Goal: Browse casually: Explore the website without a specific task or goal

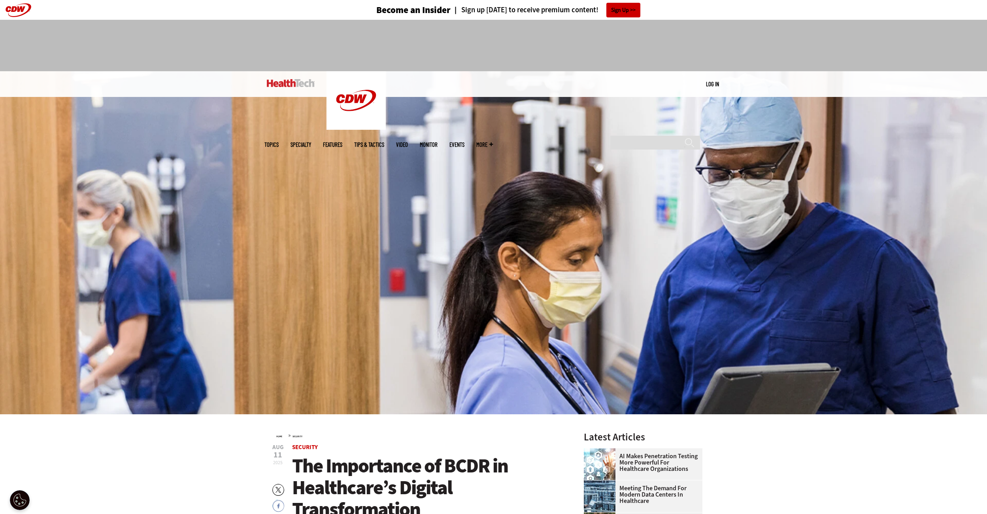
click at [899, 56] on div at bounding box center [493, 45] width 987 height 51
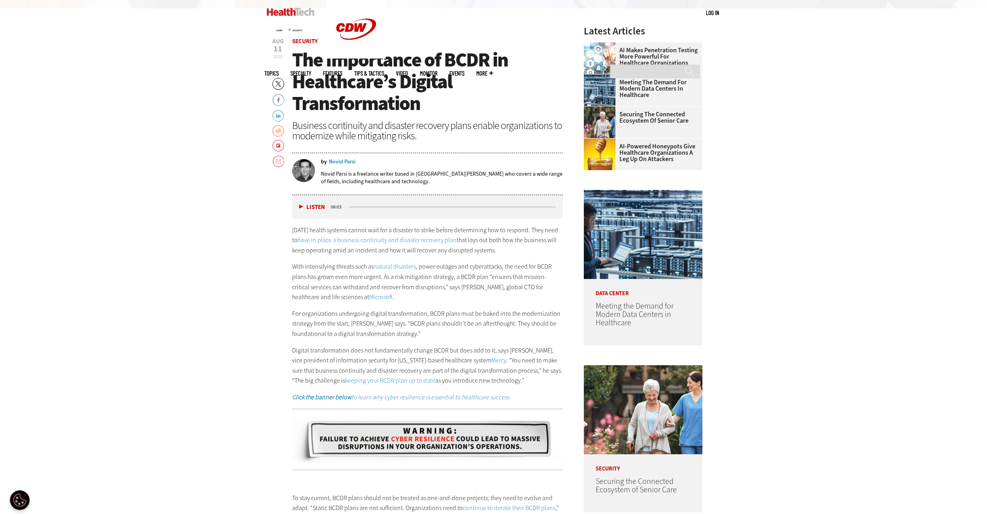
scroll to position [404, 0]
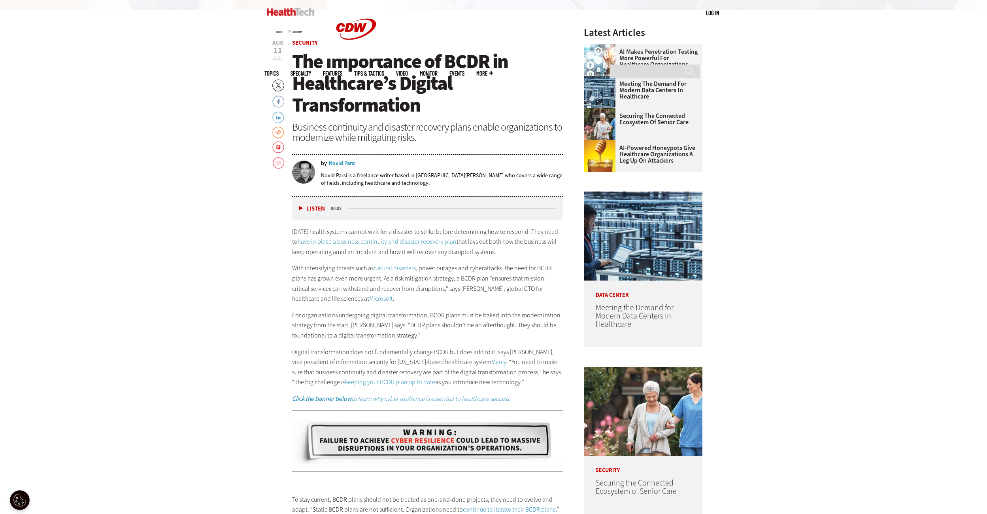
drag, startPoint x: 749, startPoint y: 329, endPoint x: 749, endPoint y: 277, distance: 51.4
drag, startPoint x: 884, startPoint y: 186, endPoint x: 822, endPoint y: 174, distance: 63.6
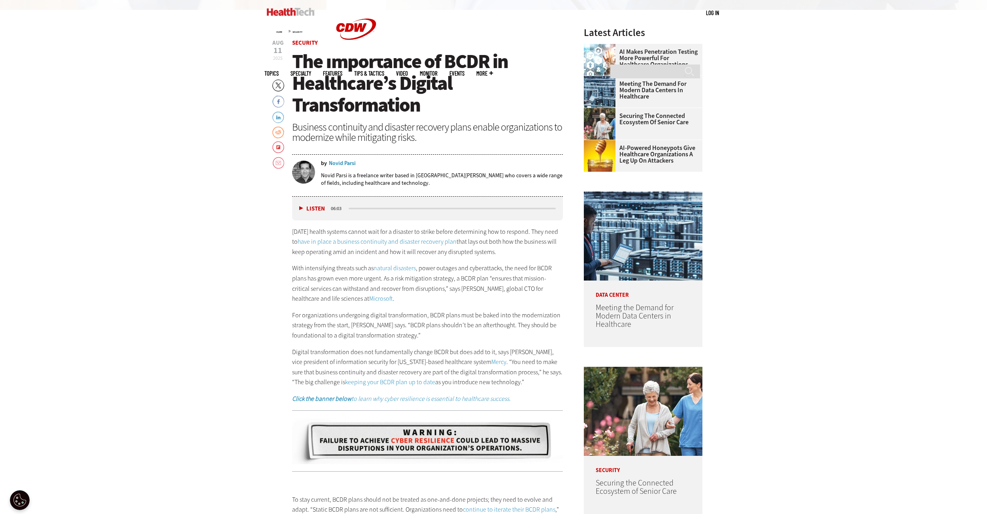
drag, startPoint x: 835, startPoint y: 190, endPoint x: 808, endPoint y: 183, distance: 28.6
drag, startPoint x: 826, startPoint y: 206, endPoint x: 826, endPoint y: 149, distance: 57.3
drag, startPoint x: 818, startPoint y: 196, endPoint x: 815, endPoint y: 148, distance: 47.5
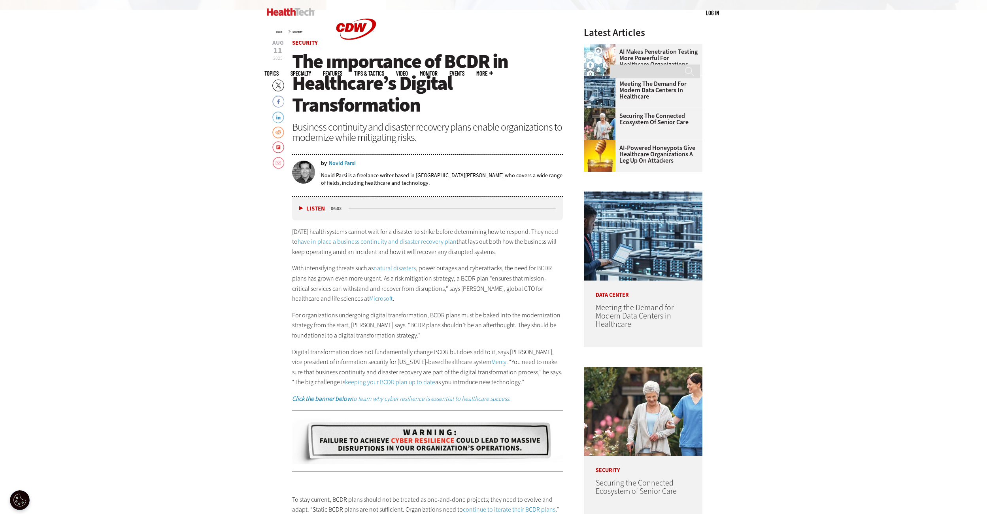
drag, startPoint x: 826, startPoint y: 186, endPoint x: 837, endPoint y: 150, distance: 37.3
drag, startPoint x: 846, startPoint y: 178, endPoint x: 848, endPoint y: 145, distance: 32.9
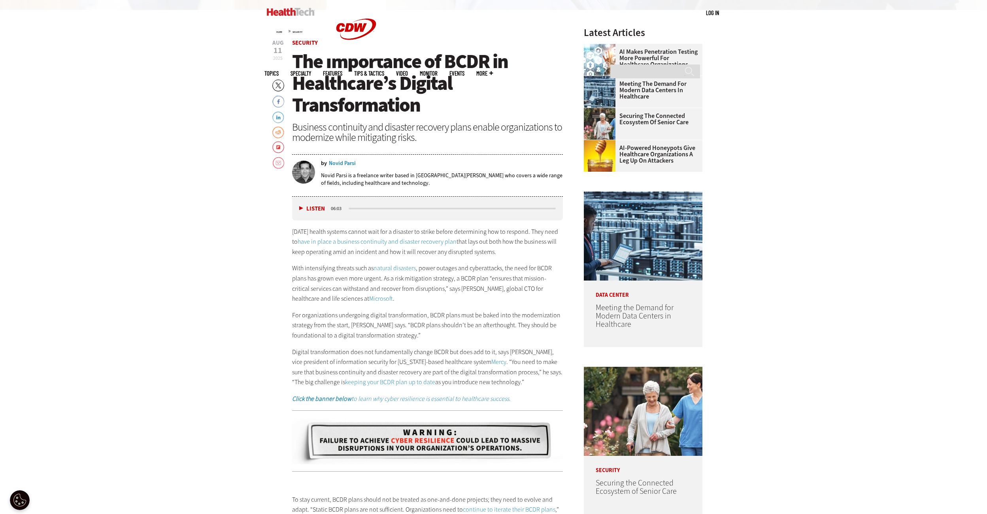
drag, startPoint x: 832, startPoint y: 187, endPoint x: 806, endPoint y: 173, distance: 29.9
drag, startPoint x: 832, startPoint y: 202, endPoint x: 805, endPoint y: 172, distance: 40.9
drag, startPoint x: 827, startPoint y: 202, endPoint x: 842, endPoint y: 149, distance: 55.1
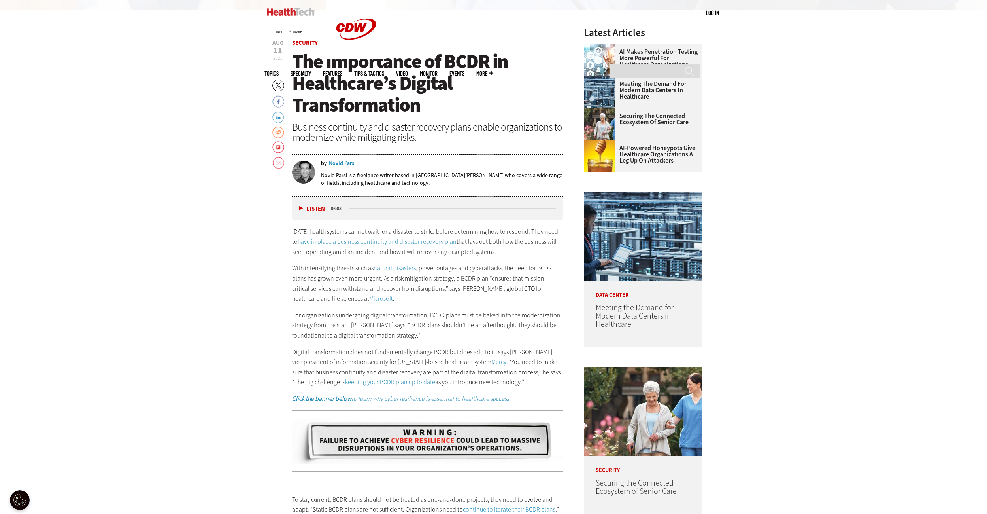
drag, startPoint x: 855, startPoint y: 196, endPoint x: 820, endPoint y: 172, distance: 41.8
drag, startPoint x: 848, startPoint y: 197, endPoint x: 833, endPoint y: 168, distance: 32.7
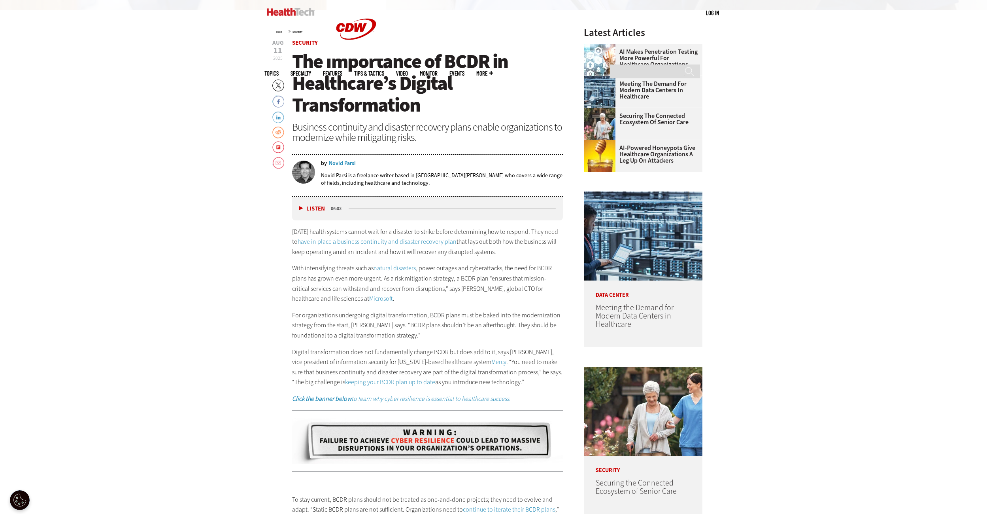
drag, startPoint x: 836, startPoint y: 193, endPoint x: 844, endPoint y: 155, distance: 38.5
drag, startPoint x: 850, startPoint y: 193, endPoint x: 848, endPoint y: 146, distance: 46.7
drag, startPoint x: 845, startPoint y: 185, endPoint x: 809, endPoint y: 181, distance: 35.8
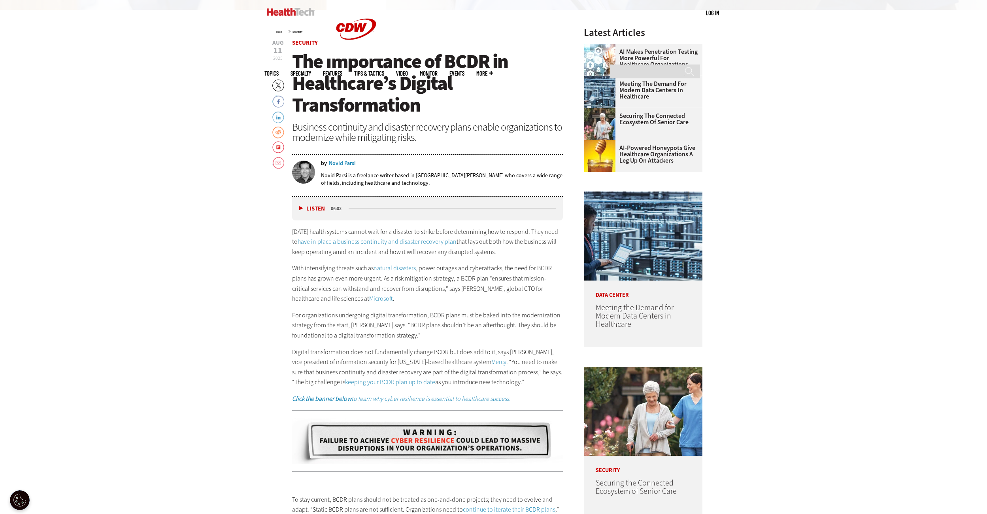
drag, startPoint x: 826, startPoint y: 192, endPoint x: 803, endPoint y: 165, distance: 35.1
drag, startPoint x: 826, startPoint y: 189, endPoint x: 828, endPoint y: 149, distance: 40.4
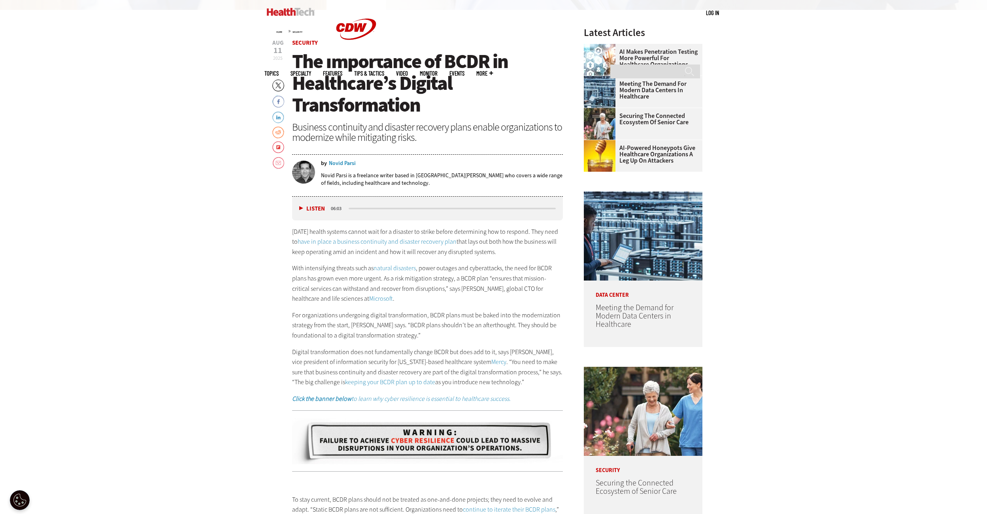
drag, startPoint x: 826, startPoint y: 190, endPoint x: 778, endPoint y: 168, distance: 52.4
drag, startPoint x: 823, startPoint y: 194, endPoint x: 812, endPoint y: 151, distance: 44.6
drag, startPoint x: 826, startPoint y: 206, endPoint x: 818, endPoint y: 166, distance: 41.2
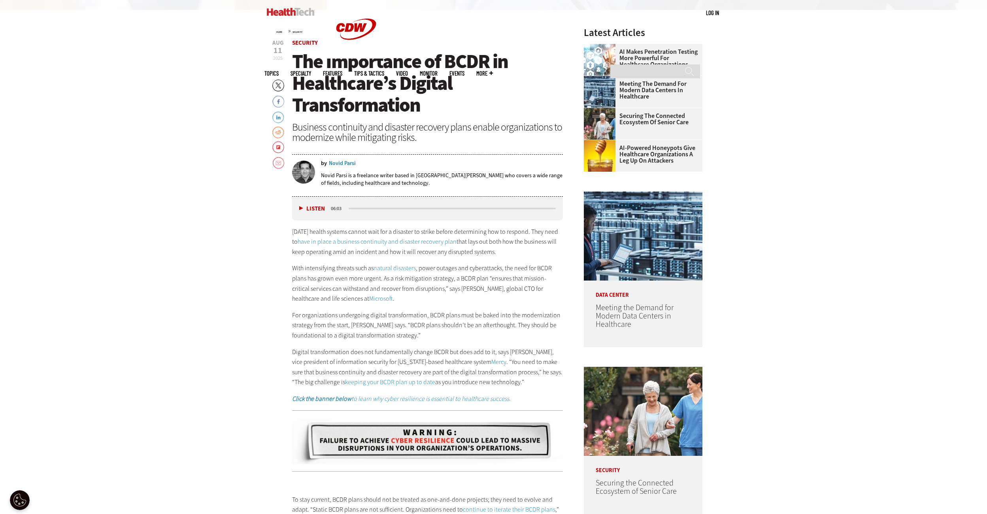
drag, startPoint x: 813, startPoint y: 207, endPoint x: 816, endPoint y: 166, distance: 41.6
drag, startPoint x: 831, startPoint y: 179, endPoint x: 835, endPoint y: 141, distance: 38.6
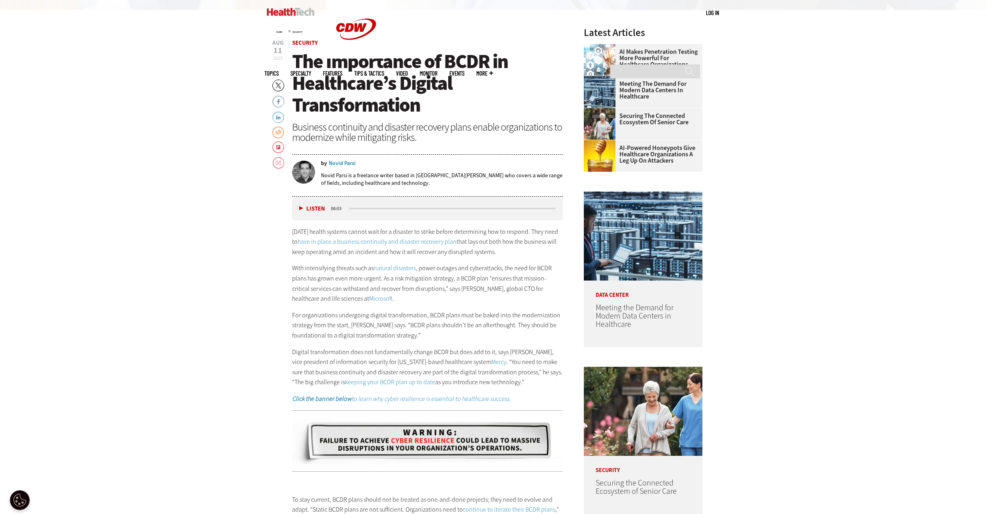
drag, startPoint x: 825, startPoint y: 200, endPoint x: 796, endPoint y: 153, distance: 55.7
drag, startPoint x: 822, startPoint y: 191, endPoint x: 795, endPoint y: 161, distance: 41.1
drag, startPoint x: 819, startPoint y: 200, endPoint x: 793, endPoint y: 167, distance: 41.7
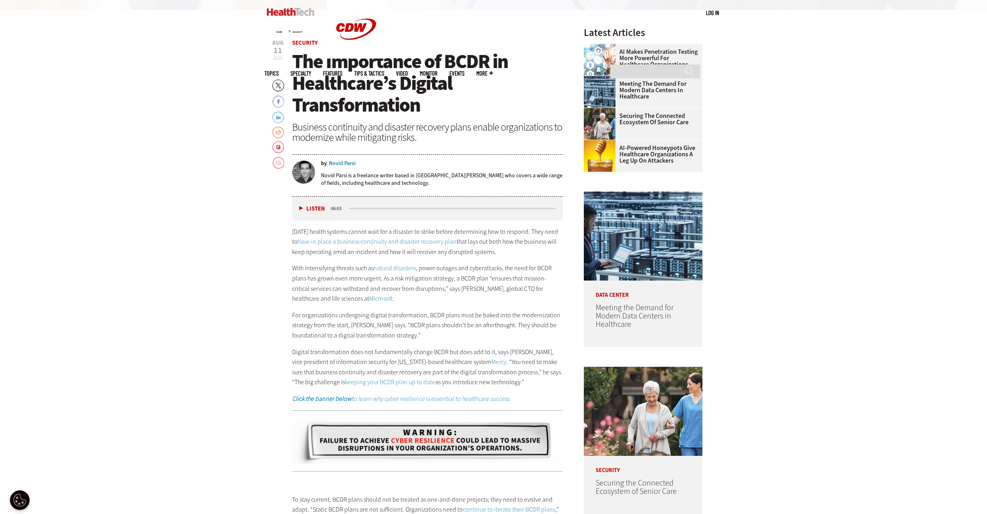
drag, startPoint x: 815, startPoint y: 196, endPoint x: 808, endPoint y: 169, distance: 28.6
drag, startPoint x: 818, startPoint y: 193, endPoint x: 806, endPoint y: 157, distance: 37.5
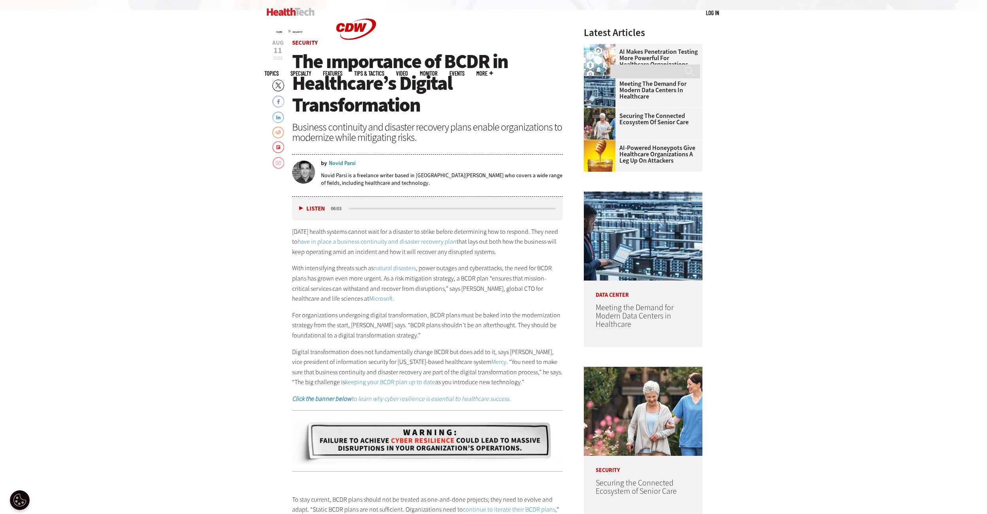
drag, startPoint x: 823, startPoint y: 187, endPoint x: 821, endPoint y: 154, distance: 32.9
drag, startPoint x: 819, startPoint y: 187, endPoint x: 769, endPoint y: 184, distance: 50.7
drag, startPoint x: 832, startPoint y: 188, endPoint x: 796, endPoint y: 174, distance: 39.1
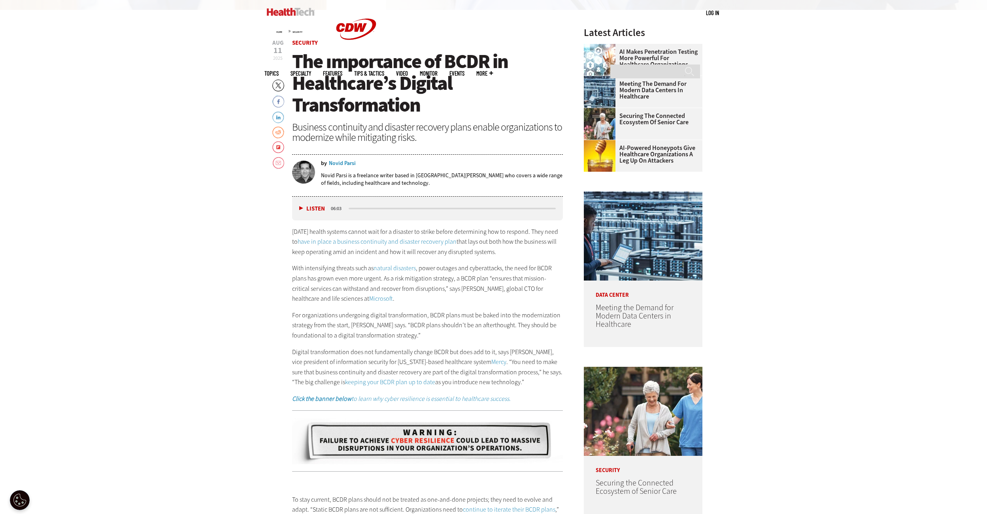
drag, startPoint x: 832, startPoint y: 188, endPoint x: 821, endPoint y: 144, distance: 45.3
drag, startPoint x: 812, startPoint y: 197, endPoint x: 812, endPoint y: 157, distance: 40.7
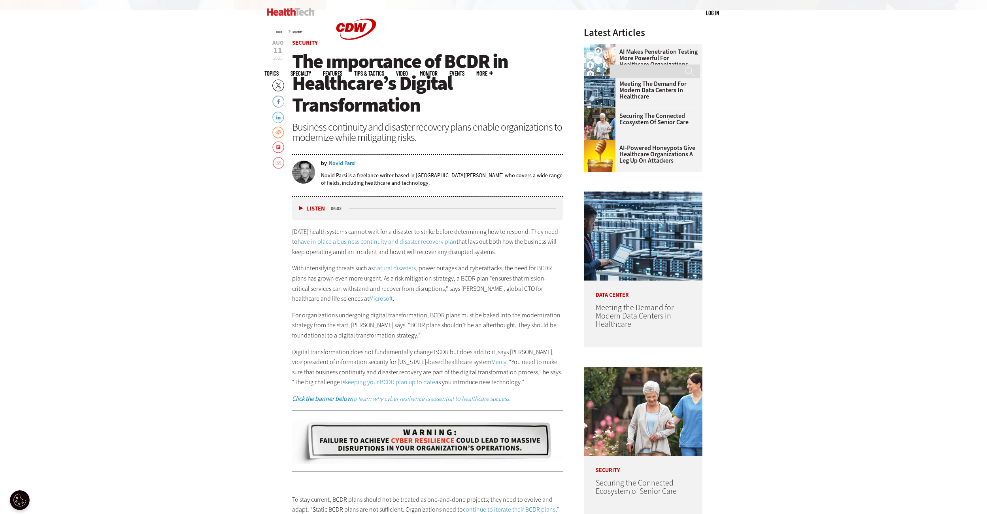
drag, startPoint x: 821, startPoint y: 186, endPoint x: 821, endPoint y: 141, distance: 45.5
drag, startPoint x: 822, startPoint y: 191, endPoint x: 822, endPoint y: 147, distance: 43.1
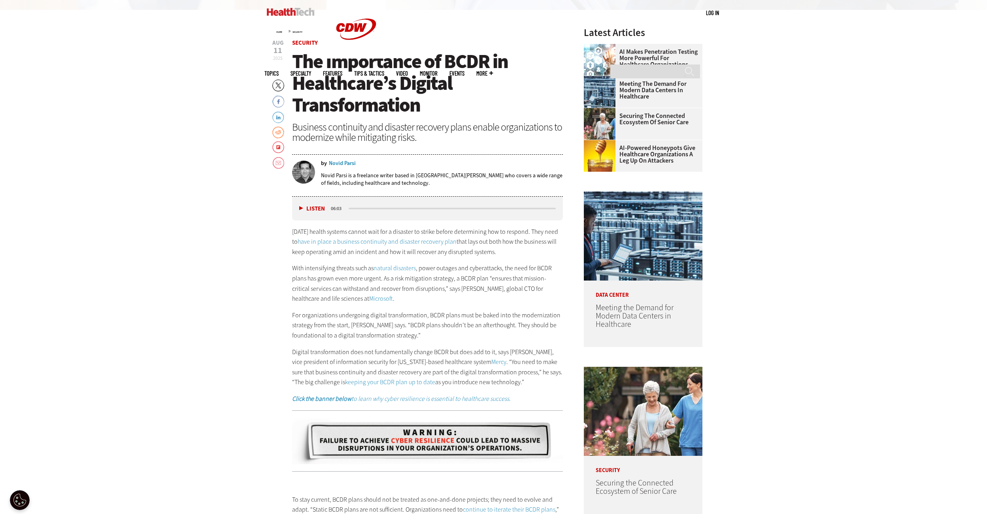
drag, startPoint x: 829, startPoint y: 189, endPoint x: 828, endPoint y: 147, distance: 41.9
drag, startPoint x: 831, startPoint y: 192, endPoint x: 830, endPoint y: 158, distance: 34.0
drag, startPoint x: 819, startPoint y: 200, endPoint x: 820, endPoint y: 156, distance: 44.7
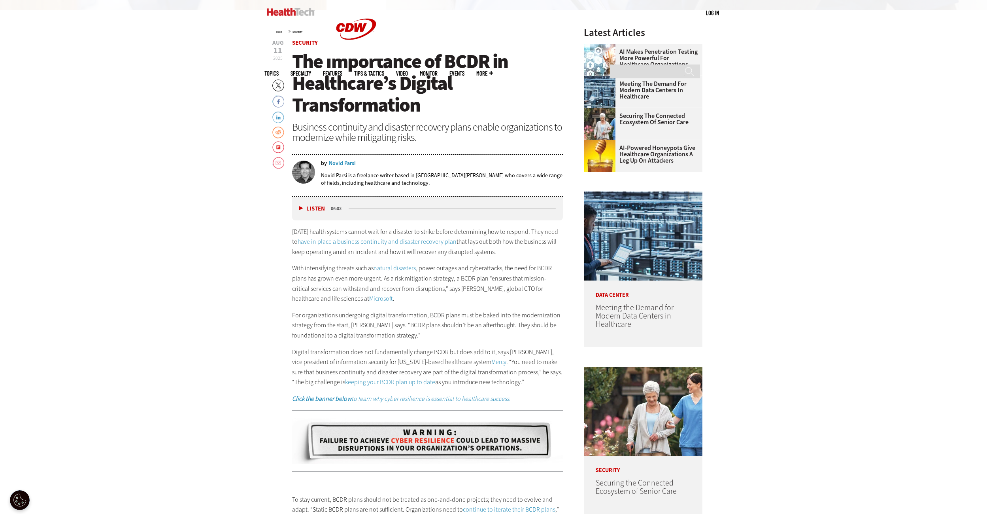
drag, startPoint x: 820, startPoint y: 192, endPoint x: 821, endPoint y: 166, distance: 26.1
drag, startPoint x: 812, startPoint y: 198, endPoint x: 766, endPoint y: 185, distance: 48.4
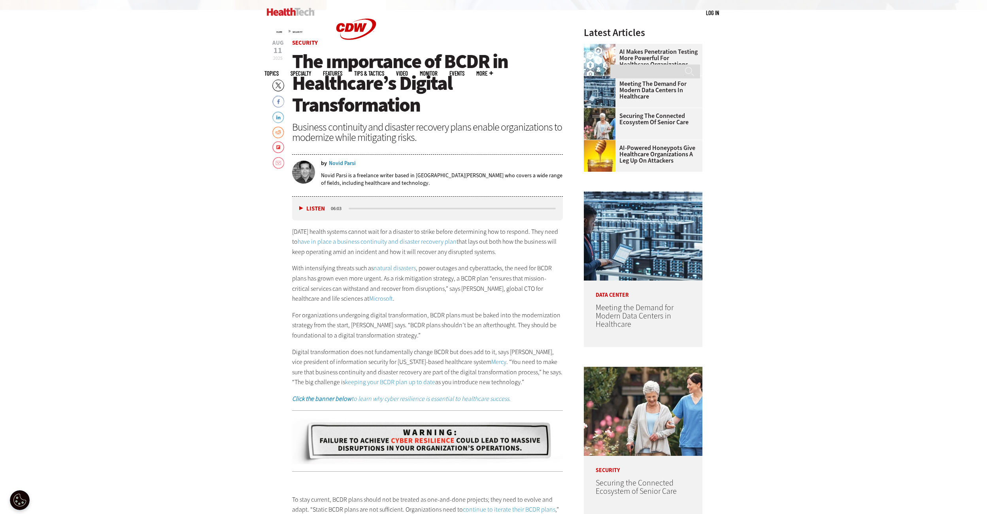
drag, startPoint x: 796, startPoint y: 193, endPoint x: 805, endPoint y: 161, distance: 33.6
drag, startPoint x: 833, startPoint y: 195, endPoint x: 797, endPoint y: 165, distance: 46.9
drag, startPoint x: 826, startPoint y: 190, endPoint x: 816, endPoint y: 157, distance: 34.3
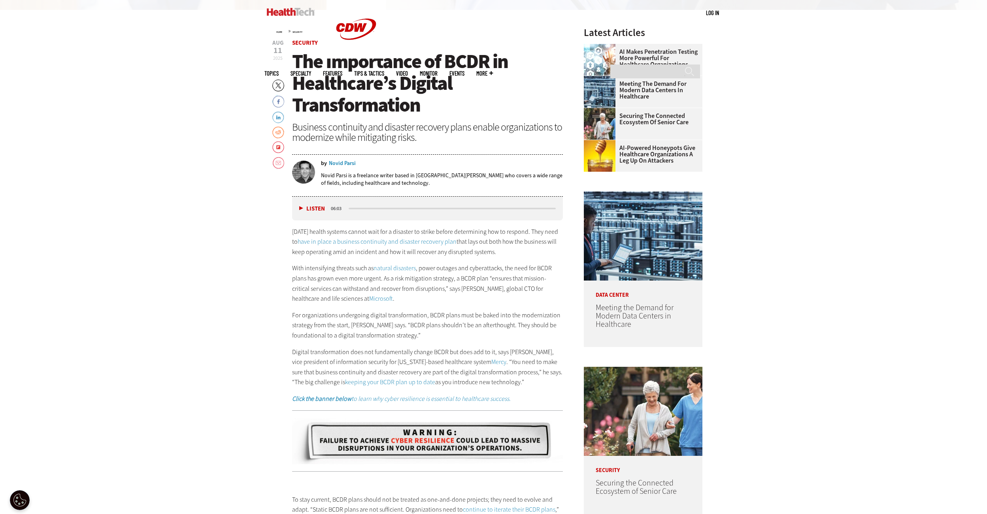
drag, startPoint x: 816, startPoint y: 190, endPoint x: 814, endPoint y: 155, distance: 34.9
drag, startPoint x: 816, startPoint y: 199, endPoint x: 771, endPoint y: 179, distance: 49.2
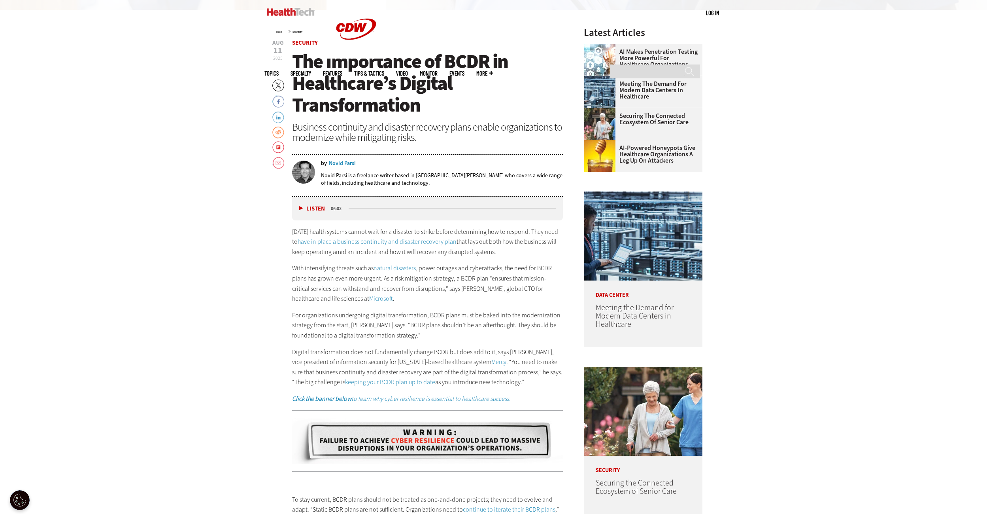
drag, startPoint x: 828, startPoint y: 204, endPoint x: 776, endPoint y: 200, distance: 51.9
drag, startPoint x: 806, startPoint y: 201, endPoint x: 793, endPoint y: 153, distance: 50.2
drag, startPoint x: 805, startPoint y: 195, endPoint x: 763, endPoint y: 183, distance: 44.2
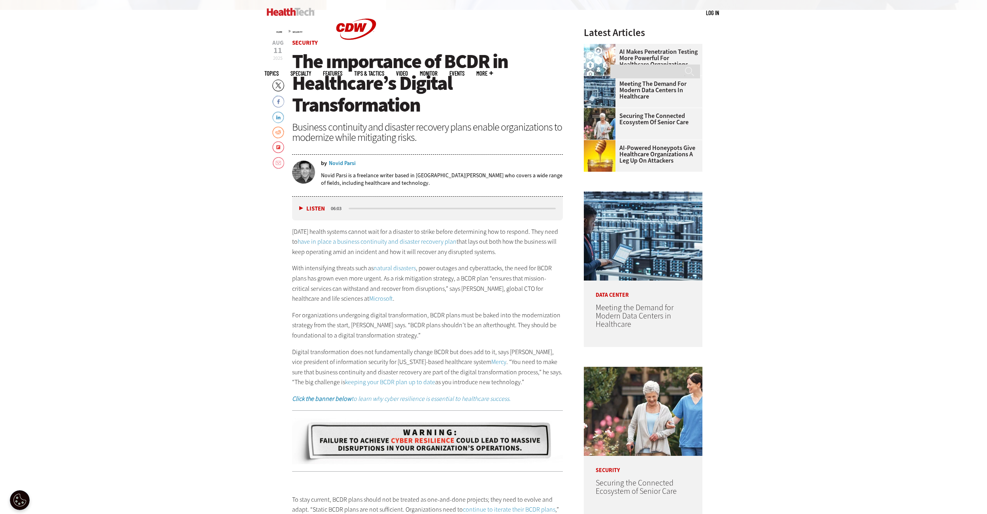
drag, startPoint x: 801, startPoint y: 192, endPoint x: 799, endPoint y: 158, distance: 34.5
drag, startPoint x: 819, startPoint y: 183, endPoint x: 827, endPoint y: 148, distance: 35.7
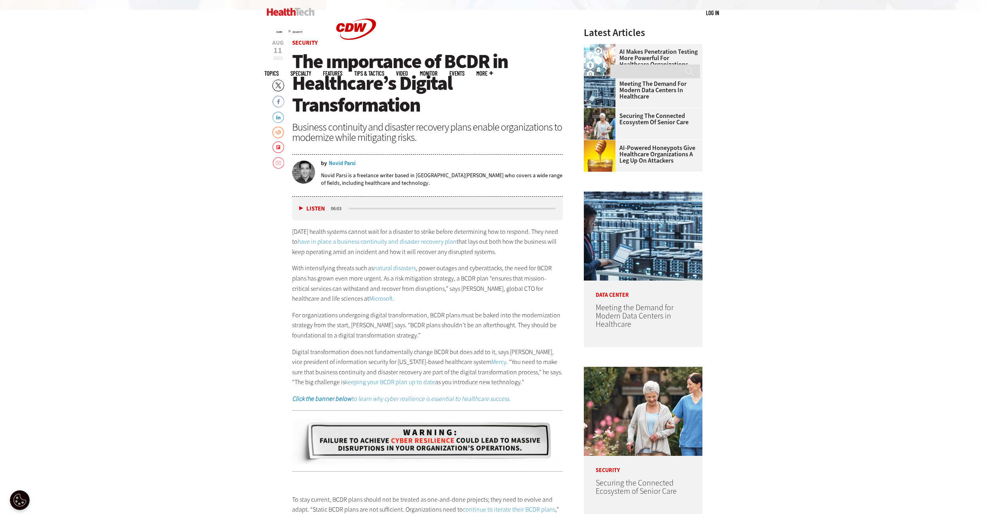
drag, startPoint x: 837, startPoint y: 201, endPoint x: 798, endPoint y: 191, distance: 40.5
drag, startPoint x: 834, startPoint y: 198, endPoint x: 800, endPoint y: 174, distance: 41.5
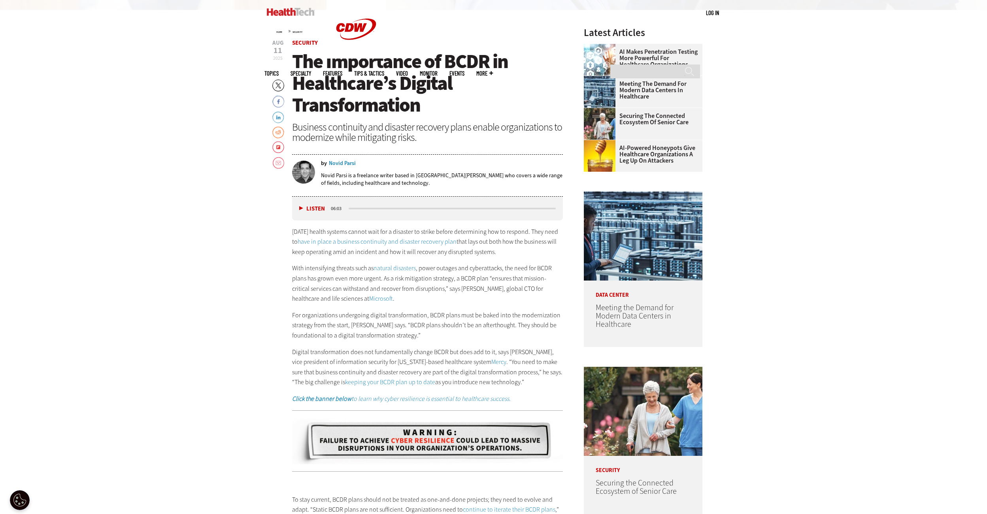
drag, startPoint x: 812, startPoint y: 202, endPoint x: 803, endPoint y: 170, distance: 33.0
drag, startPoint x: 830, startPoint y: 194, endPoint x: 820, endPoint y: 160, distance: 35.8
drag, startPoint x: 821, startPoint y: 196, endPoint x: 820, endPoint y: 162, distance: 33.6
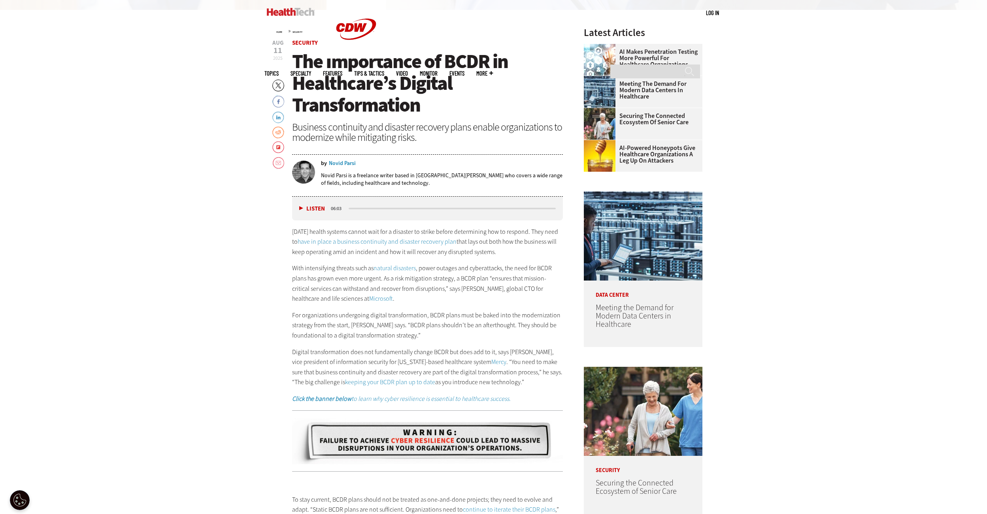
drag, startPoint x: 821, startPoint y: 194, endPoint x: 814, endPoint y: 161, distance: 34.4
drag, startPoint x: 831, startPoint y: 189, endPoint x: 822, endPoint y: 161, distance: 29.6
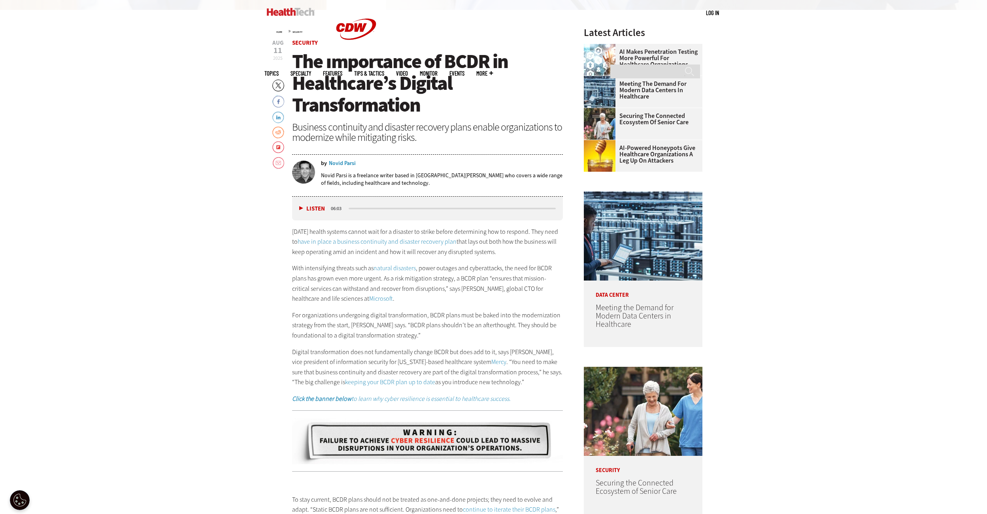
drag, startPoint x: 818, startPoint y: 189, endPoint x: 811, endPoint y: 167, distance: 23.3
drag, startPoint x: 817, startPoint y: 203, endPoint x: 822, endPoint y: 176, distance: 27.8
drag, startPoint x: 822, startPoint y: 193, endPoint x: 787, endPoint y: 173, distance: 40.9
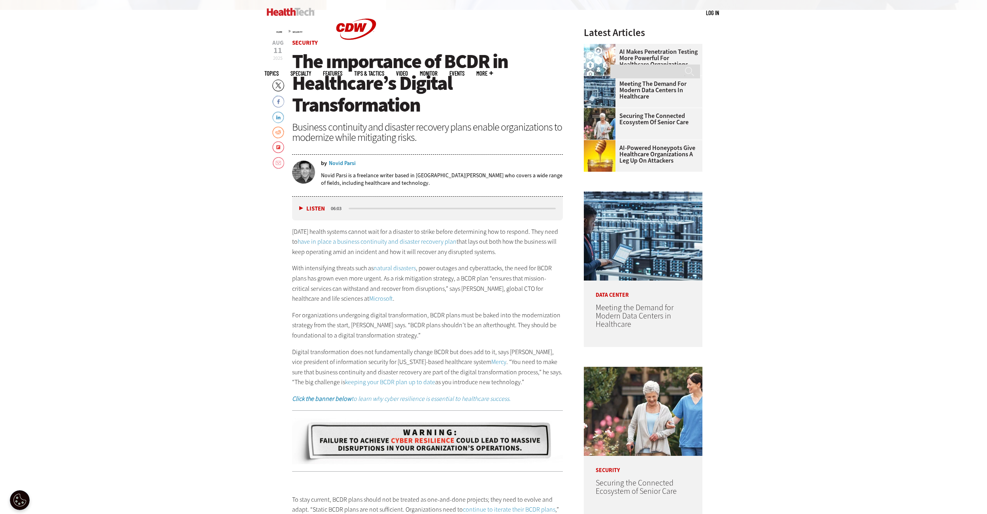
drag, startPoint x: 820, startPoint y: 203, endPoint x: 790, endPoint y: 180, distance: 37.8
drag, startPoint x: 814, startPoint y: 199, endPoint x: 797, endPoint y: 153, distance: 48.6
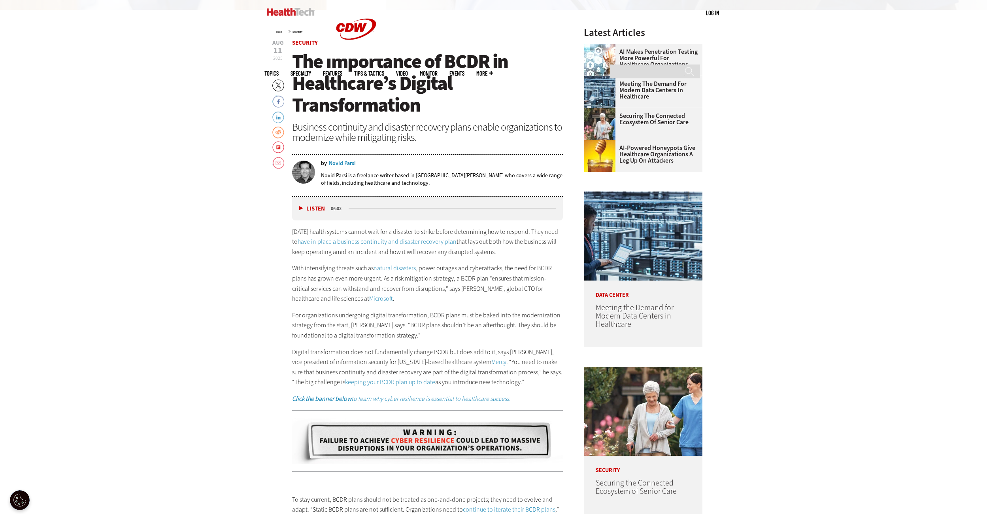
drag, startPoint x: 814, startPoint y: 187, endPoint x: 818, endPoint y: 155, distance: 33.1
drag, startPoint x: 820, startPoint y: 180, endPoint x: 806, endPoint y: 143, distance: 39.9
drag, startPoint x: 828, startPoint y: 185, endPoint x: 827, endPoint y: 151, distance: 34.4
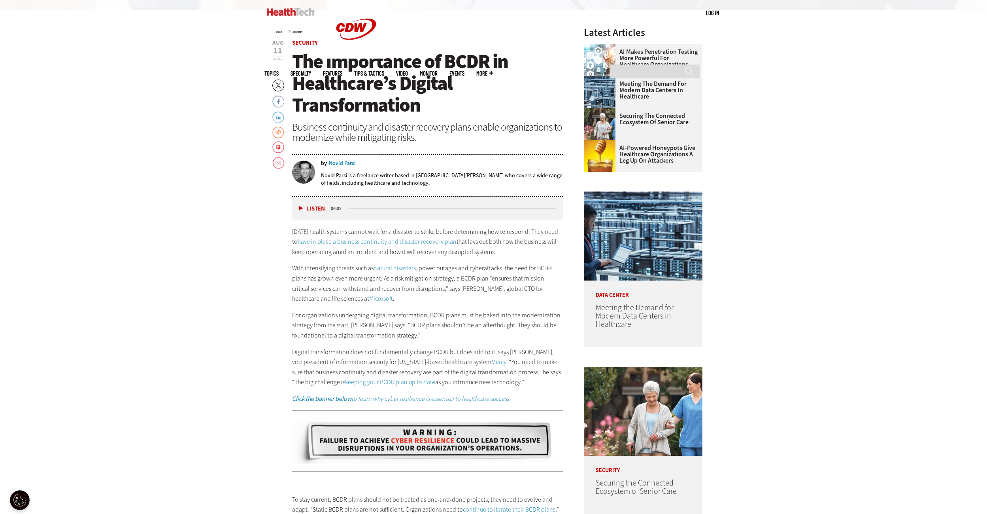
drag, startPoint x: 825, startPoint y: 200, endPoint x: 794, endPoint y: 180, distance: 36.6
drag, startPoint x: 829, startPoint y: 186, endPoint x: 796, endPoint y: 154, distance: 45.6
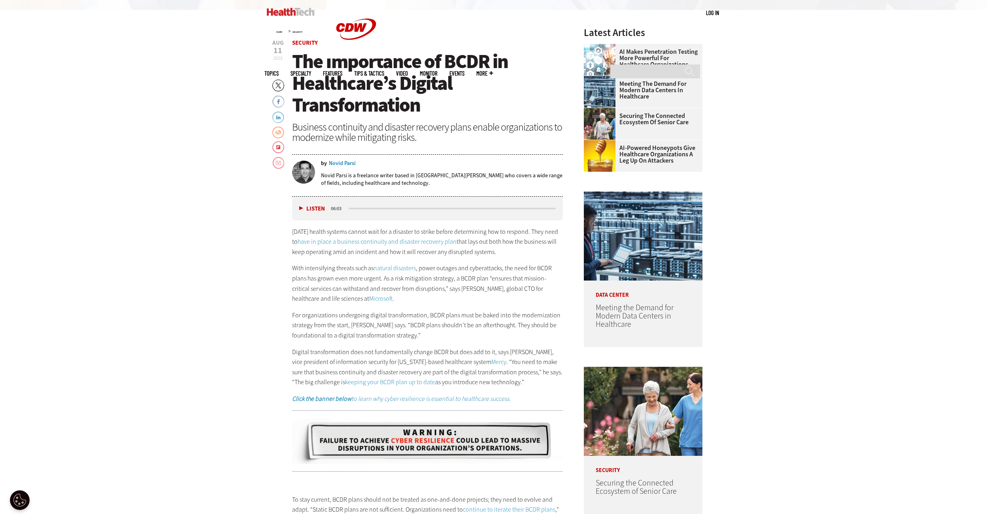
drag, startPoint x: 822, startPoint y: 195, endPoint x: 820, endPoint y: 162, distance: 33.3
drag, startPoint x: 815, startPoint y: 190, endPoint x: 779, endPoint y: 169, distance: 41.6
drag, startPoint x: 809, startPoint y: 181, endPoint x: 806, endPoint y: 144, distance: 36.9
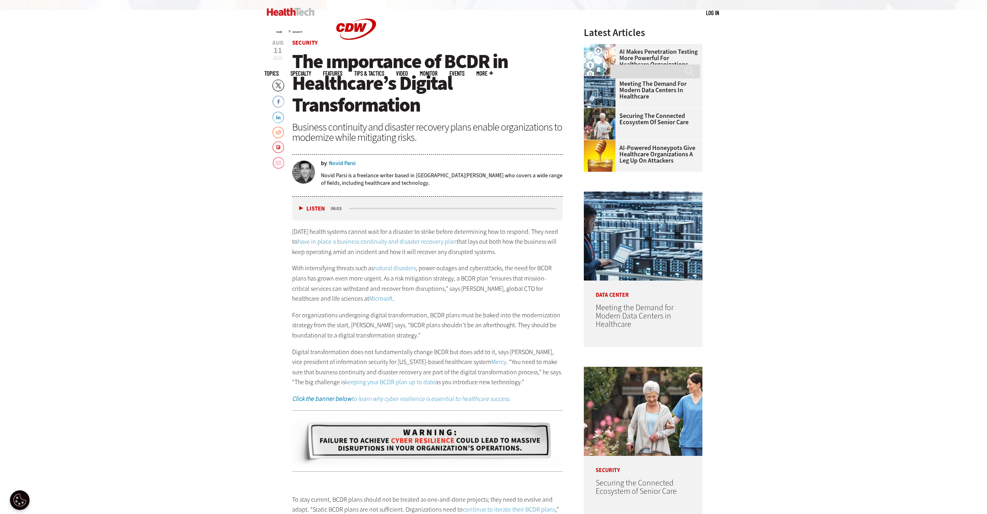
drag, startPoint x: 818, startPoint y: 183, endPoint x: 801, endPoint y: 163, distance: 26.4
drag, startPoint x: 818, startPoint y: 187, endPoint x: 820, endPoint y: 150, distance: 37.6
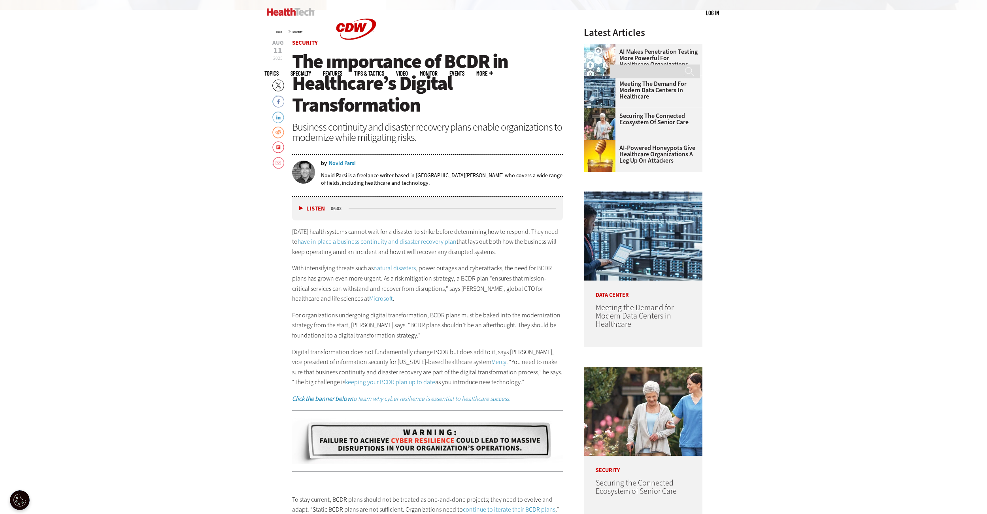
drag, startPoint x: 818, startPoint y: 180, endPoint x: 808, endPoint y: 140, distance: 41.1
drag, startPoint x: 810, startPoint y: 187, endPoint x: 805, endPoint y: 151, distance: 36.7
drag, startPoint x: 831, startPoint y: 198, endPoint x: 819, endPoint y: 154, distance: 45.0
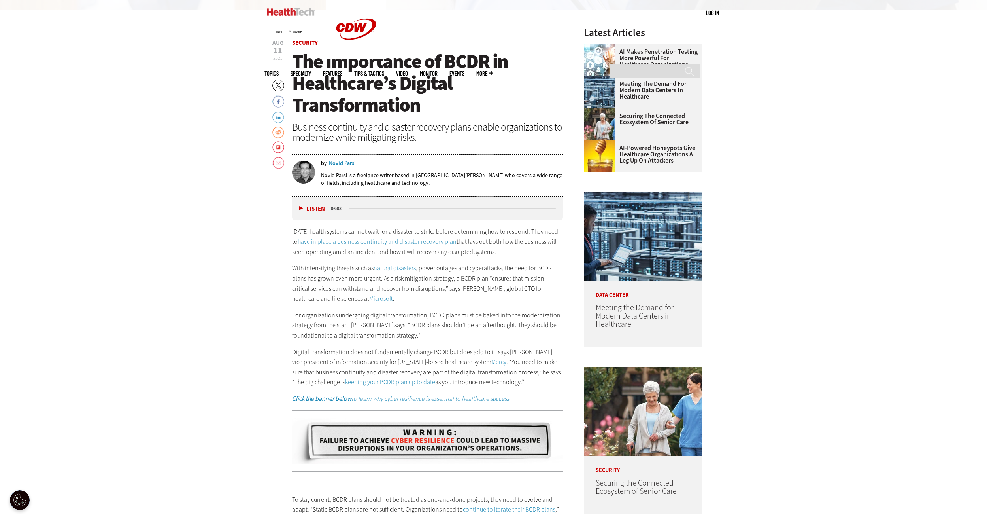
drag, startPoint x: 827, startPoint y: 198, endPoint x: 805, endPoint y: 166, distance: 38.5
drag, startPoint x: 823, startPoint y: 187, endPoint x: 827, endPoint y: 147, distance: 40.5
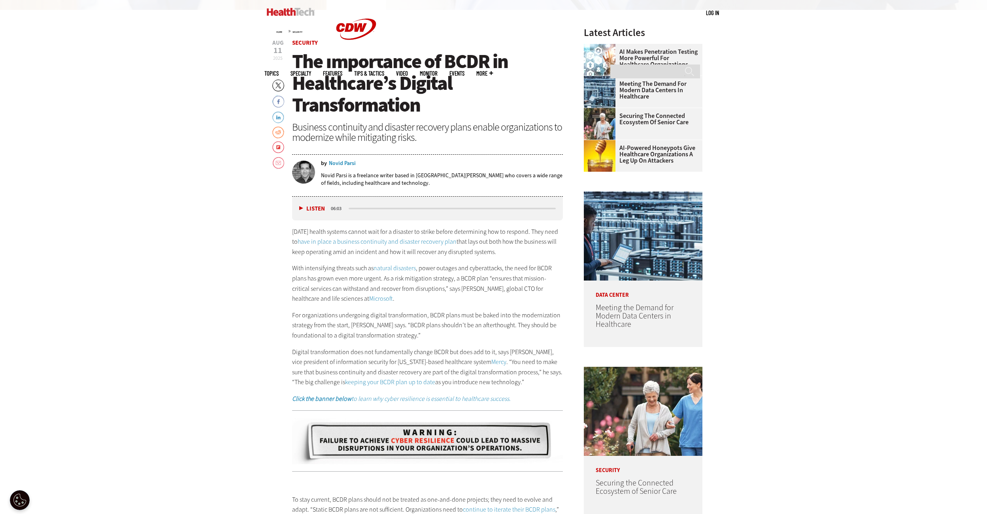
drag, startPoint x: 823, startPoint y: 192, endPoint x: 814, endPoint y: 163, distance: 30.3
drag, startPoint x: 820, startPoint y: 191, endPoint x: 791, endPoint y: 164, distance: 39.7
drag, startPoint x: 829, startPoint y: 198, endPoint x: 786, endPoint y: 165, distance: 53.8
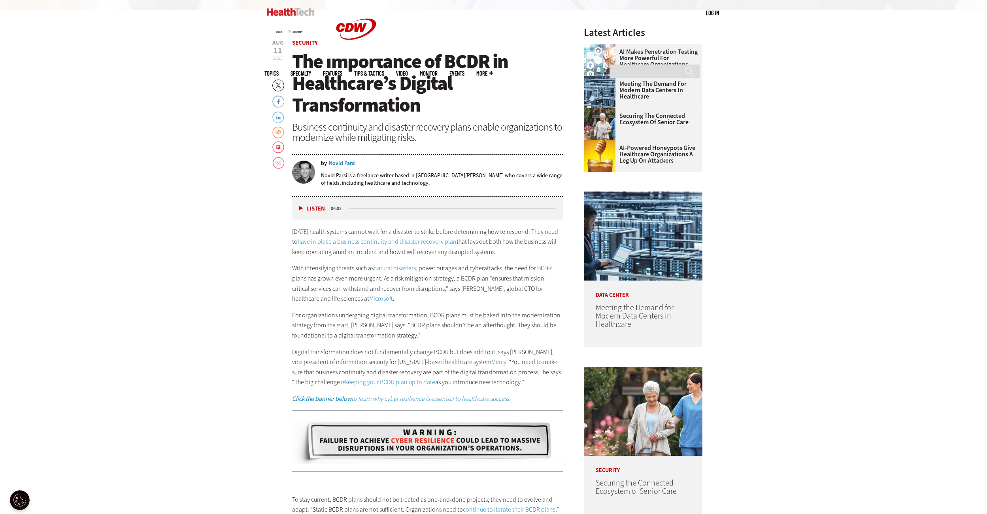
drag, startPoint x: 817, startPoint y: 191, endPoint x: 814, endPoint y: 162, distance: 29.8
drag, startPoint x: 821, startPoint y: 197, endPoint x: 786, endPoint y: 174, distance: 41.7
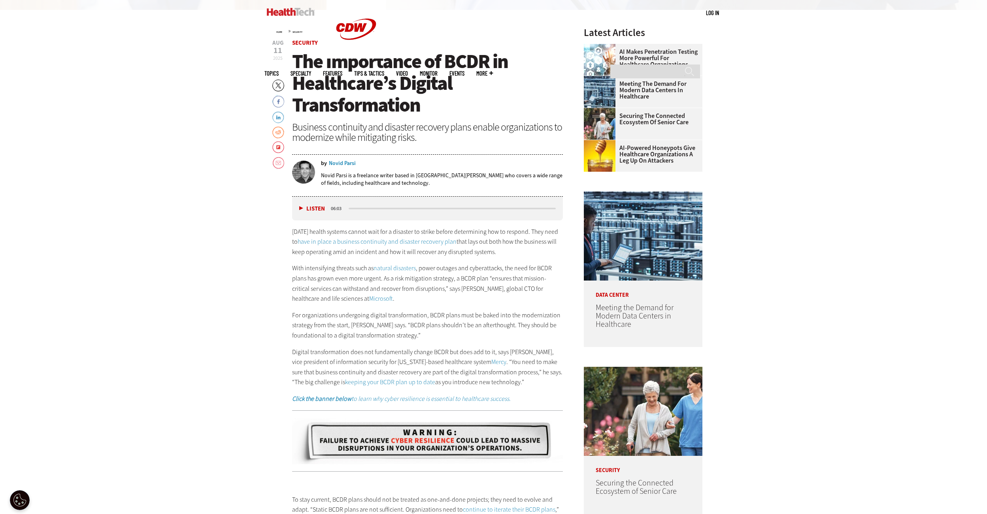
drag, startPoint x: 821, startPoint y: 204, endPoint x: 808, endPoint y: 179, distance: 28.5
drag, startPoint x: 809, startPoint y: 210, endPoint x: 807, endPoint y: 164, distance: 45.9
drag, startPoint x: 833, startPoint y: 192, endPoint x: 823, endPoint y: 157, distance: 36.2
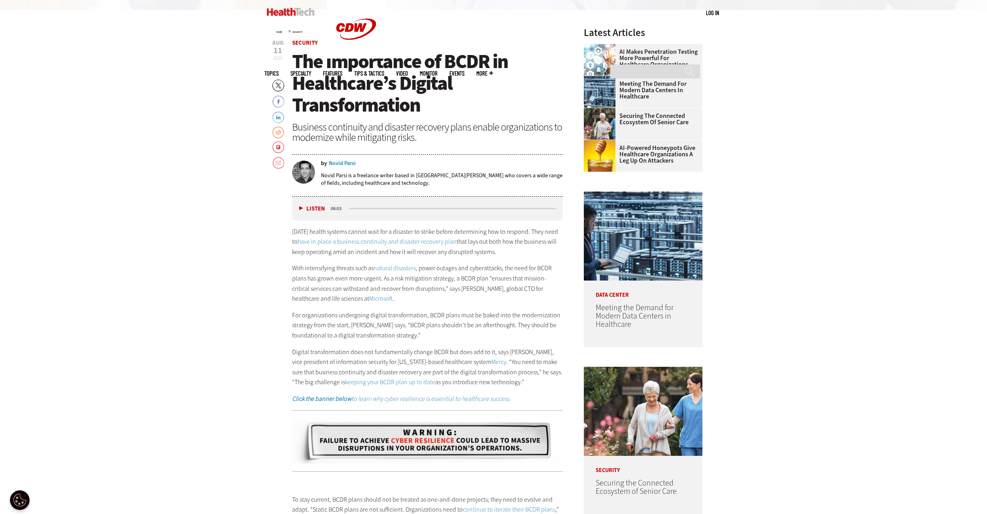
drag, startPoint x: 836, startPoint y: 198, endPoint x: 826, endPoint y: 151, distance: 48.5
drag, startPoint x: 823, startPoint y: 195, endPoint x: 782, endPoint y: 180, distance: 43.4
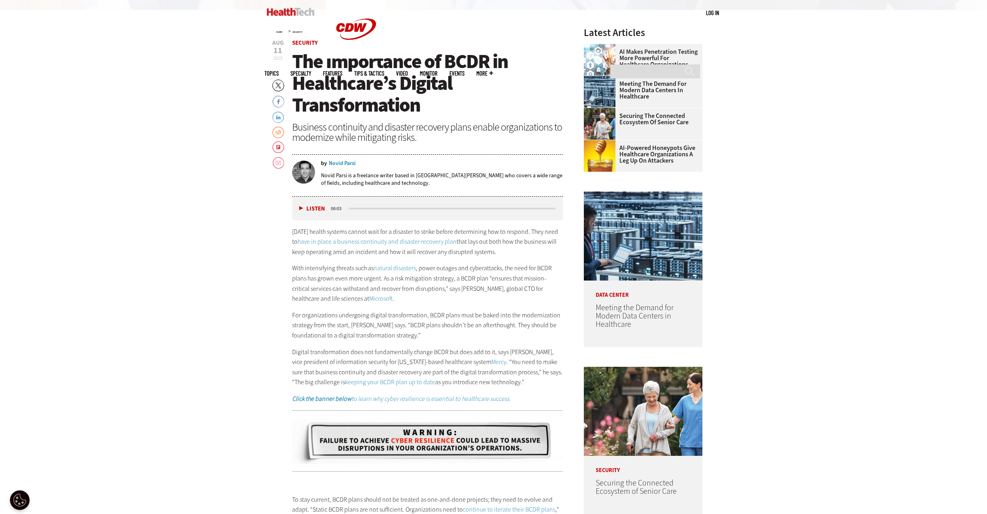
drag, startPoint x: 809, startPoint y: 191, endPoint x: 761, endPoint y: 179, distance: 49.5
drag, startPoint x: 801, startPoint y: 190, endPoint x: 802, endPoint y: 154, distance: 35.6
drag, startPoint x: 815, startPoint y: 181, endPoint x: 799, endPoint y: 146, distance: 38.6
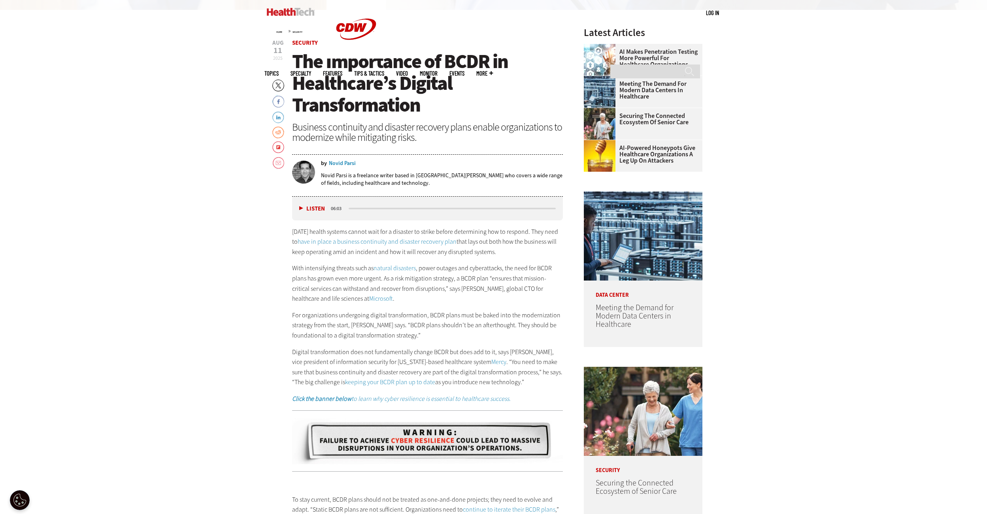
drag, startPoint x: 805, startPoint y: 185, endPoint x: 775, endPoint y: 153, distance: 44.2
drag, startPoint x: 813, startPoint y: 191, endPoint x: 784, endPoint y: 162, distance: 40.8
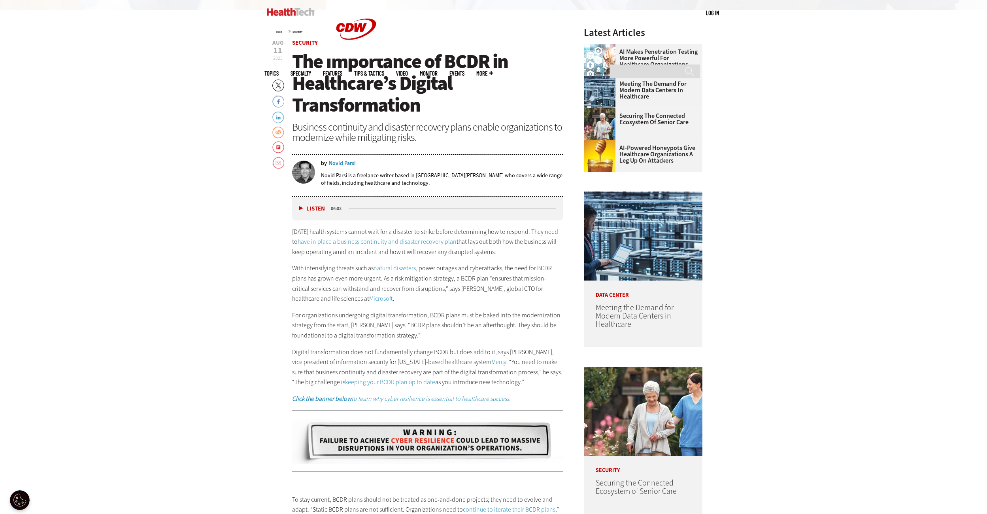
drag, startPoint x: 807, startPoint y: 187, endPoint x: 804, endPoint y: 170, distance: 17.3
drag, startPoint x: 819, startPoint y: 178, endPoint x: 804, endPoint y: 134, distance: 47.1
drag, startPoint x: 810, startPoint y: 186, endPoint x: 765, endPoint y: 157, distance: 52.9
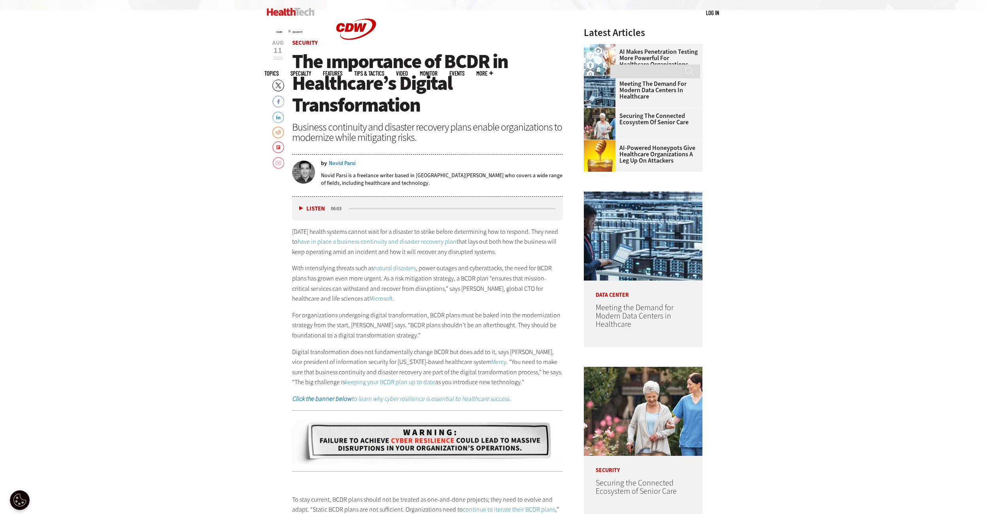
drag, startPoint x: 799, startPoint y: 182, endPoint x: 802, endPoint y: 138, distance: 44.4
drag, startPoint x: 797, startPoint y: 191, endPoint x: 797, endPoint y: 154, distance: 37.2
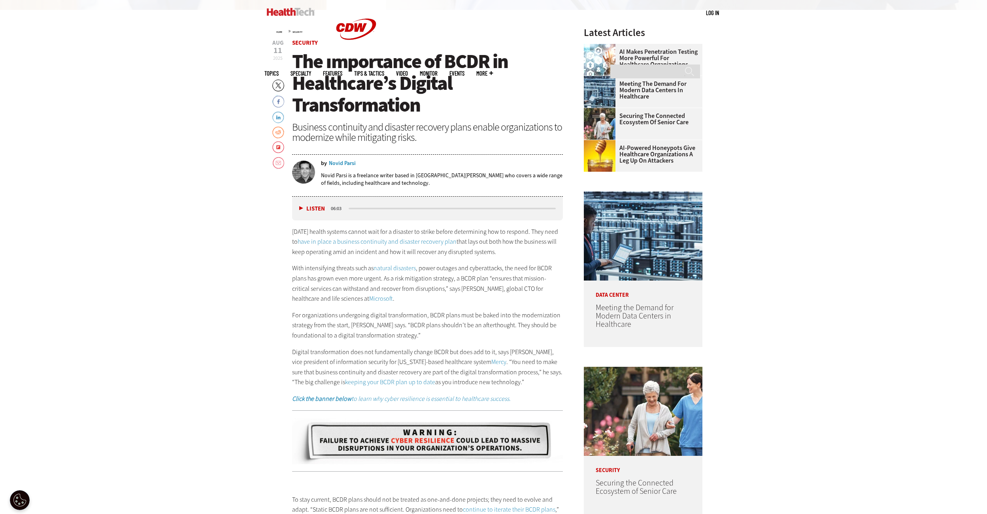
drag, startPoint x: 805, startPoint y: 180, endPoint x: 798, endPoint y: 149, distance: 31.6
drag, startPoint x: 803, startPoint y: 183, endPoint x: 798, endPoint y: 150, distance: 32.8
drag, startPoint x: 798, startPoint y: 187, endPoint x: 797, endPoint y: 149, distance: 38.4
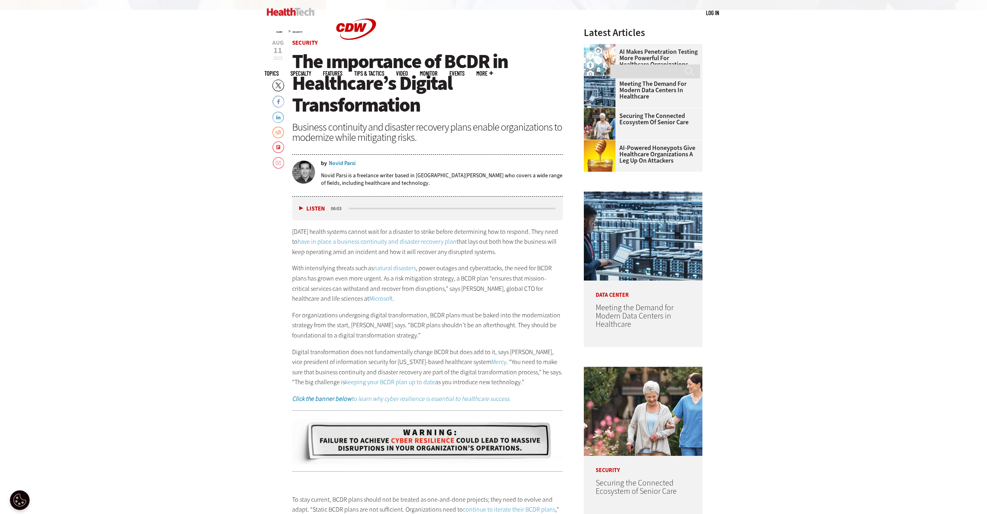
drag, startPoint x: 810, startPoint y: 180, endPoint x: 809, endPoint y: 148, distance: 32.5
drag, startPoint x: 818, startPoint y: 189, endPoint x: 816, endPoint y: 154, distance: 35.2
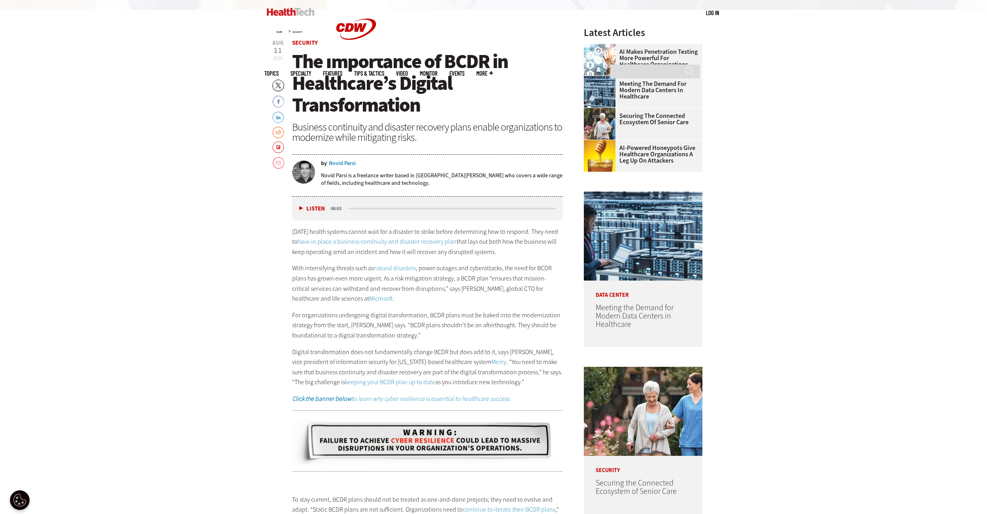
drag, startPoint x: 811, startPoint y: 190, endPoint x: 804, endPoint y: 151, distance: 40.2
drag, startPoint x: 818, startPoint y: 177, endPoint x: 789, endPoint y: 142, distance: 45.2
drag, startPoint x: 813, startPoint y: 172, endPoint x: 808, endPoint y: 142, distance: 30.9
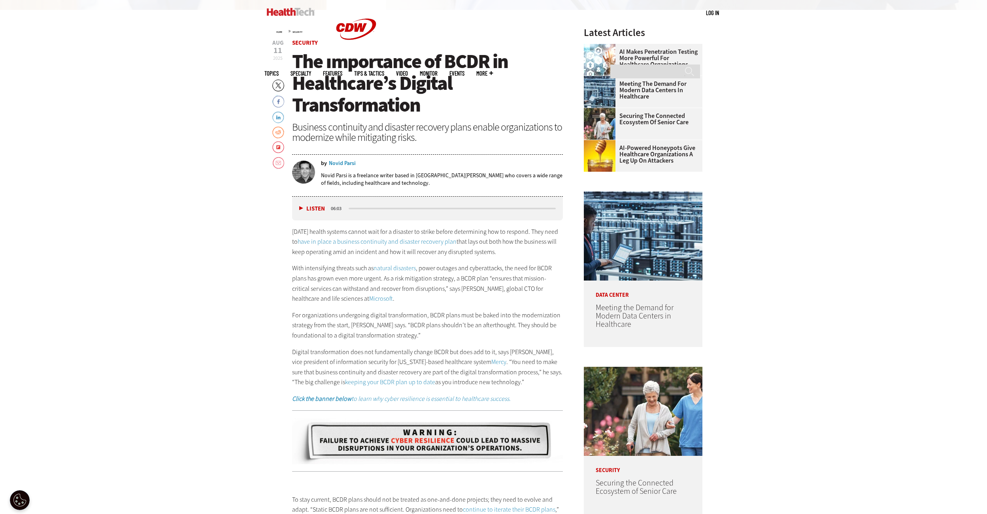
drag, startPoint x: 814, startPoint y: 178, endPoint x: 793, endPoint y: 139, distance: 44.1
drag, startPoint x: 824, startPoint y: 191, endPoint x: 781, endPoint y: 176, distance: 46.0
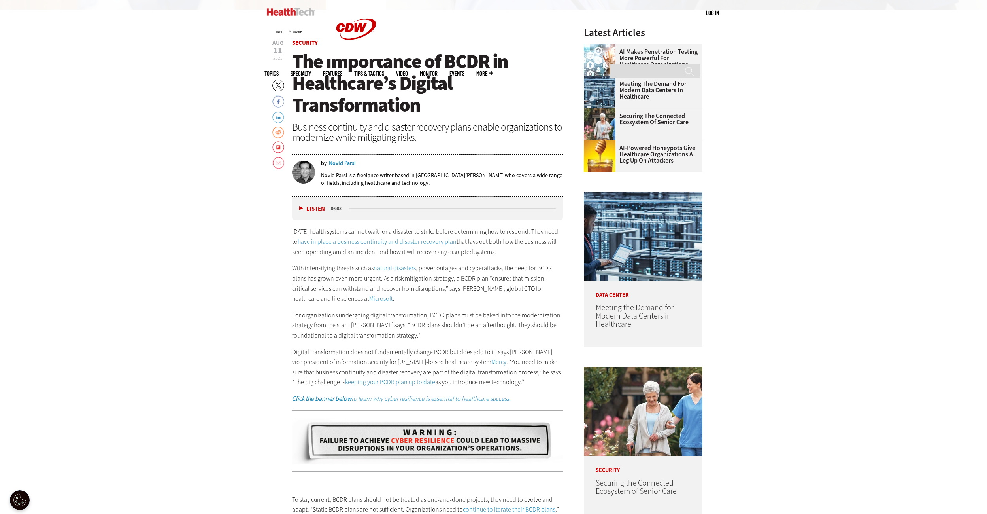
drag, startPoint x: 814, startPoint y: 206, endPoint x: 813, endPoint y: 168, distance: 38.0
drag, startPoint x: 832, startPoint y: 183, endPoint x: 812, endPoint y: 141, distance: 46.3
drag, startPoint x: 801, startPoint y: 181, endPoint x: 810, endPoint y: 143, distance: 38.9
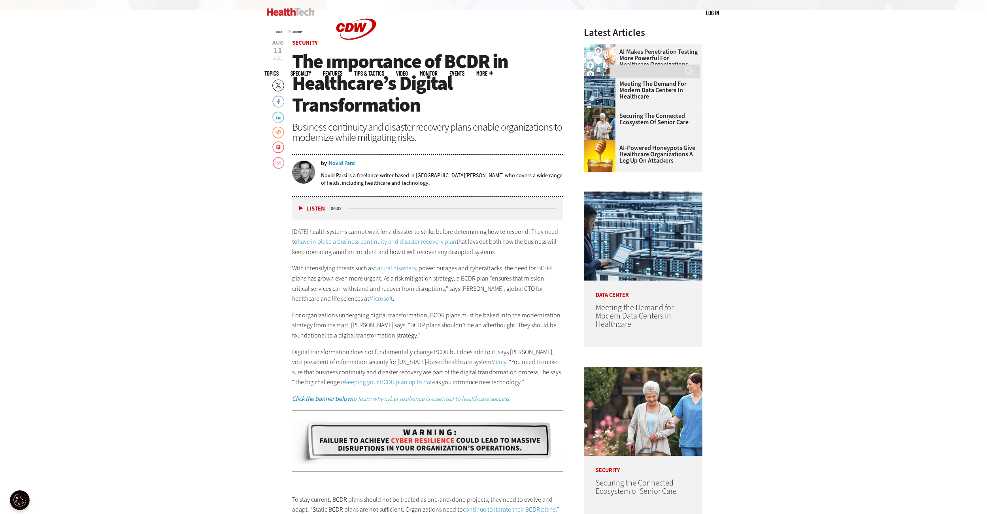
drag, startPoint x: 819, startPoint y: 186, endPoint x: 818, endPoint y: 151, distance: 34.8
drag, startPoint x: 828, startPoint y: 194, endPoint x: 820, endPoint y: 161, distance: 33.5
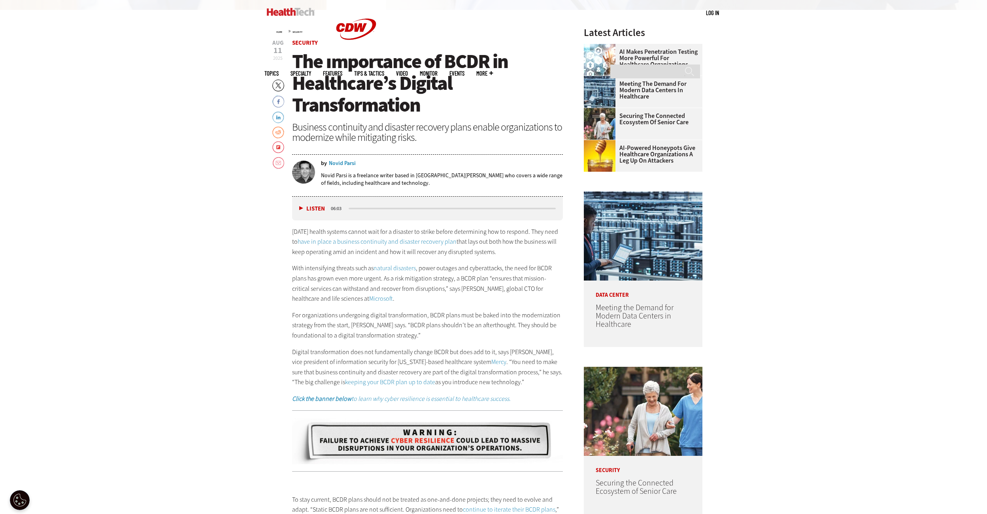
drag, startPoint x: 829, startPoint y: 187, endPoint x: 791, endPoint y: 171, distance: 41.8
drag, startPoint x: 828, startPoint y: 189, endPoint x: 820, endPoint y: 151, distance: 38.9
drag, startPoint x: 815, startPoint y: 197, endPoint x: 784, endPoint y: 167, distance: 43.3
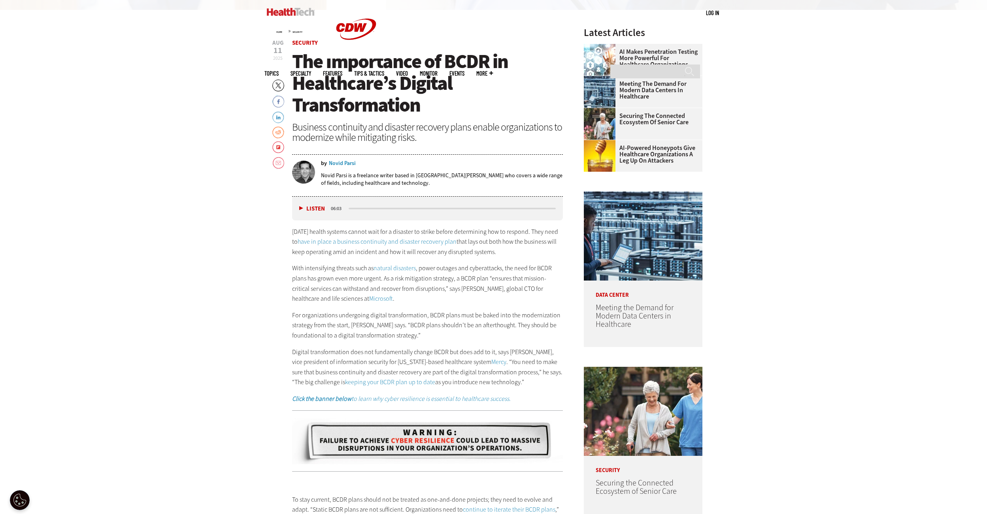
drag, startPoint x: 819, startPoint y: 191, endPoint x: 820, endPoint y: 149, distance: 42.3
drag, startPoint x: 822, startPoint y: 188, endPoint x: 826, endPoint y: 156, distance: 31.8
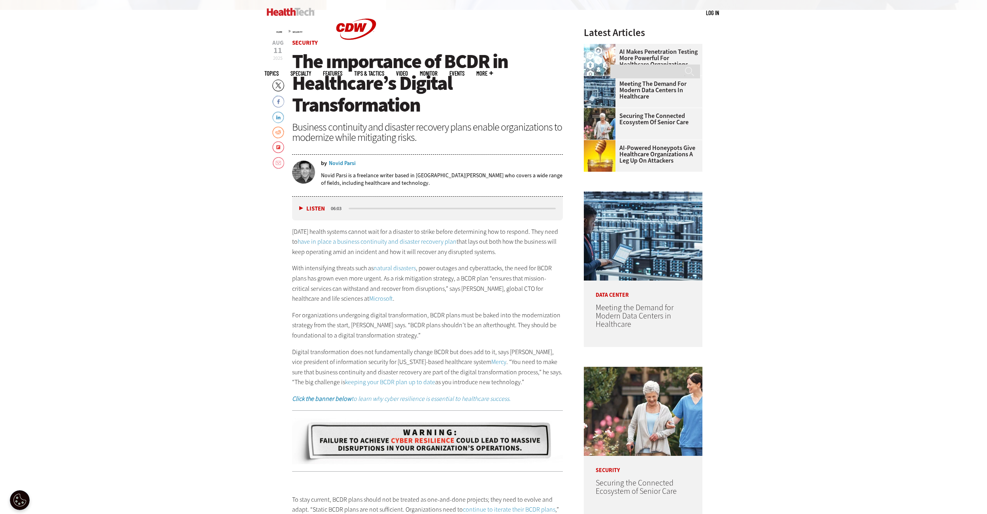
drag, startPoint x: 831, startPoint y: 189, endPoint x: 826, endPoint y: 155, distance: 34.1
drag, startPoint x: 816, startPoint y: 195, endPoint x: 813, endPoint y: 157, distance: 38.1
drag, startPoint x: 818, startPoint y: 186, endPoint x: 809, endPoint y: 149, distance: 38.4
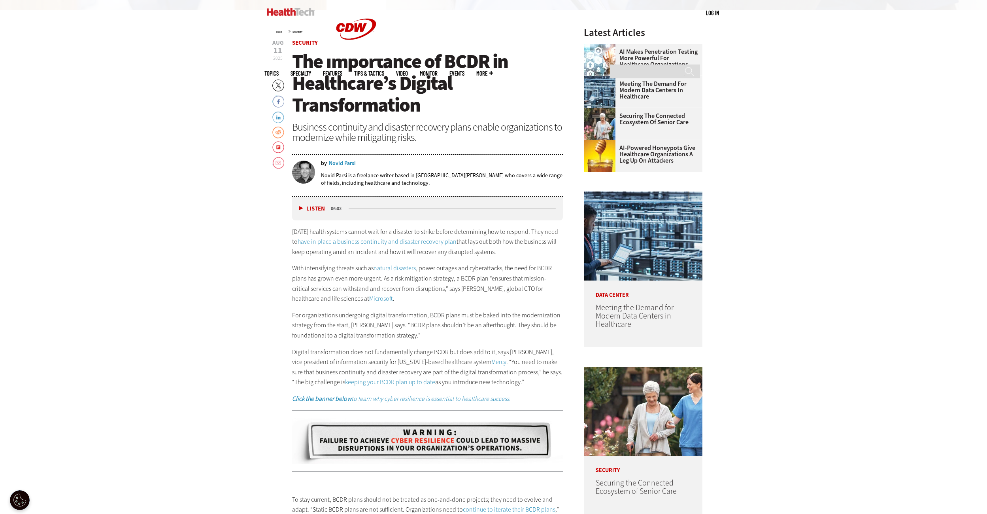
drag, startPoint x: 815, startPoint y: 216, endPoint x: 822, endPoint y: 197, distance: 20.3
drag, startPoint x: 824, startPoint y: 219, endPoint x: 818, endPoint y: 176, distance: 44.2
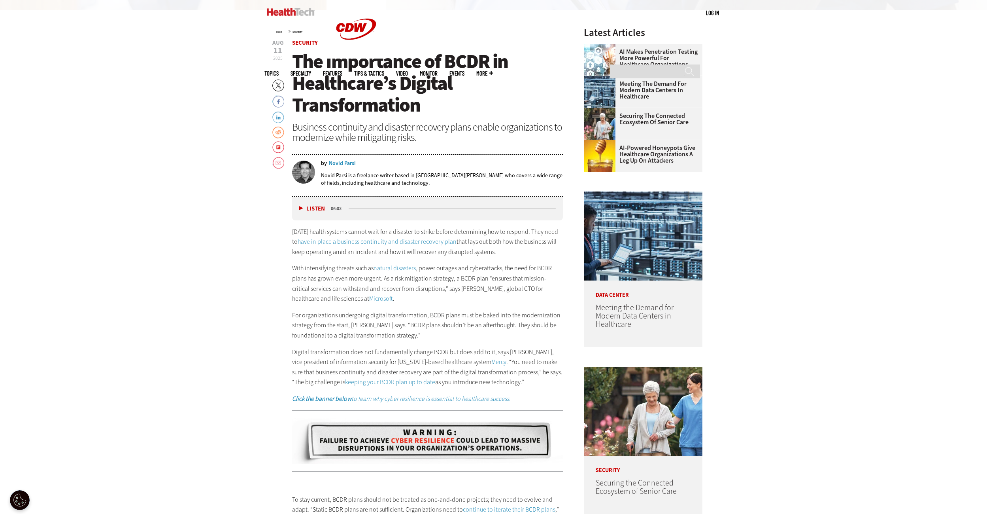
drag, startPoint x: 819, startPoint y: 208, endPoint x: 814, endPoint y: 174, distance: 34.3
drag, startPoint x: 816, startPoint y: 213, endPoint x: 814, endPoint y: 174, distance: 38.8
drag, startPoint x: 814, startPoint y: 204, endPoint x: 799, endPoint y: 168, distance: 39.7
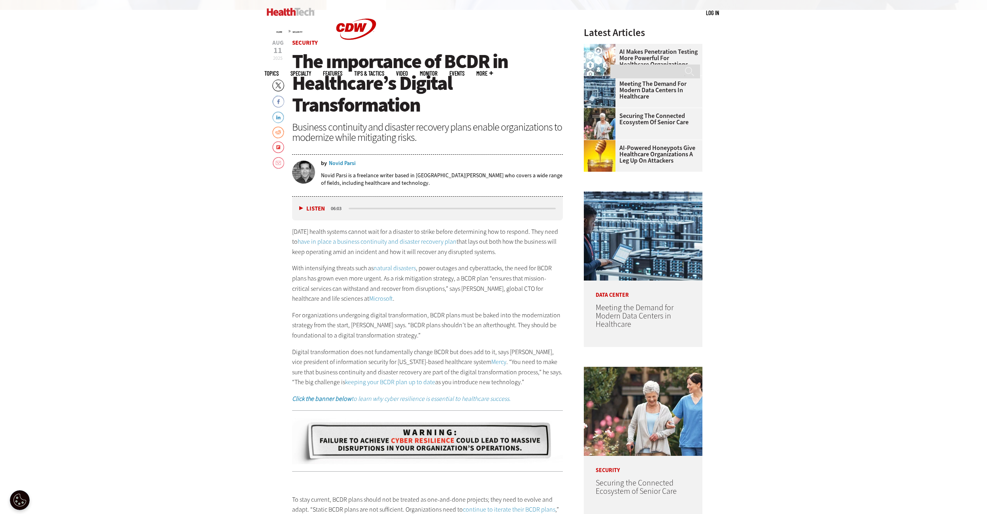
drag, startPoint x: 813, startPoint y: 206, endPoint x: 820, endPoint y: 168, distance: 38.7
drag, startPoint x: 820, startPoint y: 212, endPoint x: 801, endPoint y: 176, distance: 41.0
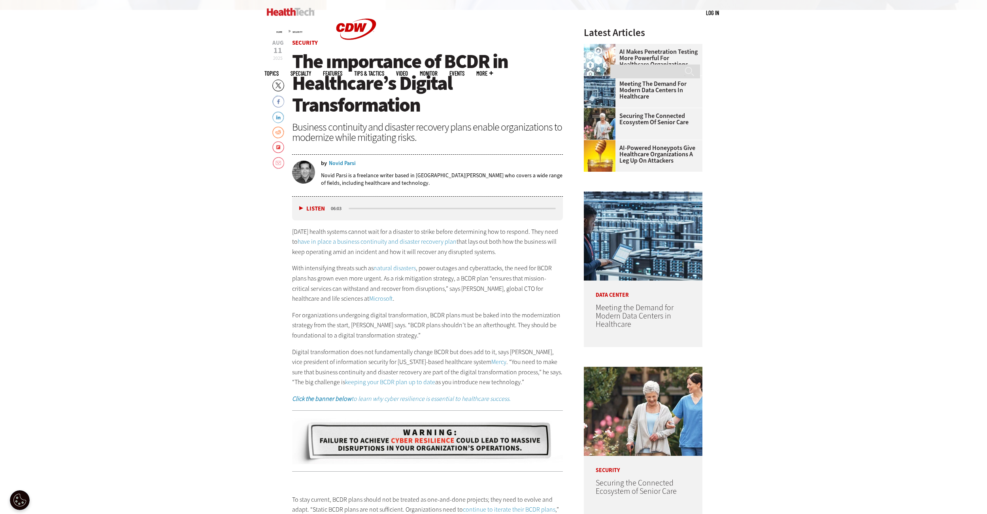
drag, startPoint x: 815, startPoint y: 207, endPoint x: 794, endPoint y: 175, distance: 38.3
drag, startPoint x: 812, startPoint y: 204, endPoint x: 803, endPoint y: 166, distance: 39.4
drag, startPoint x: 827, startPoint y: 202, endPoint x: 813, endPoint y: 166, distance: 38.2
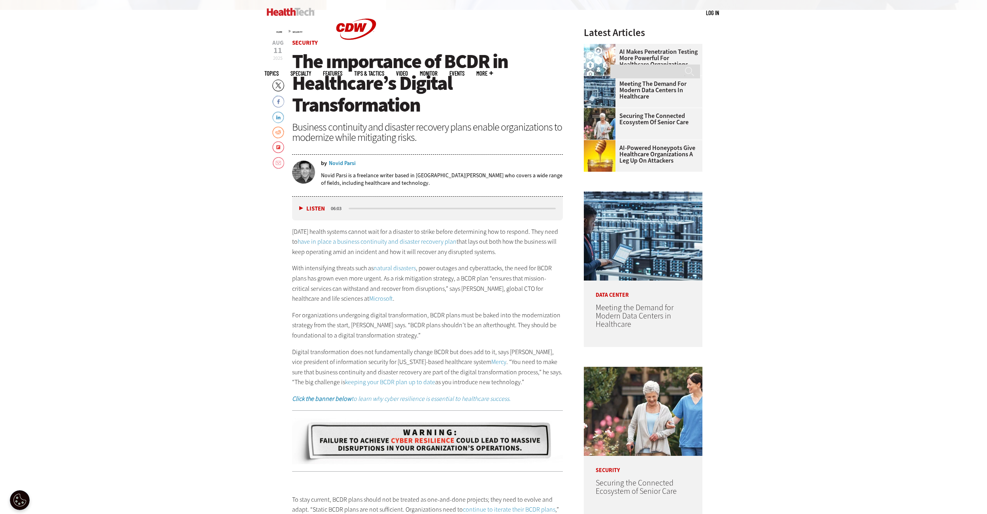
drag, startPoint x: 823, startPoint y: 208, endPoint x: 837, endPoint y: 171, distance: 39.9
drag, startPoint x: 821, startPoint y: 209, endPoint x: 826, endPoint y: 175, distance: 34.8
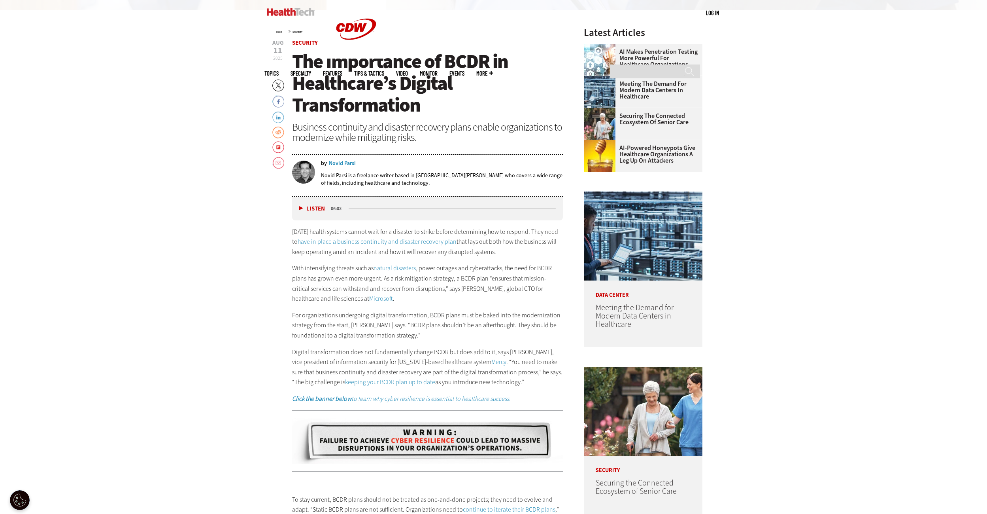
drag, startPoint x: 828, startPoint y: 217, endPoint x: 827, endPoint y: 185, distance: 31.6
drag, startPoint x: 820, startPoint y: 212, endPoint x: 825, endPoint y: 179, distance: 32.7
drag, startPoint x: 816, startPoint y: 217, endPoint x: 795, endPoint y: 184, distance: 38.9
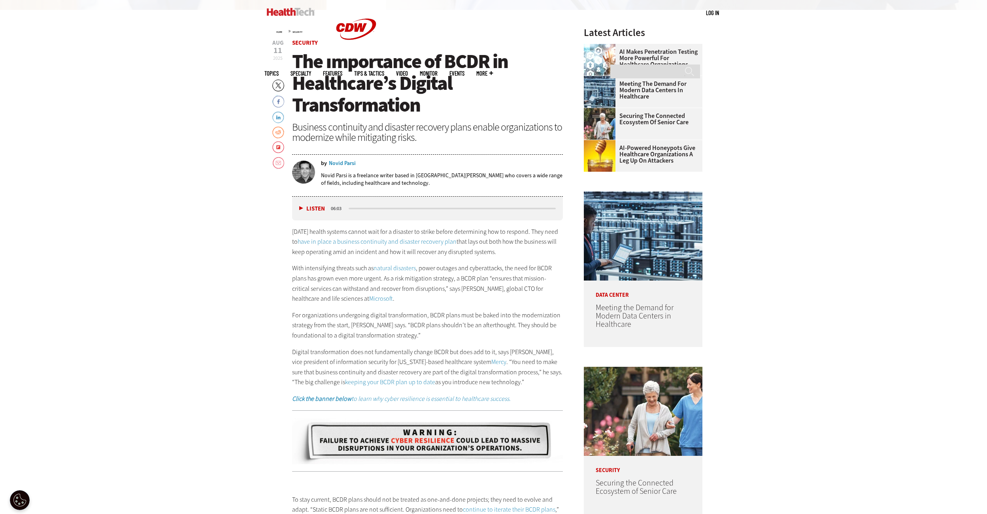
drag, startPoint x: 808, startPoint y: 218, endPoint x: 807, endPoint y: 188, distance: 30.1
drag, startPoint x: 801, startPoint y: 221, endPoint x: 798, endPoint y: 183, distance: 38.4
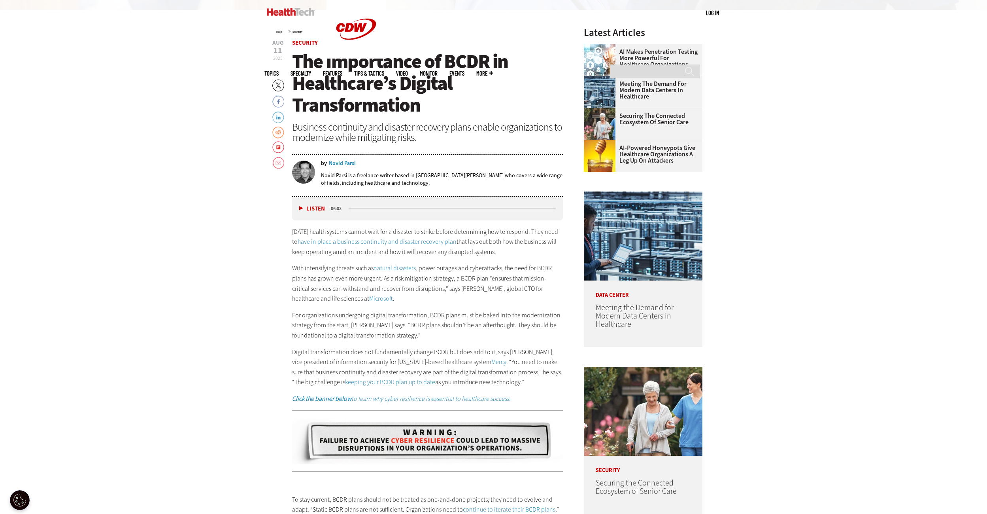
drag, startPoint x: 812, startPoint y: 208, endPoint x: 817, endPoint y: 175, distance: 33.3
drag, startPoint x: 822, startPoint y: 213, endPoint x: 826, endPoint y: 182, distance: 31.0
drag, startPoint x: 825, startPoint y: 198, endPoint x: 824, endPoint y: 169, distance: 28.5
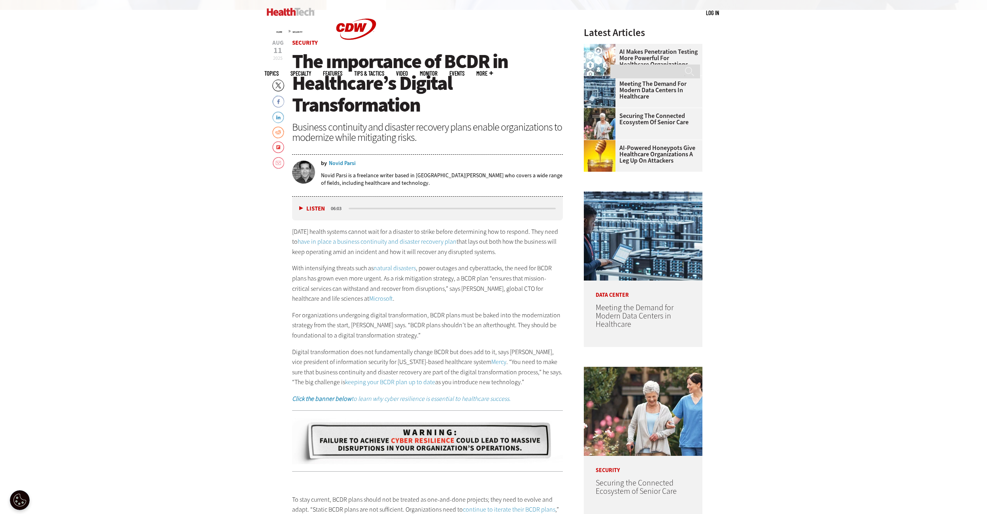
drag, startPoint x: 824, startPoint y: 212, endPoint x: 818, endPoint y: 174, distance: 38.2
drag, startPoint x: 819, startPoint y: 202, endPoint x: 784, endPoint y: 190, distance: 37.4
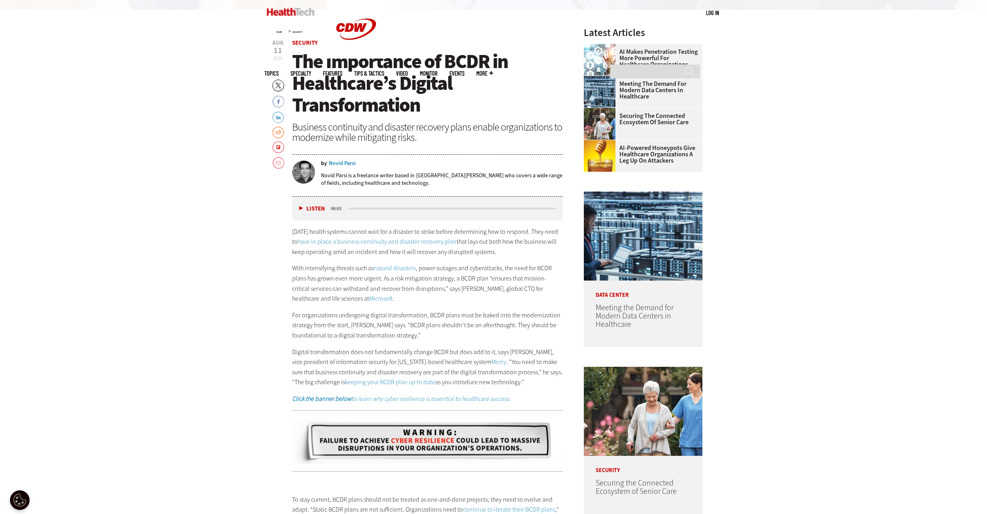
drag, startPoint x: 816, startPoint y: 213, endPoint x: 814, endPoint y: 181, distance: 32.1
drag, startPoint x: 827, startPoint y: 207, endPoint x: 834, endPoint y: 175, distance: 32.3
drag, startPoint x: 817, startPoint y: 214, endPoint x: 815, endPoint y: 180, distance: 34.5
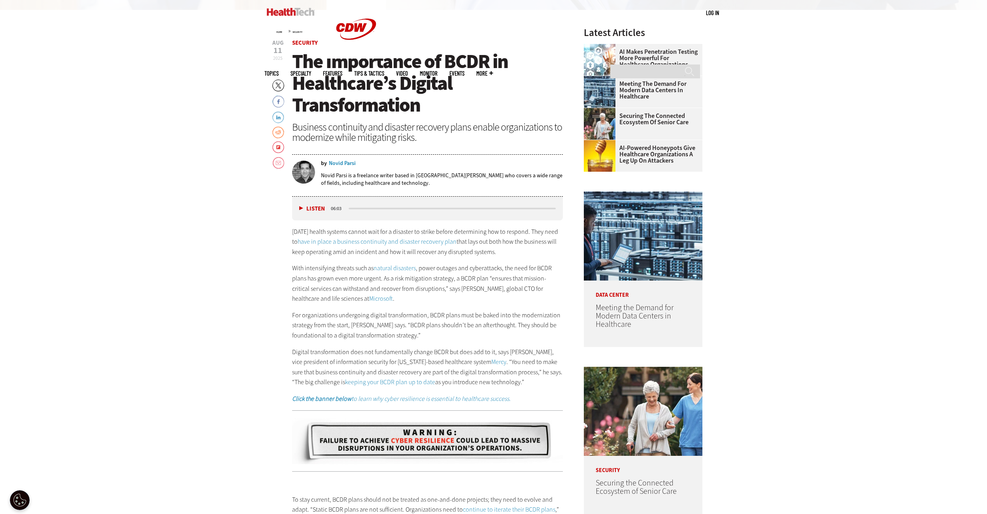
drag, startPoint x: 810, startPoint y: 202, endPoint x: 775, endPoint y: 177, distance: 43.1
drag, startPoint x: 816, startPoint y: 204, endPoint x: 826, endPoint y: 176, distance: 29.6
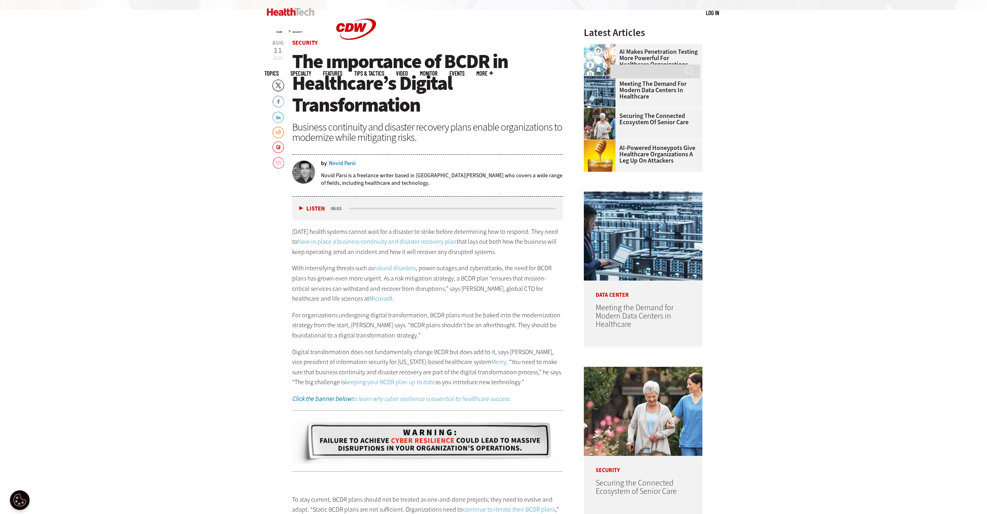
drag, startPoint x: 826, startPoint y: 199, endPoint x: 835, endPoint y: 144, distance: 55.2
drag, startPoint x: 823, startPoint y: 211, endPoint x: 827, endPoint y: 183, distance: 28.1
drag, startPoint x: 827, startPoint y: 206, endPoint x: 819, endPoint y: 168, distance: 39.6
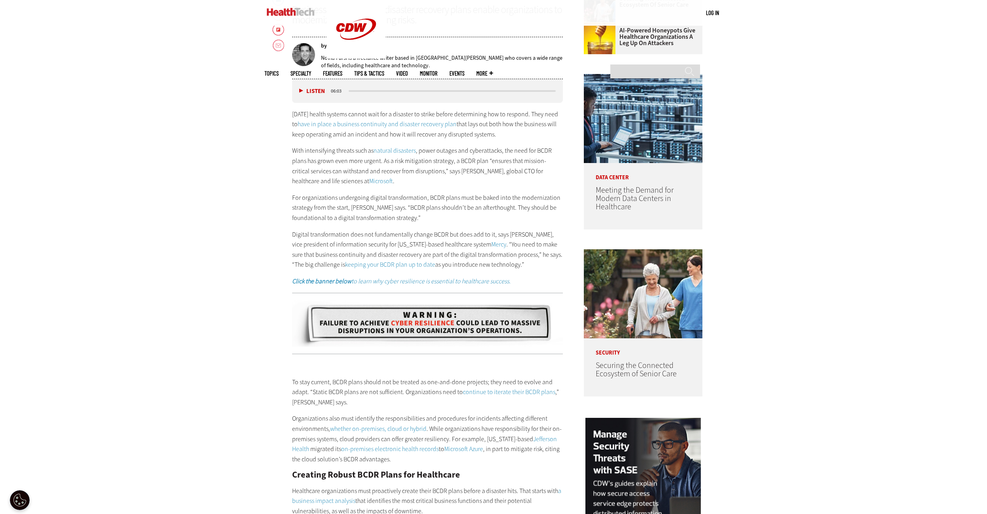
scroll to position [523, 0]
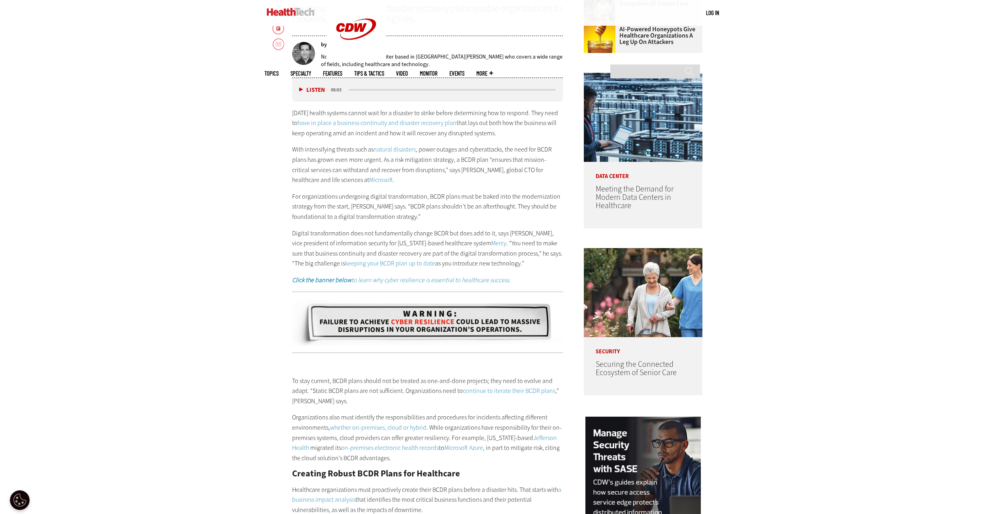
drag, startPoint x: 826, startPoint y: 192, endPoint x: 805, endPoint y: 153, distance: 44.9
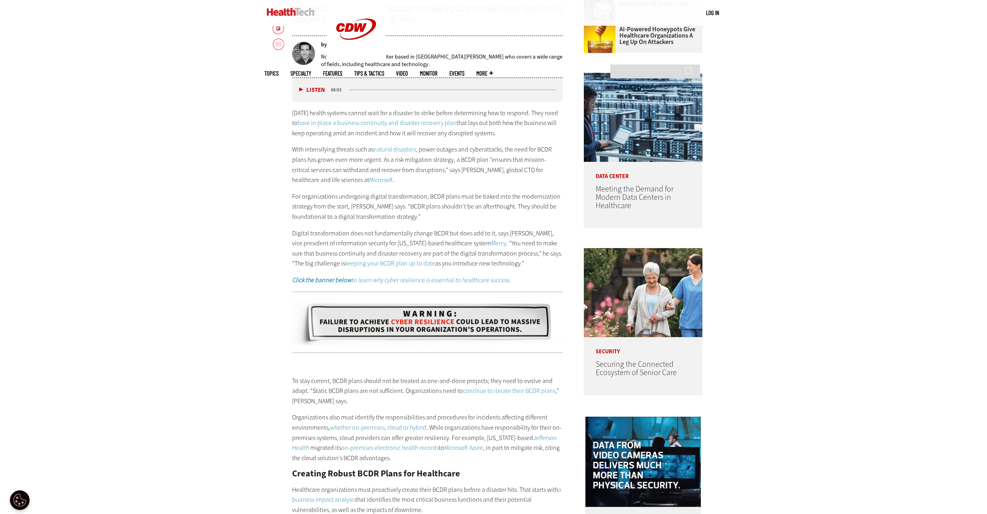
drag, startPoint x: 822, startPoint y: 201, endPoint x: 810, endPoint y: 162, distance: 40.3
drag, startPoint x: 821, startPoint y: 202, endPoint x: 827, endPoint y: 166, distance: 36.4
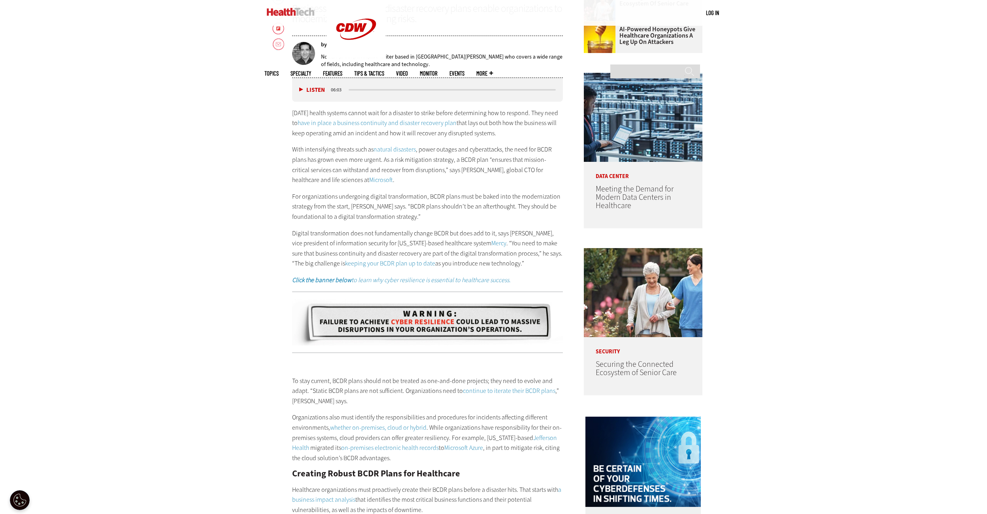
drag, startPoint x: 826, startPoint y: 193, endPoint x: 805, endPoint y: 167, distance: 32.9
drag, startPoint x: 810, startPoint y: 194, endPoint x: 803, endPoint y: 161, distance: 34.0
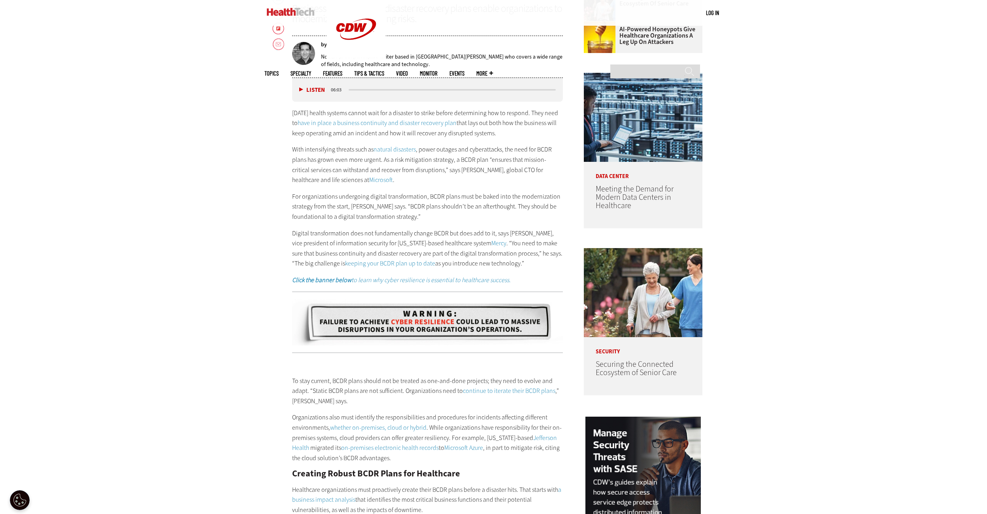
drag, startPoint x: 820, startPoint y: 205, endPoint x: 818, endPoint y: 162, distance: 42.3
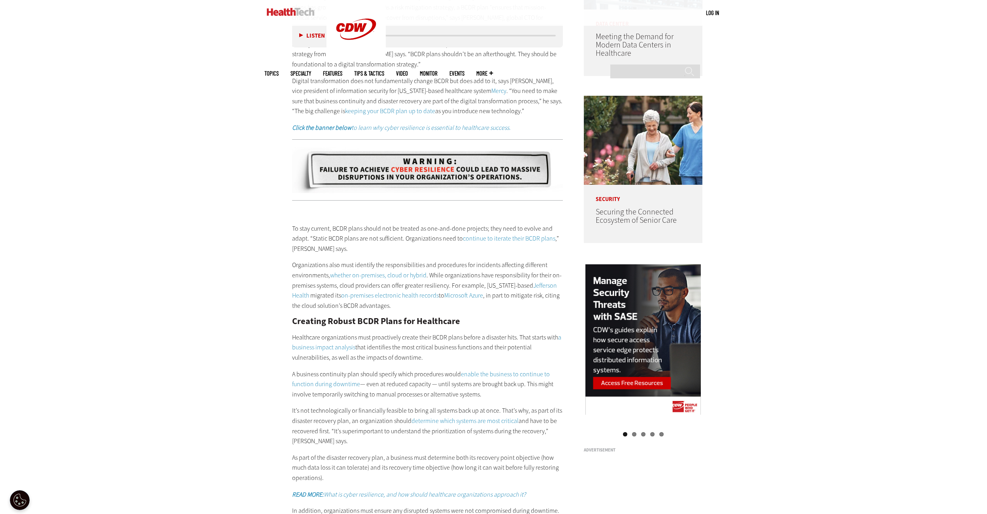
scroll to position [681, 0]
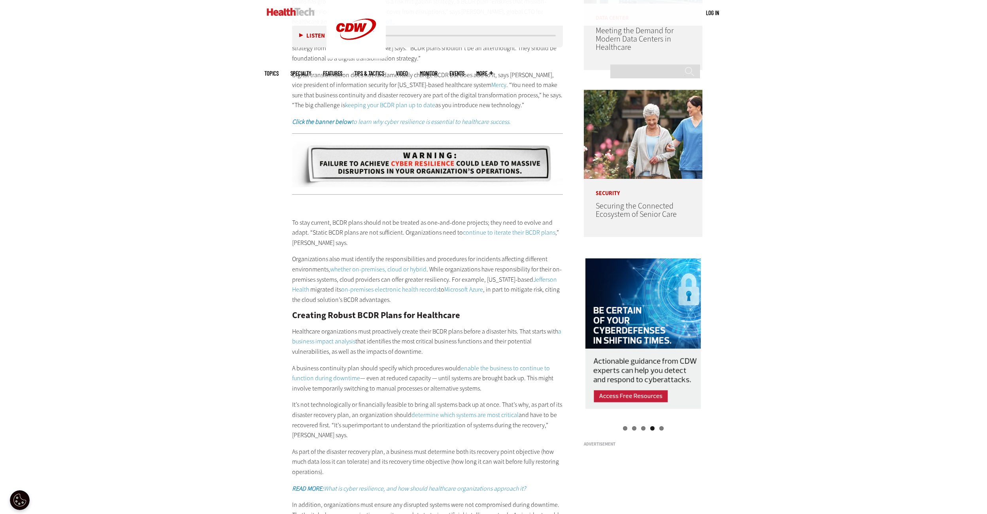
drag, startPoint x: 828, startPoint y: 208, endPoint x: 795, endPoint y: 217, distance: 34.3
click at [795, 217] on div "Become an Insider Sign up [DATE] to receive premium content! Sign Up MENU Log i…" at bounding box center [493, 388] width 987 height 2138
drag, startPoint x: 808, startPoint y: 220, endPoint x: 794, endPoint y: 180, distance: 42.6
click at [793, 180] on div "Become an Insider Sign up [DATE] to receive premium content! Sign Up MENU Log i…" at bounding box center [493, 388] width 987 height 2138
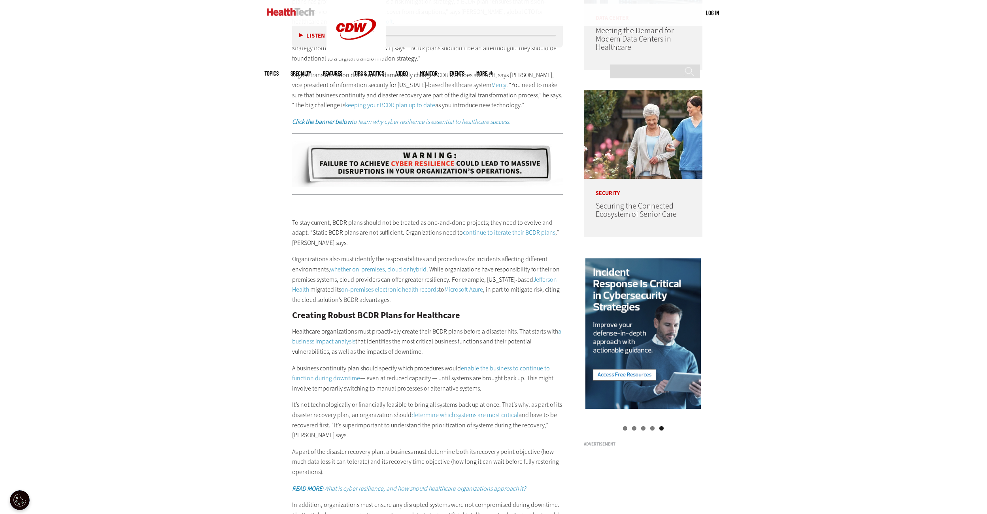
drag, startPoint x: 810, startPoint y: 204, endPoint x: 820, endPoint y: 159, distance: 46.8
click at [820, 159] on div "Become an Insider Sign up [DATE] to receive premium content! Sign Up MENU Log i…" at bounding box center [493, 388] width 987 height 2138
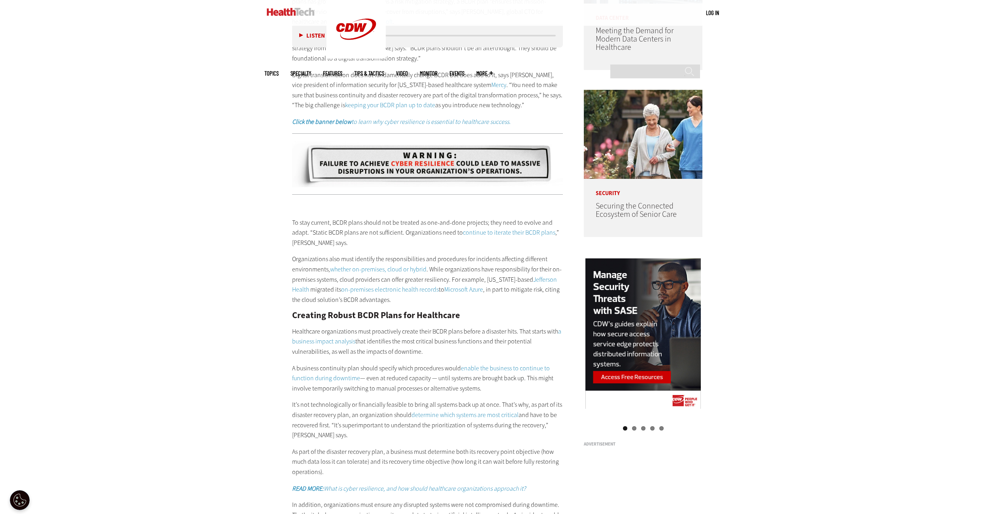
drag, startPoint x: 836, startPoint y: 199, endPoint x: 812, endPoint y: 179, distance: 31.7
click at [812, 179] on div "Become an Insider Sign up [DATE] to receive premium content! Sign Up MENU Log i…" at bounding box center [493, 388] width 987 height 2138
drag, startPoint x: 818, startPoint y: 198, endPoint x: 803, endPoint y: 169, distance: 33.2
click at [803, 169] on div "Become an Insider Sign up [DATE] to receive premium content! Sign Up MENU Log i…" at bounding box center [493, 388] width 987 height 2138
drag, startPoint x: 819, startPoint y: 186, endPoint x: 829, endPoint y: 142, distance: 45.4
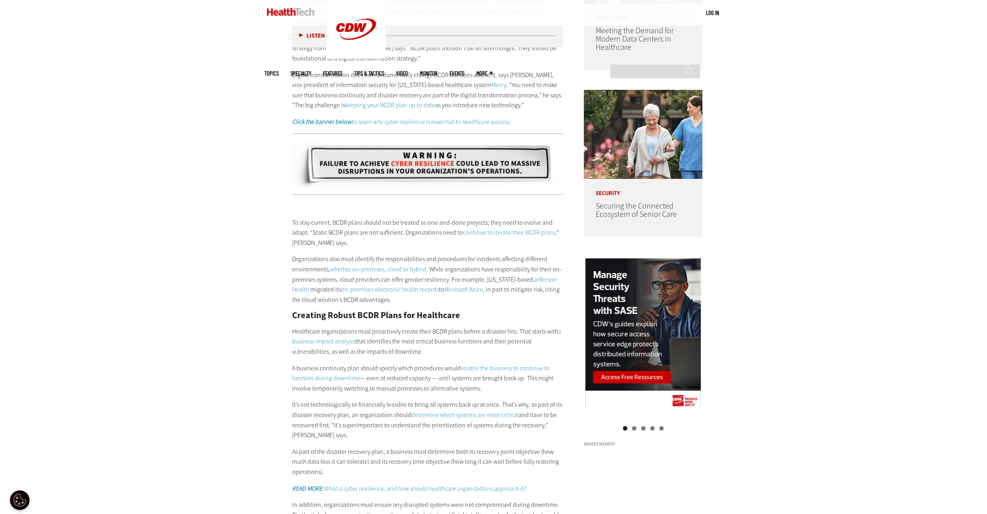
click at [829, 142] on div "Become an Insider Sign up [DATE] to receive premium content! Sign Up MENU Log i…" at bounding box center [493, 388] width 987 height 2138
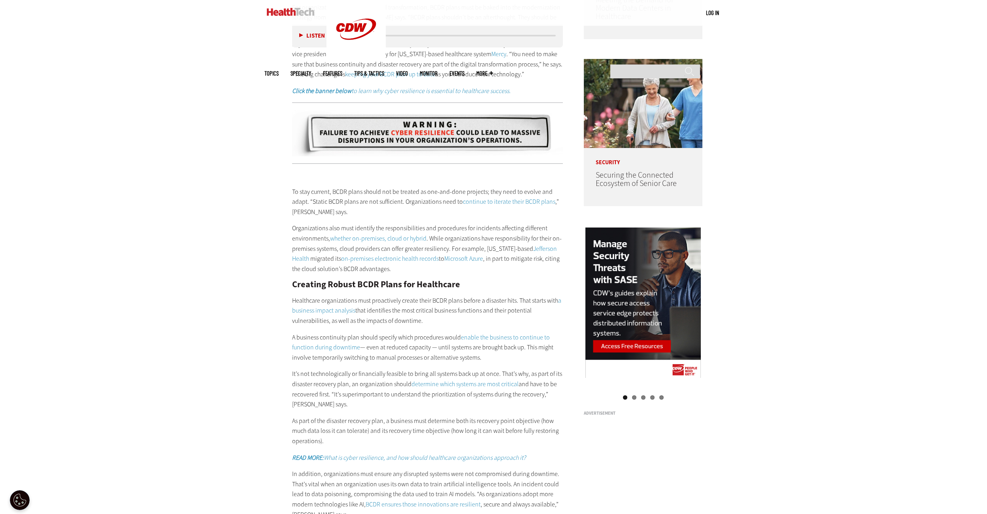
scroll to position [760, 0]
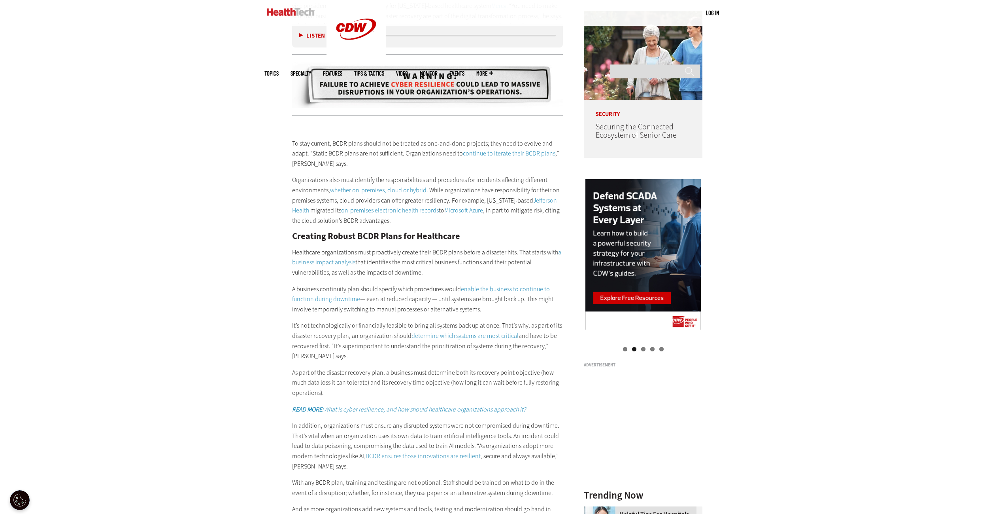
drag, startPoint x: 823, startPoint y: 193, endPoint x: 812, endPoint y: 177, distance: 19.0
click at [813, 172] on div "Become an Insider Sign up [DATE] to receive premium content! Sign Up MENU Log i…" at bounding box center [493, 309] width 987 height 2138
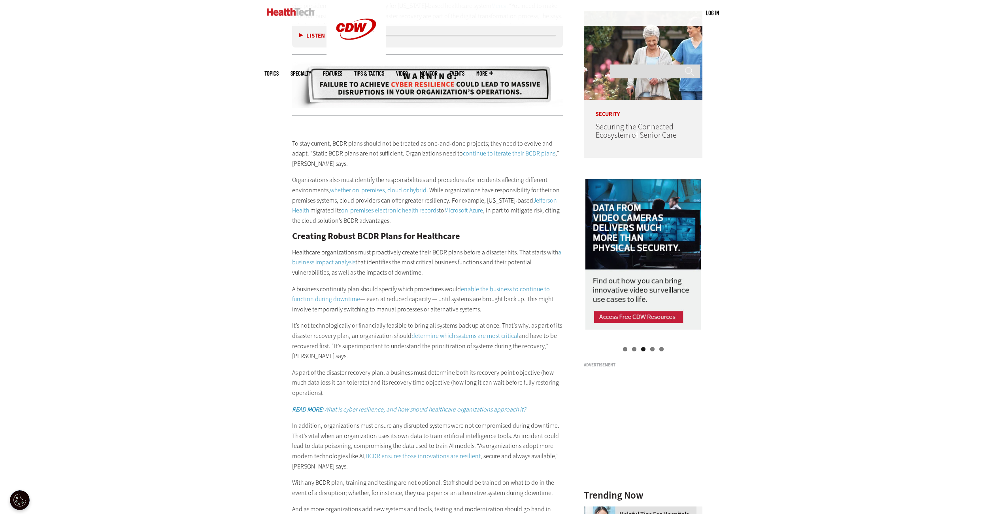
drag, startPoint x: 815, startPoint y: 187, endPoint x: 810, endPoint y: 159, distance: 28.8
click at [810, 159] on div "Become an Insider Sign up [DATE] to receive premium content! Sign Up MENU Log i…" at bounding box center [493, 309] width 987 height 2138
drag, startPoint x: 823, startPoint y: 194, endPoint x: 774, endPoint y: 168, distance: 55.4
click at [774, 168] on div "Become an Insider Sign up [DATE] to receive premium content! Sign Up MENU Log i…" at bounding box center [493, 309] width 987 height 2138
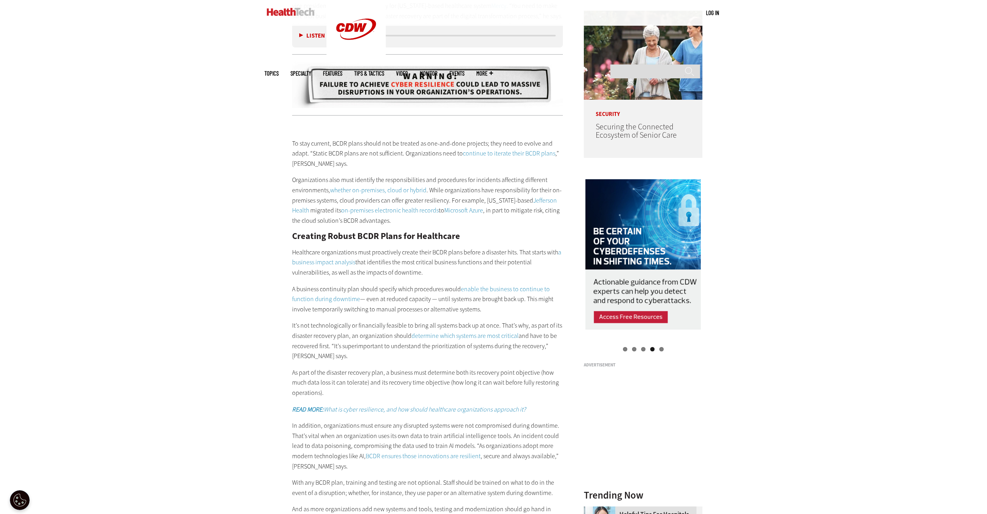
drag, startPoint x: 806, startPoint y: 183, endPoint x: 797, endPoint y: 160, distance: 25.0
click at [797, 160] on div "Become an Insider Sign up [DATE] to receive premium content! Sign Up MENU Log i…" at bounding box center [493, 309] width 987 height 2138
drag, startPoint x: 815, startPoint y: 195, endPoint x: 812, endPoint y: 164, distance: 30.9
click at [812, 164] on div "Become an Insider Sign up [DATE] to receive premium content! Sign Up MENU Log i…" at bounding box center [493, 309] width 987 height 2138
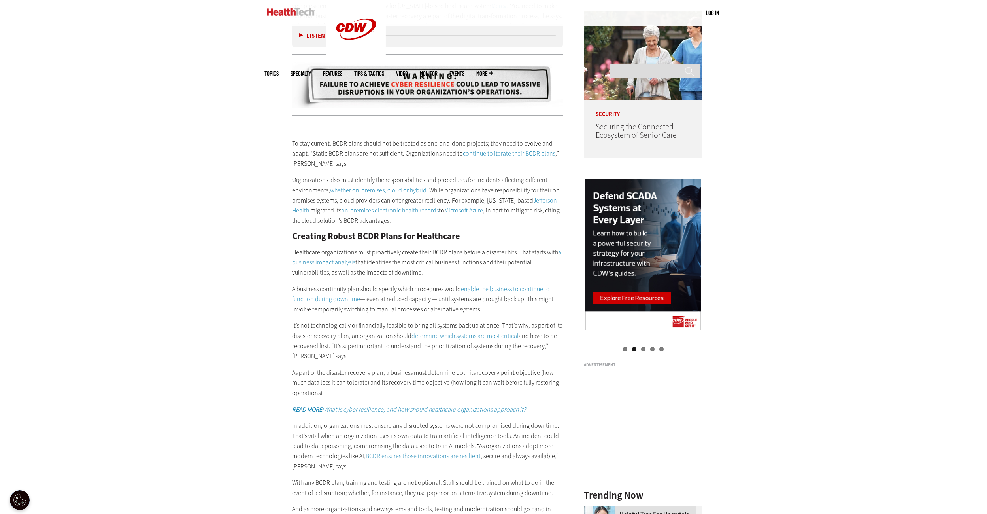
drag, startPoint x: 824, startPoint y: 206, endPoint x: 826, endPoint y: 174, distance: 32.0
click at [826, 172] on div "Become an Insider Sign up [DATE] to receive premium content! Sign Up MENU Log i…" at bounding box center [493, 309] width 987 height 2138
drag, startPoint x: 827, startPoint y: 210, endPoint x: 815, endPoint y: 184, distance: 28.6
click at [815, 184] on div "Become an Insider Sign up [DATE] to receive premium content! Sign Up MENU Log i…" at bounding box center [493, 309] width 987 height 2138
drag, startPoint x: 814, startPoint y: 201, endPoint x: 815, endPoint y: 169, distance: 32.0
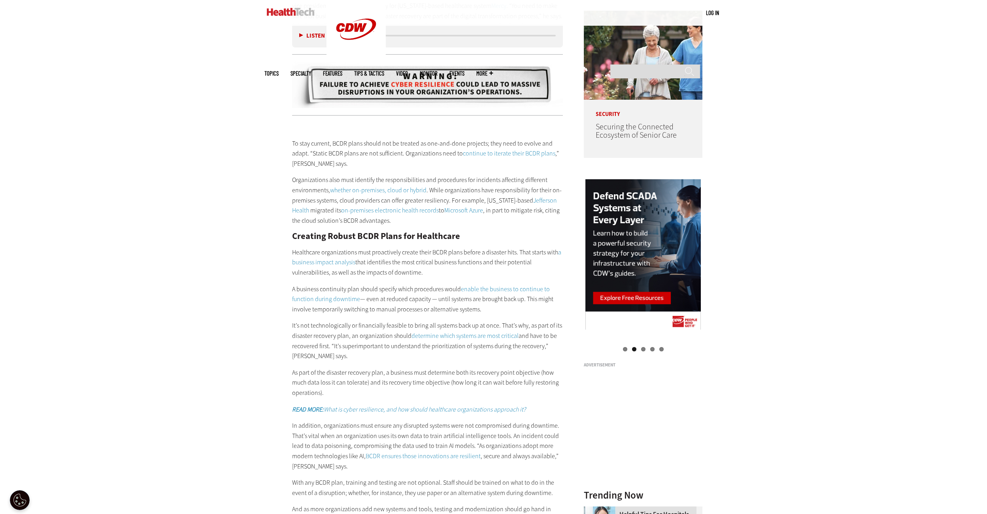
click at [815, 169] on div "Become an Insider Sign up [DATE] to receive premium content! Sign Up MENU Log i…" at bounding box center [493, 309] width 987 height 2138
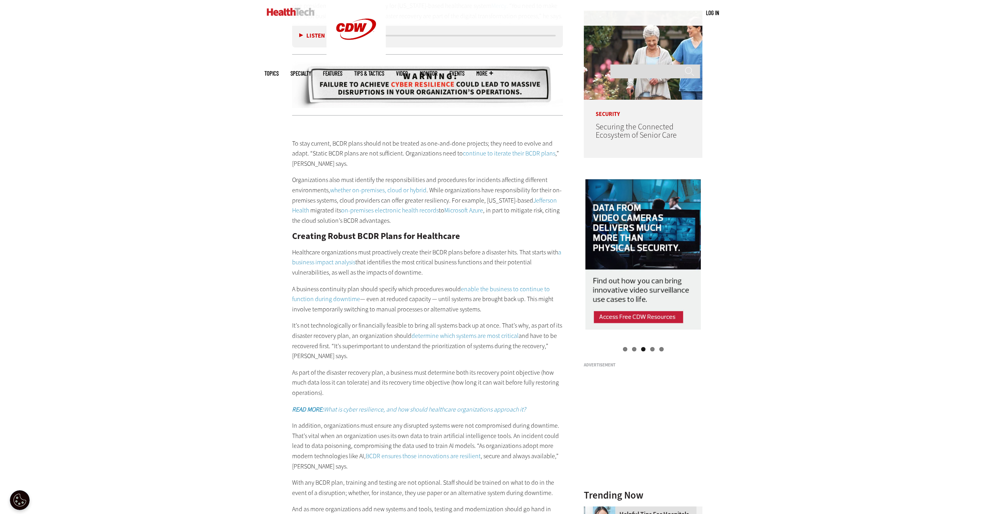
drag, startPoint x: 816, startPoint y: 202, endPoint x: 812, endPoint y: 155, distance: 47.3
click at [812, 155] on div "Become an Insider Sign up [DATE] to receive premium content! Sign Up MENU Log i…" at bounding box center [493, 309] width 987 height 2138
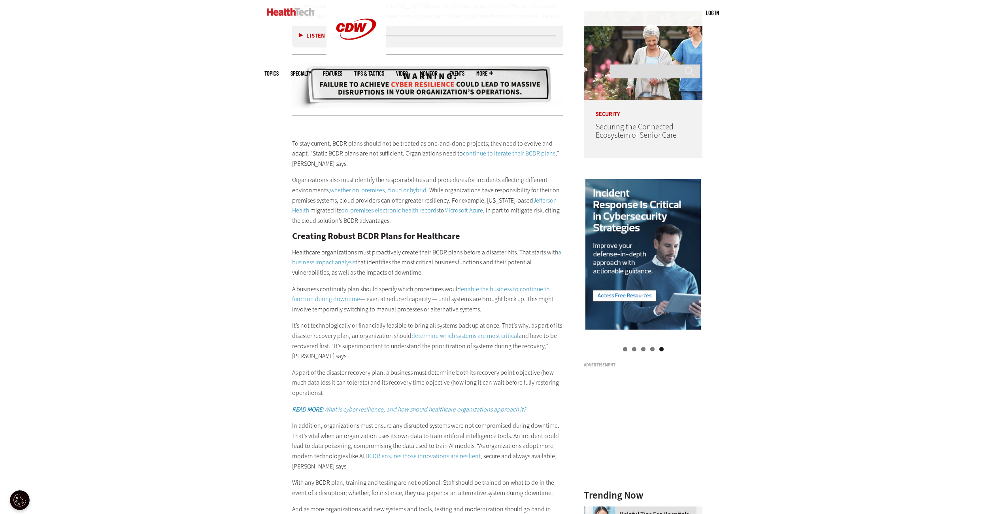
drag, startPoint x: 819, startPoint y: 193, endPoint x: 810, endPoint y: 164, distance: 30.4
click at [811, 162] on div "Become an Insider Sign up [DATE] to receive premium content! Sign Up MENU Log i…" at bounding box center [493, 309] width 987 height 2138
drag, startPoint x: 828, startPoint y: 188, endPoint x: 820, endPoint y: 152, distance: 36.5
click at [820, 152] on div "Become an Insider Sign up [DATE] to receive premium content! Sign Up MENU Log i…" at bounding box center [493, 309] width 987 height 2138
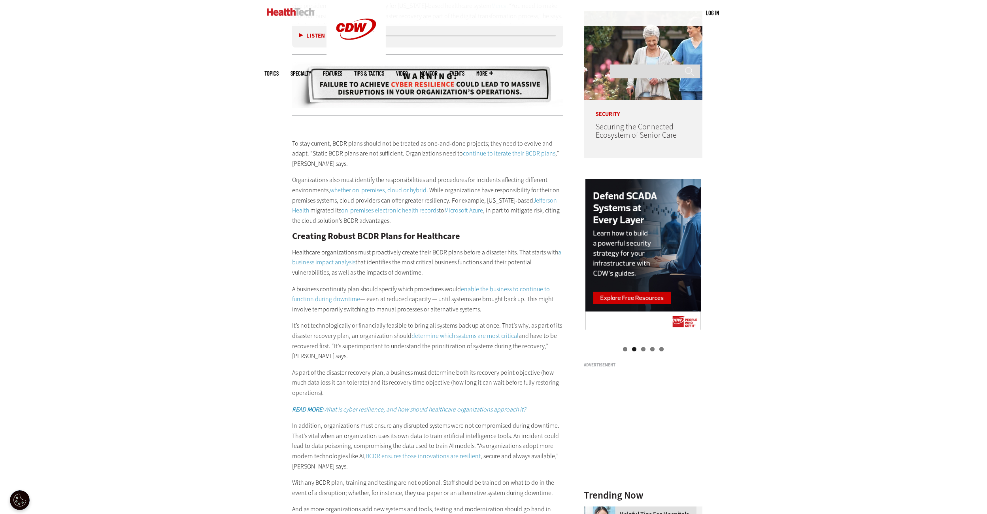
drag, startPoint x: 816, startPoint y: 205, endPoint x: 793, endPoint y: 192, distance: 26.7
click at [793, 188] on div "Become an Insider Sign up [DATE] to receive premium content! Sign Up MENU Log i…" at bounding box center [493, 309] width 987 height 2138
drag, startPoint x: 818, startPoint y: 205, endPoint x: 814, endPoint y: 164, distance: 41.0
click at [814, 164] on div "Become an Insider Sign up [DATE] to receive premium content! Sign Up MENU Log i…" at bounding box center [493, 309] width 987 height 2138
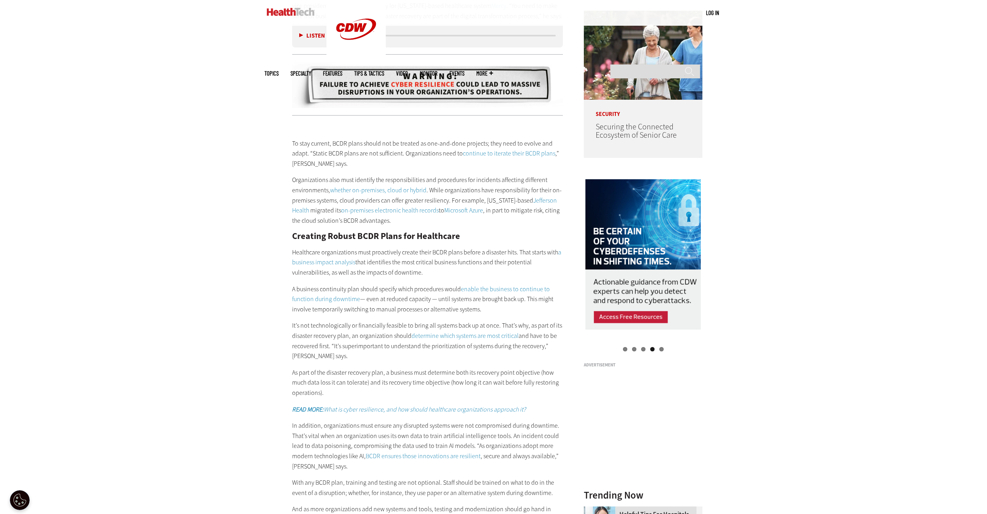
drag, startPoint x: 815, startPoint y: 196, endPoint x: 788, endPoint y: 209, distance: 29.9
click at [786, 209] on div "Become an Insider Sign up [DATE] to receive premium content! Sign Up MENU Log i…" at bounding box center [493, 309] width 987 height 2138
drag, startPoint x: 822, startPoint y: 210, endPoint x: 800, endPoint y: 172, distance: 44.1
click at [799, 172] on div "Become an Insider Sign up [DATE] to receive premium content! Sign Up MENU Log i…" at bounding box center [493, 309] width 987 height 2138
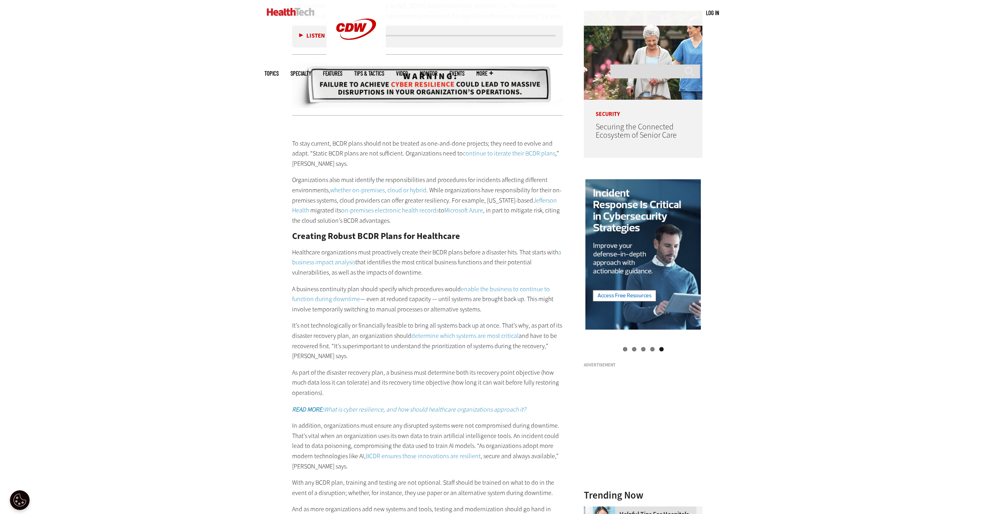
drag, startPoint x: 812, startPoint y: 186, endPoint x: 789, endPoint y: 189, distance: 22.8
click at [789, 189] on div "Become an Insider Sign up [DATE] to receive premium content! Sign Up MENU Log i…" at bounding box center [493, 309] width 987 height 2138
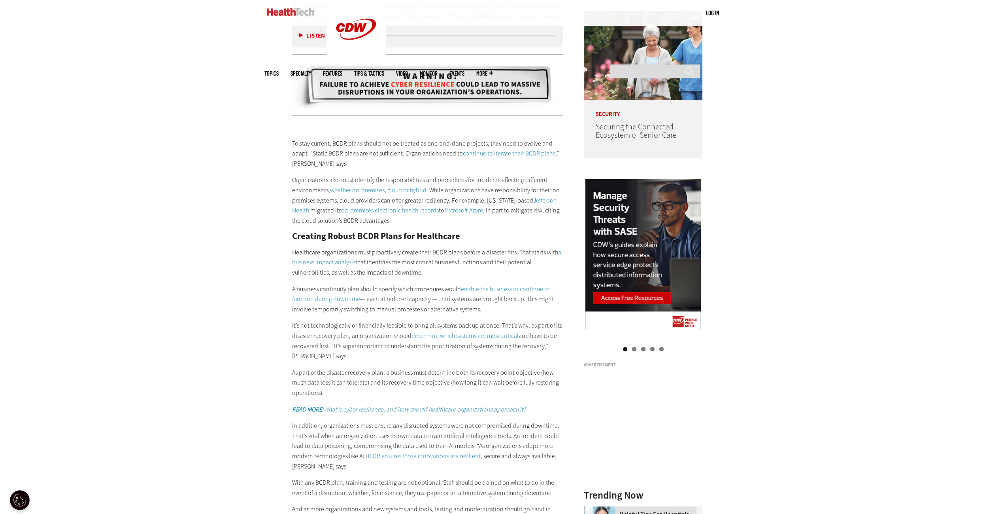
drag, startPoint x: 806, startPoint y: 206, endPoint x: 780, endPoint y: 165, distance: 47.8
click at [780, 165] on div "Become an Insider Sign up [DATE] to receive premium content! Sign Up MENU Log i…" at bounding box center [493, 309] width 987 height 2138
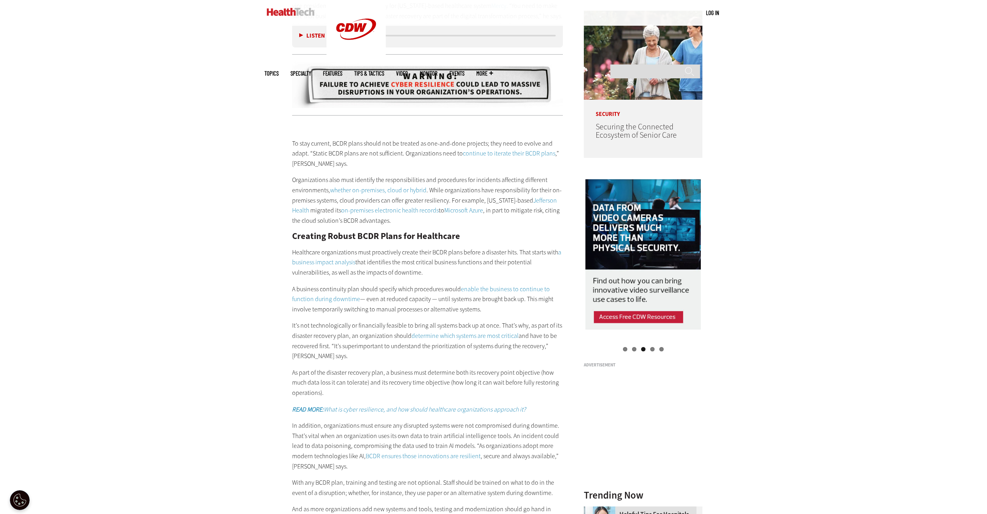
drag, startPoint x: 810, startPoint y: 203, endPoint x: 770, endPoint y: 234, distance: 50.8
click at [768, 236] on div "Become an Insider Sign up [DATE] to receive premium content! Sign Up MENU Log i…" at bounding box center [493, 309] width 987 height 2138
drag, startPoint x: 803, startPoint y: 210, endPoint x: 771, endPoint y: 200, distance: 34.3
click at [771, 200] on div "Become an Insider Sign up [DATE] to receive premium content! Sign Up MENU Log i…" at bounding box center [493, 309] width 987 height 2138
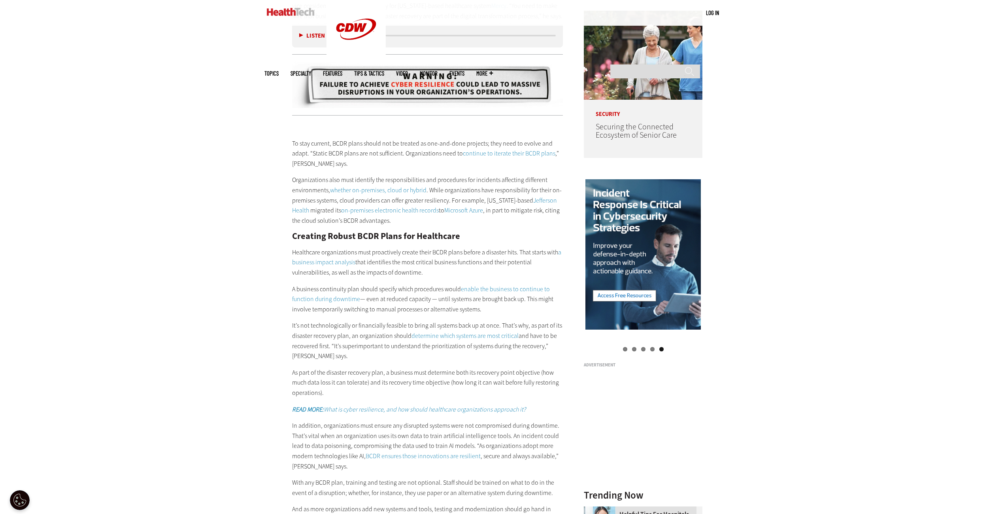
drag, startPoint x: 788, startPoint y: 218, endPoint x: 769, endPoint y: 219, distance: 19.4
click at [766, 219] on div "Become an Insider Sign up [DATE] to receive premium content! Sign Up MENU Log i…" at bounding box center [493, 309] width 987 height 2138
drag, startPoint x: 784, startPoint y: 226, endPoint x: 778, endPoint y: 186, distance: 40.3
click at [778, 186] on div "Become an Insider Sign up [DATE] to receive premium content! Sign Up MENU Log i…" at bounding box center [493, 309] width 987 height 2138
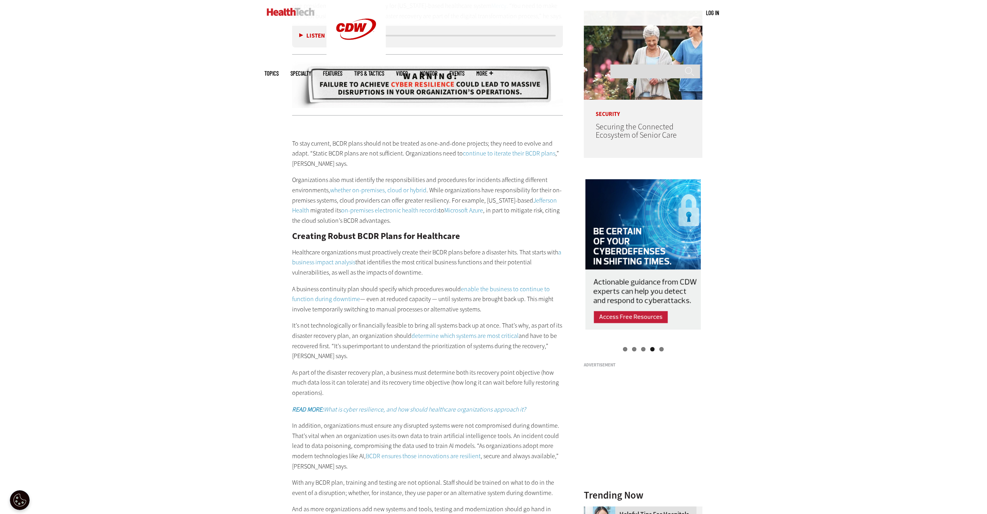
drag, startPoint x: 758, startPoint y: 191, endPoint x: 775, endPoint y: 157, distance: 37.5
click at [775, 157] on div "Become an Insider Sign up [DATE] to receive premium content! Sign Up MENU Log i…" at bounding box center [493, 309] width 987 height 2138
drag, startPoint x: 818, startPoint y: 196, endPoint x: 814, endPoint y: 161, distance: 35.4
click at [814, 161] on div "Become an Insider Sign up [DATE] to receive premium content! Sign Up MENU Log i…" at bounding box center [493, 309] width 987 height 2138
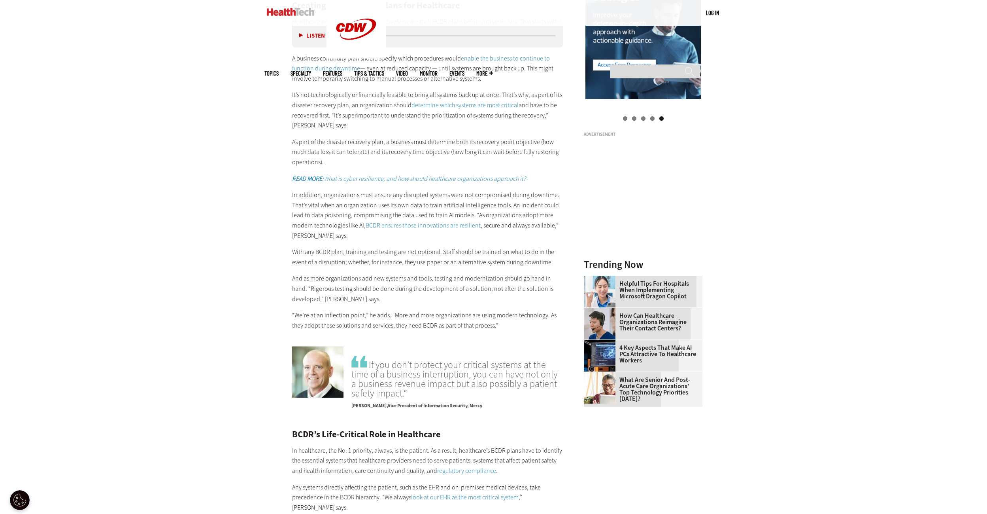
scroll to position [997, 0]
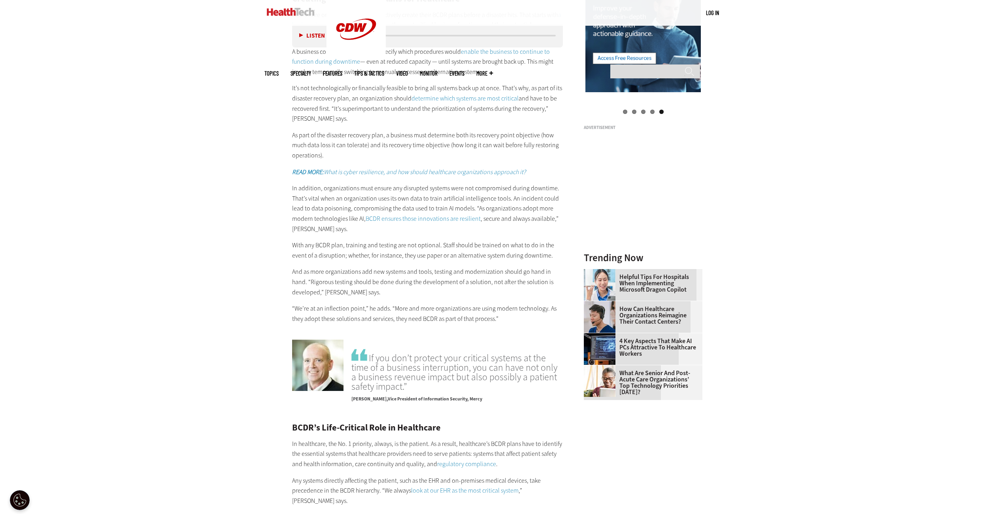
drag, startPoint x: 842, startPoint y: 176, endPoint x: 829, endPoint y: 132, distance: 45.4
click at [829, 132] on div "Become an Insider Sign up [DATE] to receive premium content! Sign Up MENU Log i…" at bounding box center [493, 72] width 987 height 2138
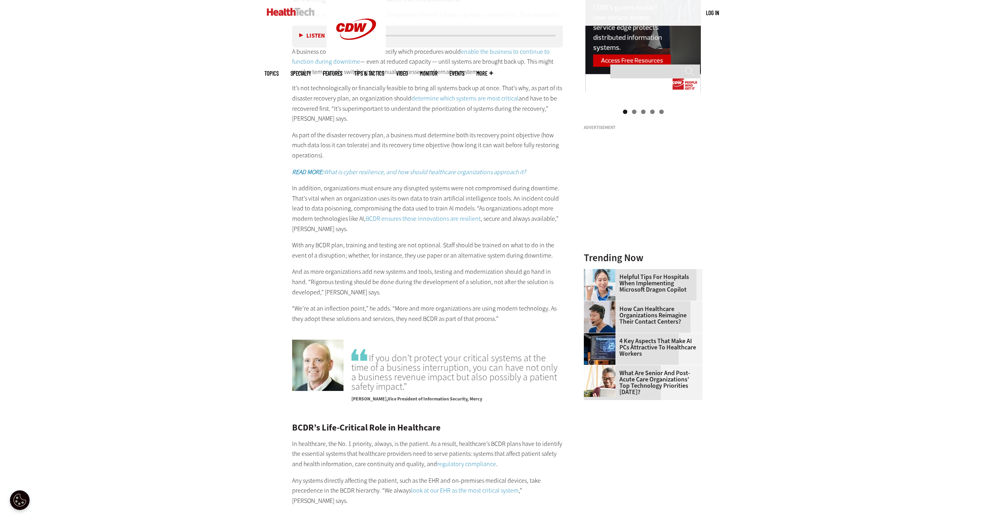
drag, startPoint x: 833, startPoint y: 195, endPoint x: 831, endPoint y: 153, distance: 42.0
click at [831, 153] on div "Become an Insider Sign up [DATE] to receive premium content! Sign Up MENU Log i…" at bounding box center [493, 72] width 987 height 2138
drag, startPoint x: 813, startPoint y: 203, endPoint x: 788, endPoint y: 173, distance: 39.2
click at [788, 173] on div "Become an Insider Sign up [DATE] to receive premium content! Sign Up MENU Log i…" at bounding box center [493, 72] width 987 height 2138
drag, startPoint x: 830, startPoint y: 199, endPoint x: 797, endPoint y: 195, distance: 33.1
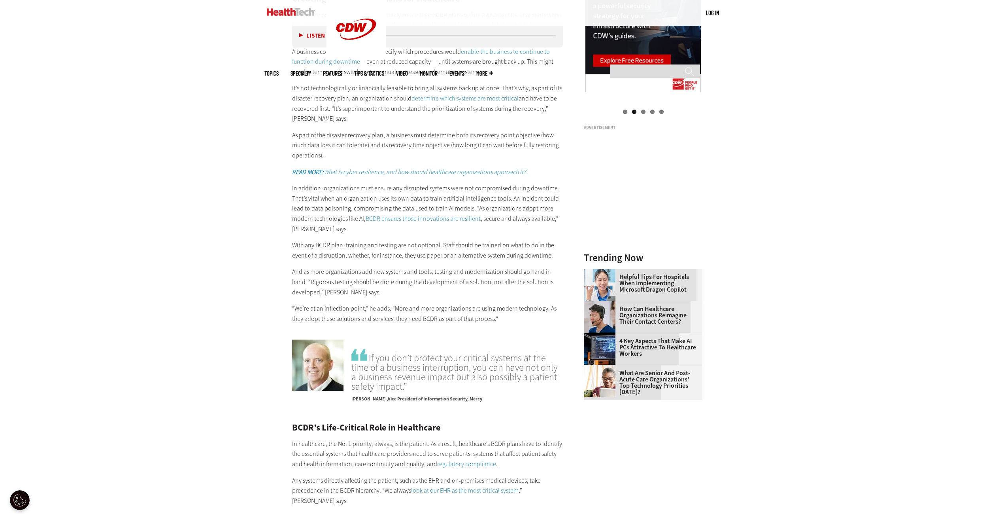
click at [797, 195] on div "Become an Insider Sign up [DATE] to receive premium content! Sign Up MENU Log i…" at bounding box center [493, 72] width 987 height 2138
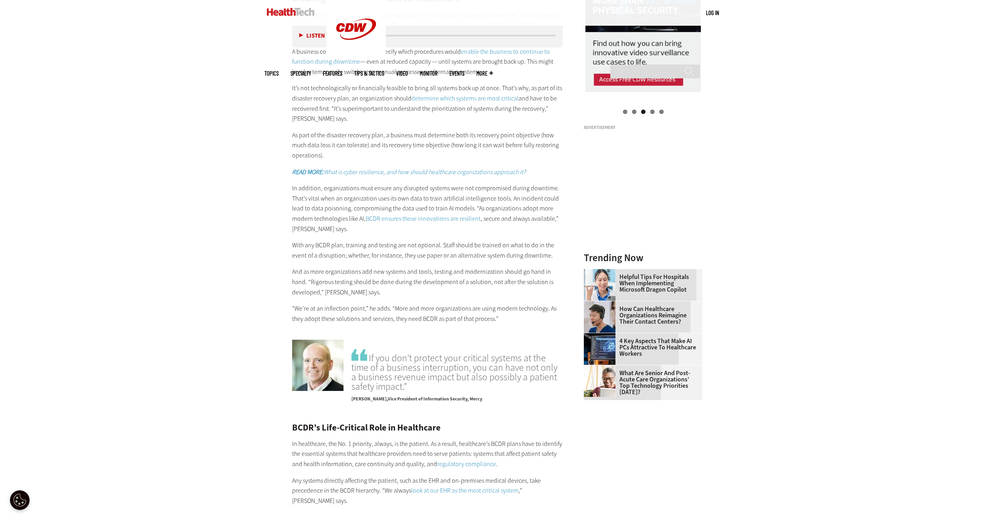
drag, startPoint x: 816, startPoint y: 209, endPoint x: 809, endPoint y: 176, distance: 33.2
click at [809, 176] on div "Become an Insider Sign up [DATE] to receive premium content! Sign Up MENU Log i…" at bounding box center [493, 72] width 987 height 2138
drag, startPoint x: 821, startPoint y: 199, endPoint x: 820, endPoint y: 166, distance: 32.8
click at [820, 166] on div "Become an Insider Sign up [DATE] to receive premium content! Sign Up MENU Log i…" at bounding box center [493, 72] width 987 height 2138
drag, startPoint x: 822, startPoint y: 183, endPoint x: 813, endPoint y: 140, distance: 43.1
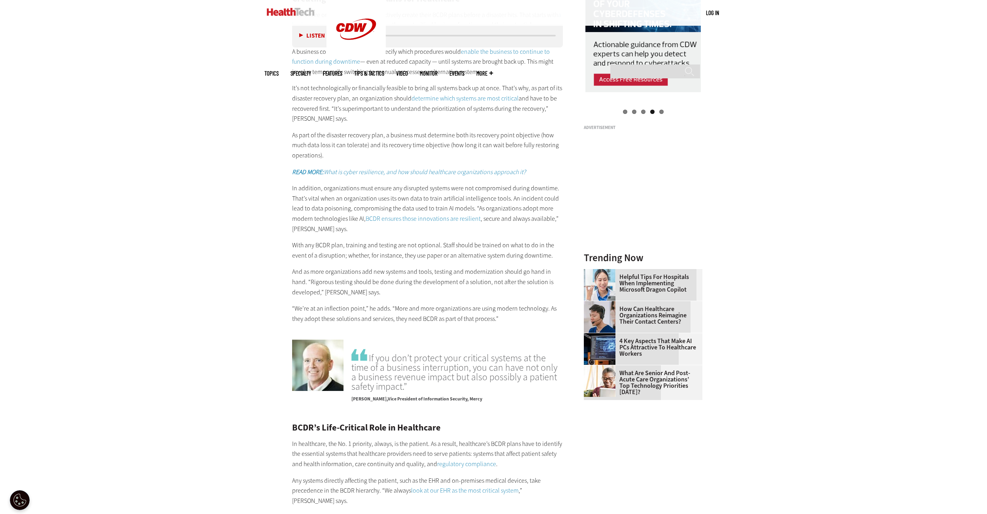
click at [813, 140] on div "Become an Insider Sign up [DATE] to receive premium content! Sign Up MENU Log i…" at bounding box center [493, 72] width 987 height 2138
drag, startPoint x: 826, startPoint y: 174, endPoint x: 778, endPoint y: 157, distance: 50.6
click at [778, 157] on div "Become an Insider Sign up [DATE] to receive premium content! Sign Up MENU Log i…" at bounding box center [493, 72] width 987 height 2138
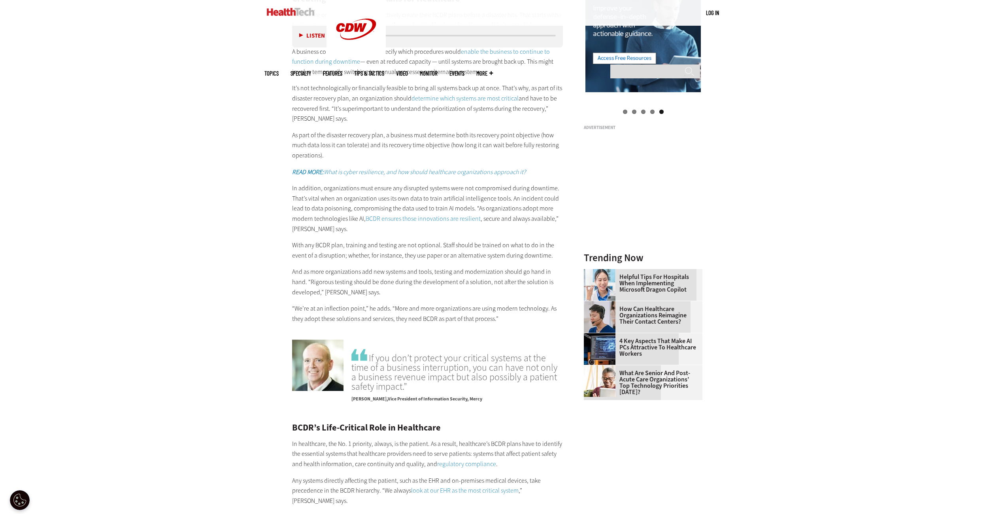
drag, startPoint x: 836, startPoint y: 204, endPoint x: 832, endPoint y: 148, distance: 55.9
click at [831, 148] on div "Become an Insider Sign up [DATE] to receive premium content! Sign Up MENU Log i…" at bounding box center [493, 72] width 987 height 2138
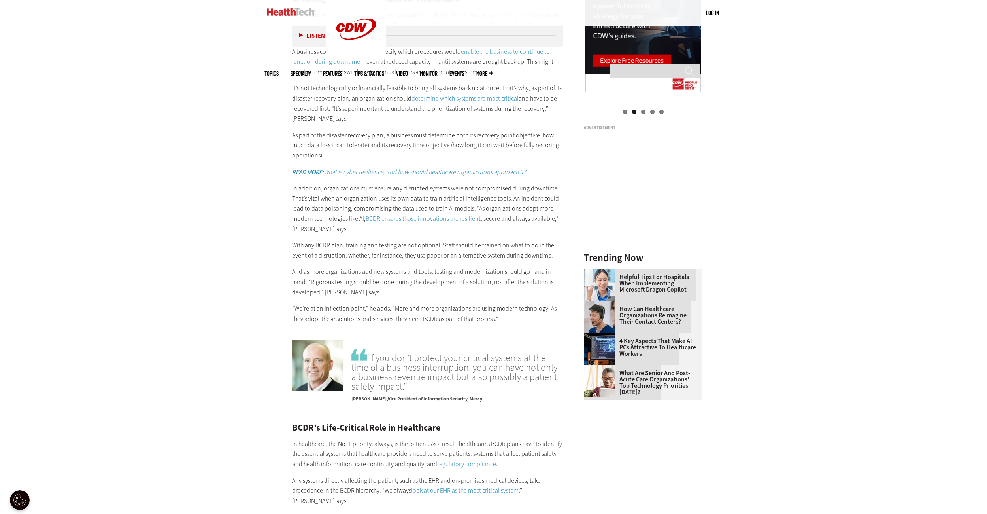
drag, startPoint x: 840, startPoint y: 334, endPoint x: 808, endPoint y: 295, distance: 50.6
click at [808, 295] on div "Become an Insider Sign up [DATE] to receive premium content! Sign Up MENU Log i…" at bounding box center [493, 72] width 987 height 2138
drag, startPoint x: 833, startPoint y: 205, endPoint x: 828, endPoint y: 162, distance: 43.4
click at [828, 162] on div "Become an Insider Sign up [DATE] to receive premium content! Sign Up MENU Log i…" at bounding box center [493, 72] width 987 height 2138
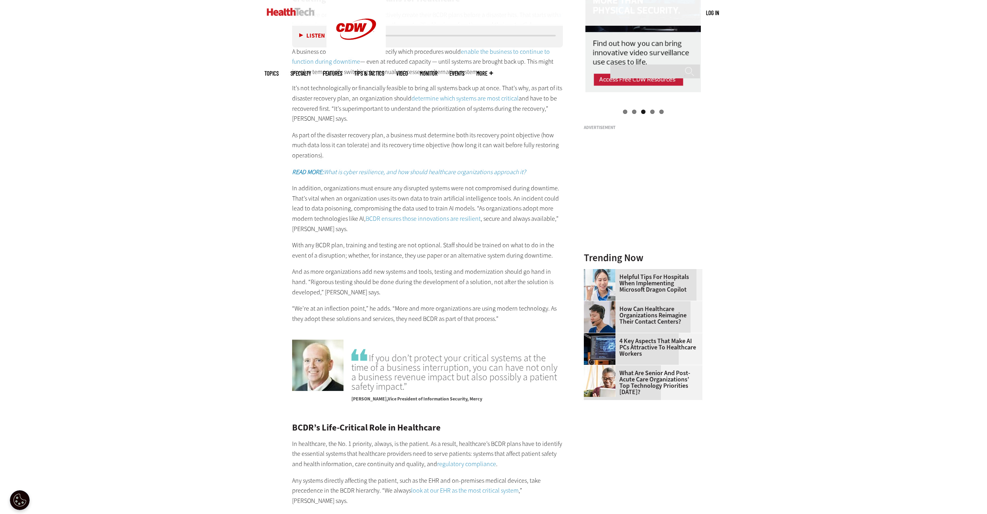
drag, startPoint x: 855, startPoint y: 200, endPoint x: 783, endPoint y: 203, distance: 72.0
click at [783, 203] on div "Become an Insider Sign up [DATE] to receive premium content! Sign Up MENU Log i…" at bounding box center [493, 72] width 987 height 2138
drag, startPoint x: 837, startPoint y: 189, endPoint x: 850, endPoint y: 149, distance: 41.5
click at [850, 149] on div "Become an Insider Sign up [DATE] to receive premium content! Sign Up MENU Log i…" at bounding box center [493, 72] width 987 height 2138
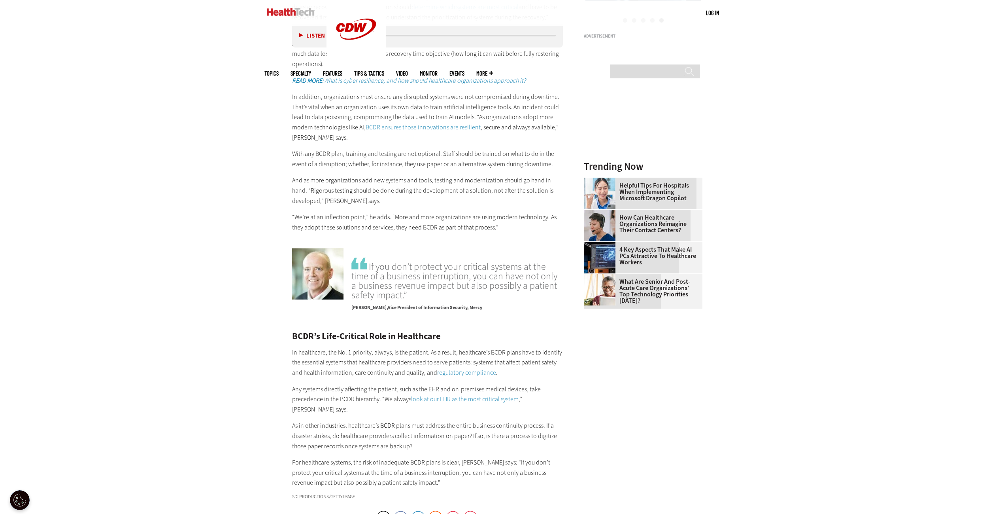
scroll to position [1116, 0]
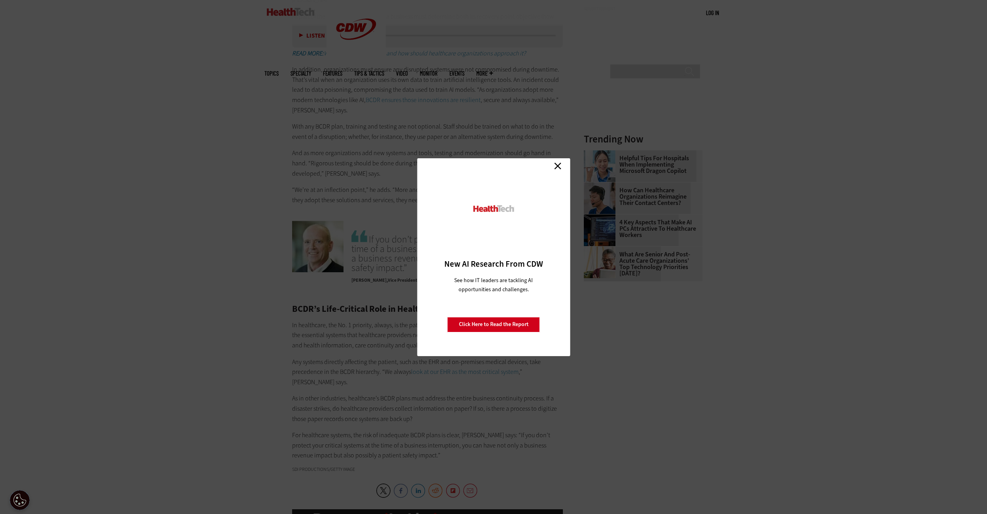
click at [564, 159] on div "Close New AI Research From CDW See how IT leaders are tackling AI opportunities…" at bounding box center [493, 257] width 153 height 198
click at [555, 166] on link "Close" at bounding box center [558, 166] width 12 height 12
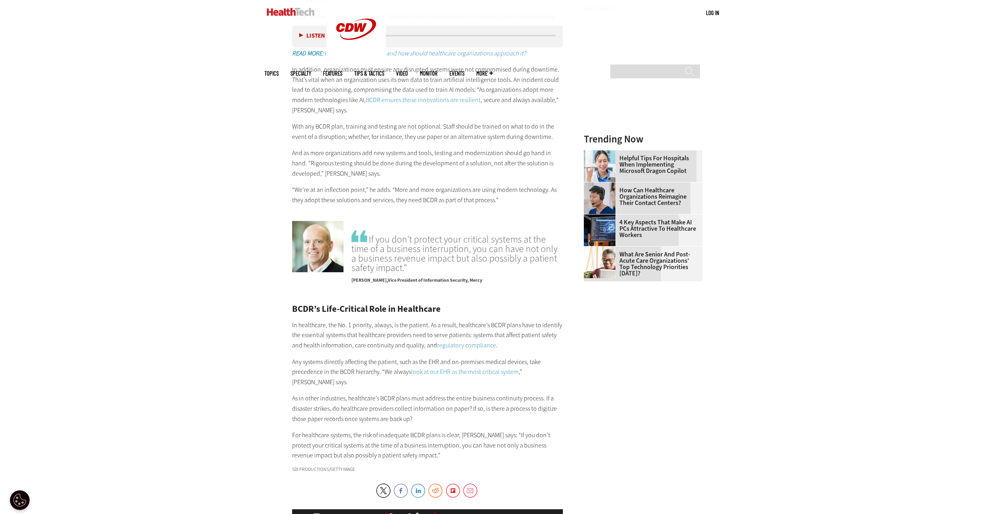
drag, startPoint x: 853, startPoint y: 160, endPoint x: 858, endPoint y: 108, distance: 51.7
drag, startPoint x: 846, startPoint y: 194, endPoint x: 785, endPoint y: 188, distance: 61.6
drag, startPoint x: 829, startPoint y: 191, endPoint x: 824, endPoint y: 152, distance: 38.7
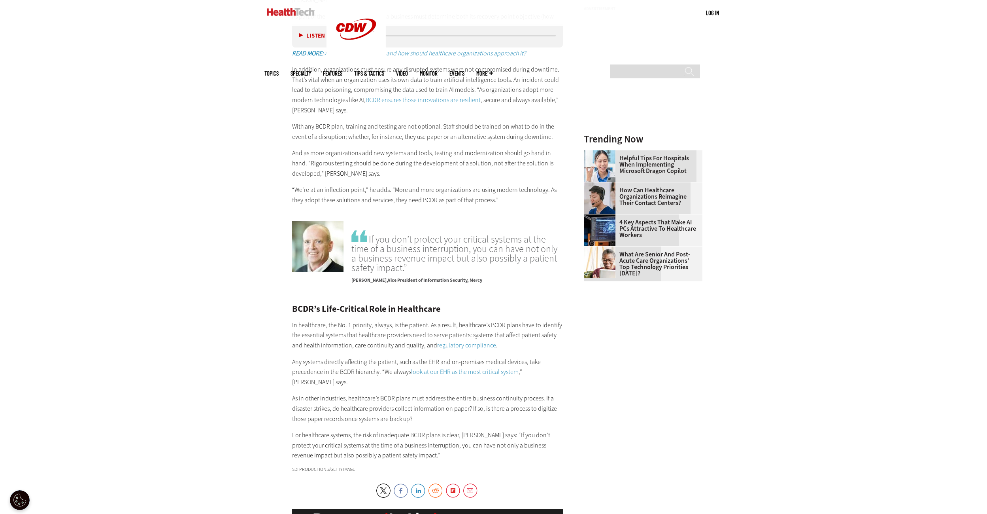
drag, startPoint x: 819, startPoint y: 221, endPoint x: 808, endPoint y: 163, distance: 59.6
drag, startPoint x: 831, startPoint y: 192, endPoint x: 826, endPoint y: 127, distance: 65.0
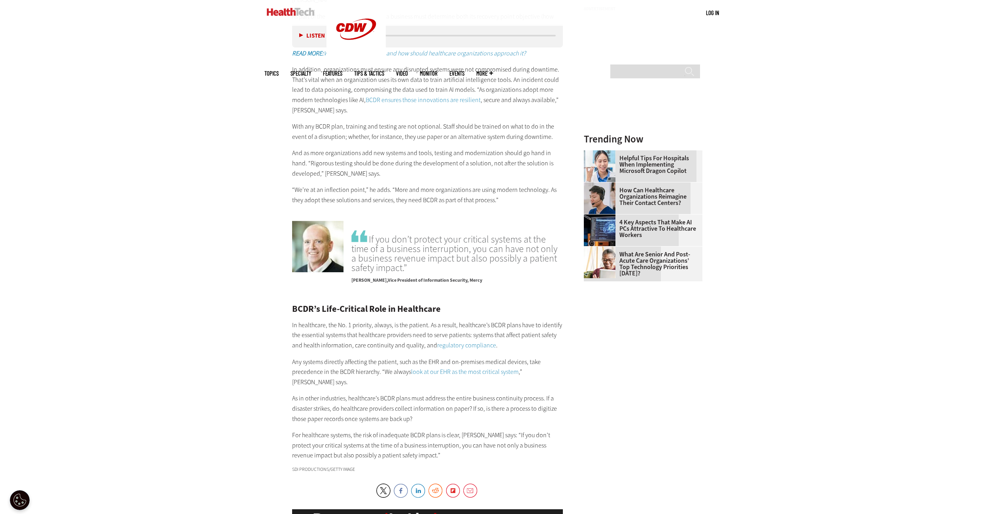
drag, startPoint x: 833, startPoint y: 198, endPoint x: 815, endPoint y: 154, distance: 47.6
drag, startPoint x: 823, startPoint y: 231, endPoint x: 822, endPoint y: 176, distance: 55.4
drag, startPoint x: 823, startPoint y: 227, endPoint x: 814, endPoint y: 175, distance: 52.9
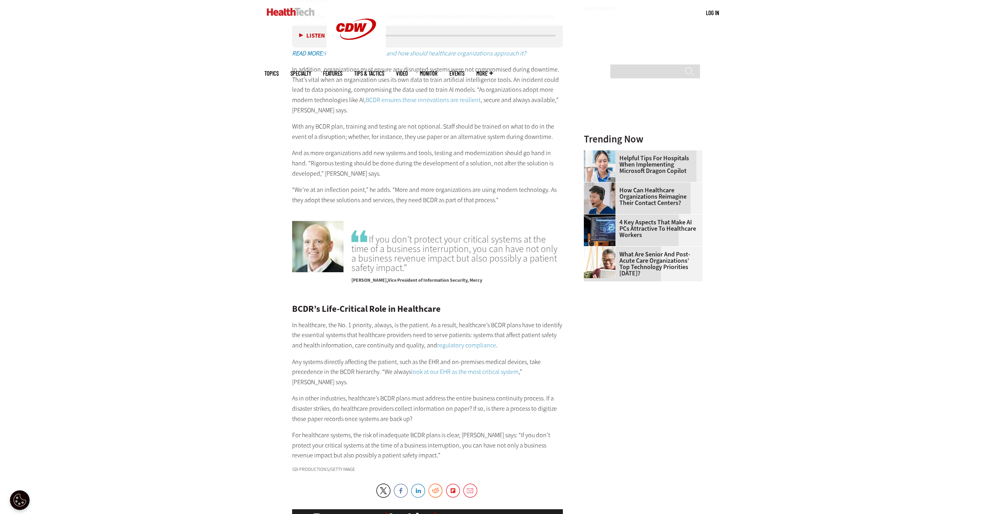
drag, startPoint x: 833, startPoint y: 209, endPoint x: 812, endPoint y: 189, distance: 28.5
drag, startPoint x: 824, startPoint y: 211, endPoint x: 801, endPoint y: 179, distance: 39.5
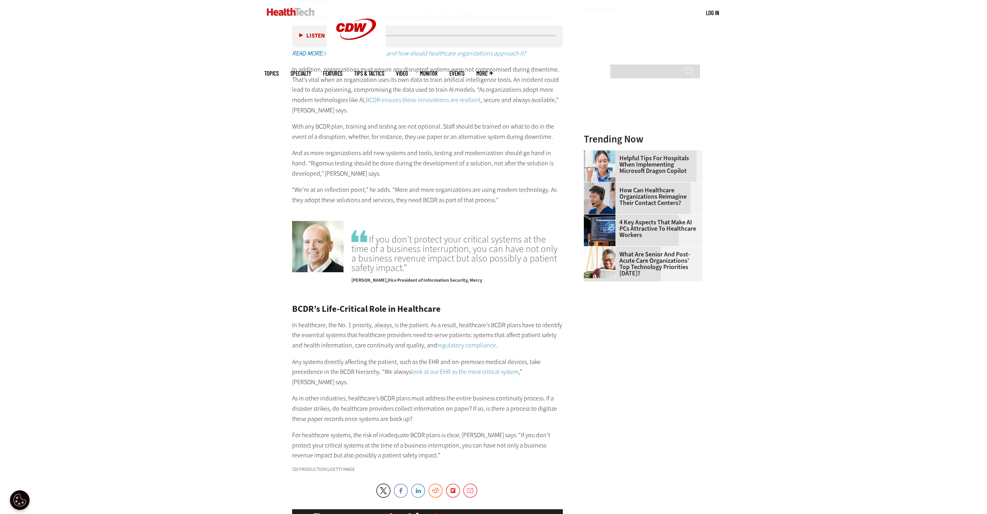
drag, startPoint x: 825, startPoint y: 202, endPoint x: 789, endPoint y: 186, distance: 39.1
drag, startPoint x: 813, startPoint y: 206, endPoint x: 785, endPoint y: 179, distance: 39.1
drag, startPoint x: 823, startPoint y: 219, endPoint x: 827, endPoint y: 165, distance: 54.3
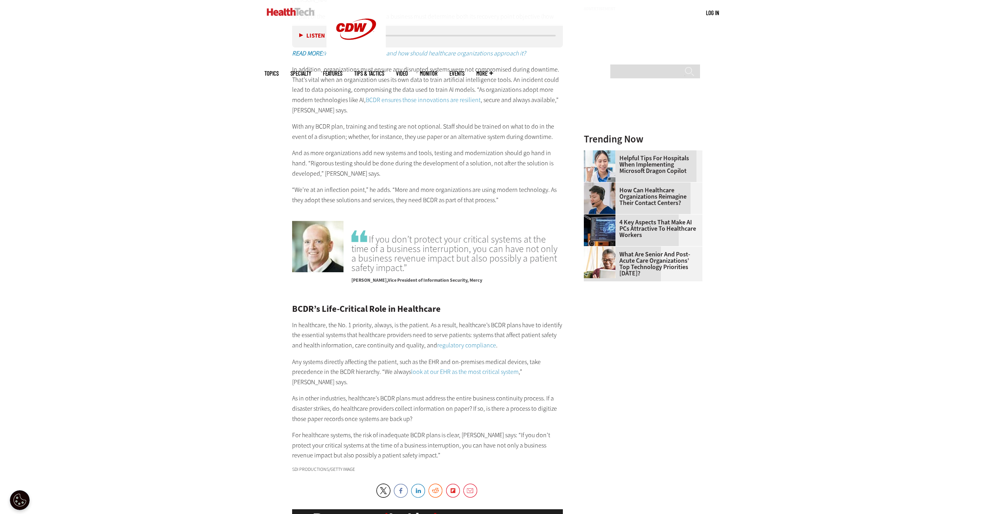
drag, startPoint x: 811, startPoint y: 231, endPoint x: 775, endPoint y: 224, distance: 36.8
drag, startPoint x: 817, startPoint y: 227, endPoint x: 810, endPoint y: 183, distance: 45.1
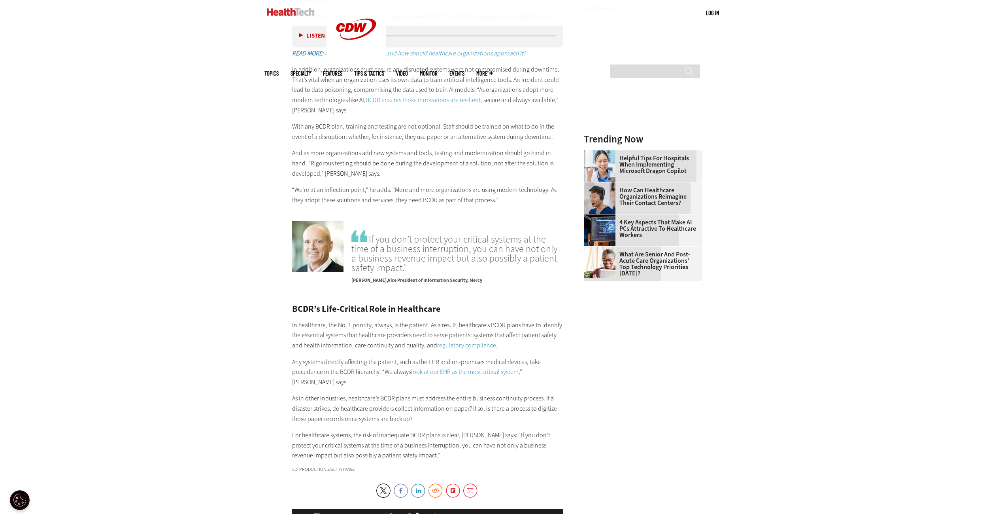
drag, startPoint x: 810, startPoint y: 218, endPoint x: 768, endPoint y: 204, distance: 44.3
drag, startPoint x: 807, startPoint y: 215, endPoint x: 770, endPoint y: 189, distance: 45.5
drag, startPoint x: 817, startPoint y: 219, endPoint x: 825, endPoint y: 179, distance: 41.4
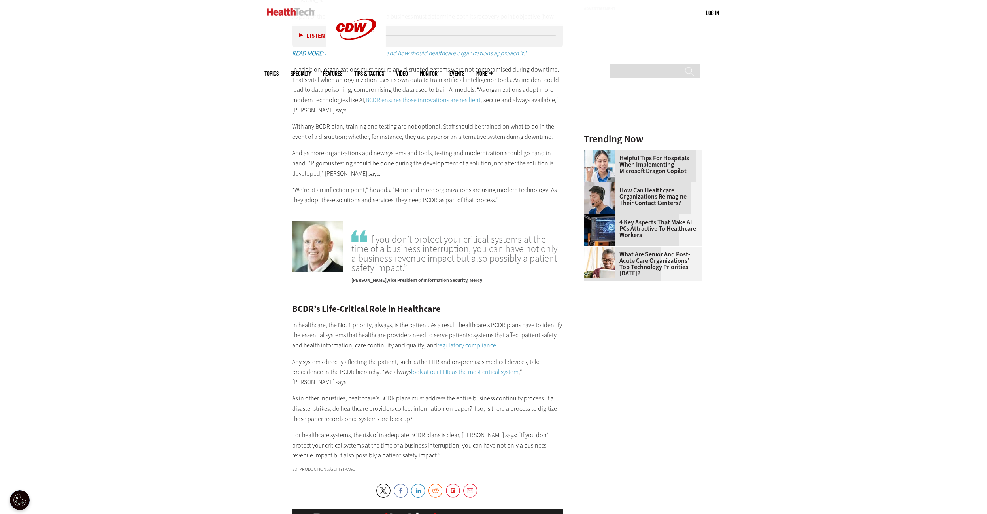
drag, startPoint x: 812, startPoint y: 206, endPoint x: 810, endPoint y: 176, distance: 29.4
drag, startPoint x: 809, startPoint y: 208, endPoint x: 794, endPoint y: 183, distance: 28.5
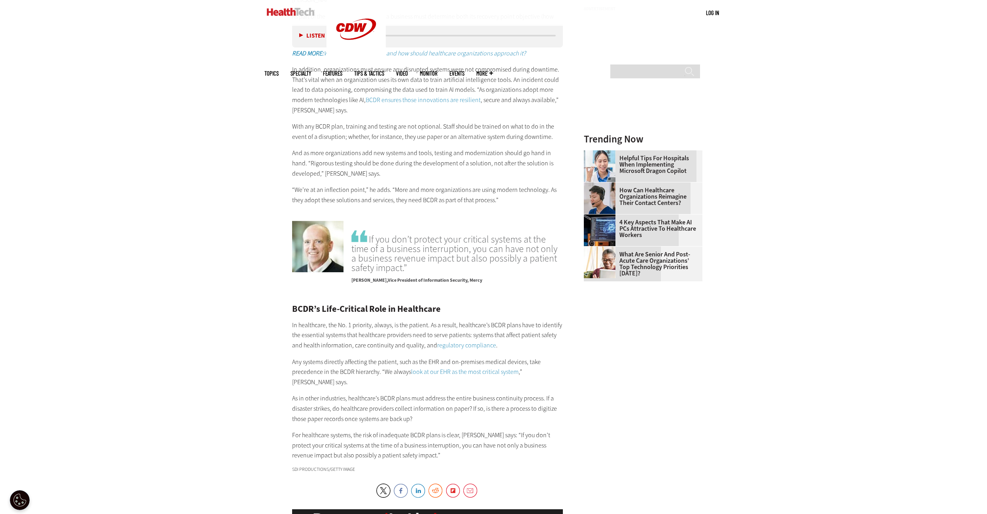
drag, startPoint x: 806, startPoint y: 195, endPoint x: 791, endPoint y: 158, distance: 39.7
drag, startPoint x: 814, startPoint y: 183, endPoint x: 792, endPoint y: 166, distance: 27.6
drag, startPoint x: 814, startPoint y: 199, endPoint x: 788, endPoint y: 167, distance: 41.6
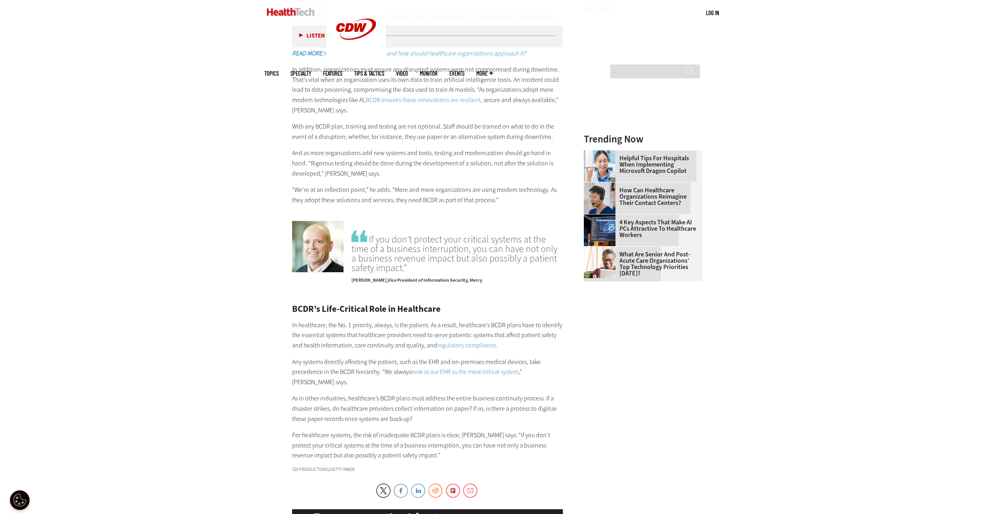
drag, startPoint x: 654, startPoint y: 142, endPoint x: 572, endPoint y: 145, distance: 82.7
click at [572, 145] on main "Home » Security Close New AI Research From CDW See how IT leaders are tackling …" at bounding box center [493, 43] width 459 height 1491
drag, startPoint x: 828, startPoint y: 186, endPoint x: 835, endPoint y: 195, distance: 11.5
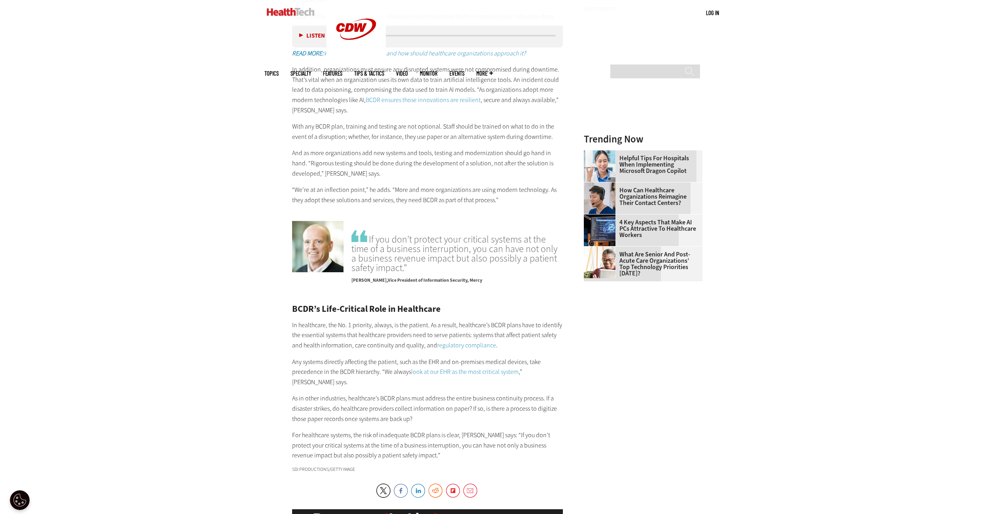
drag, startPoint x: 816, startPoint y: 207, endPoint x: 815, endPoint y: 181, distance: 25.7
drag, startPoint x: 816, startPoint y: 210, endPoint x: 809, endPoint y: 188, distance: 22.5
drag, startPoint x: 816, startPoint y: 212, endPoint x: 792, endPoint y: 184, distance: 36.8
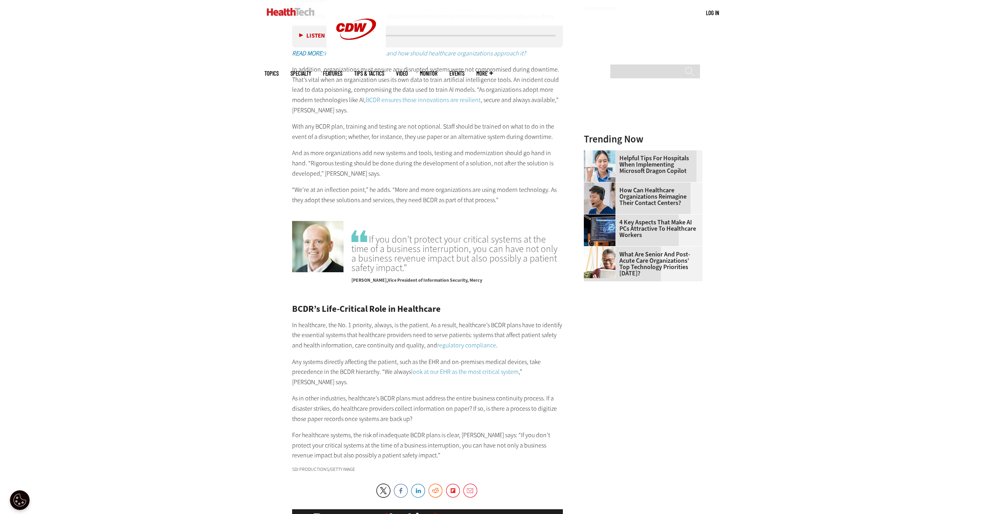
drag, startPoint x: 816, startPoint y: 204, endPoint x: 818, endPoint y: 174, distance: 29.4
drag, startPoint x: 820, startPoint y: 210, endPoint x: 820, endPoint y: 184, distance: 25.7
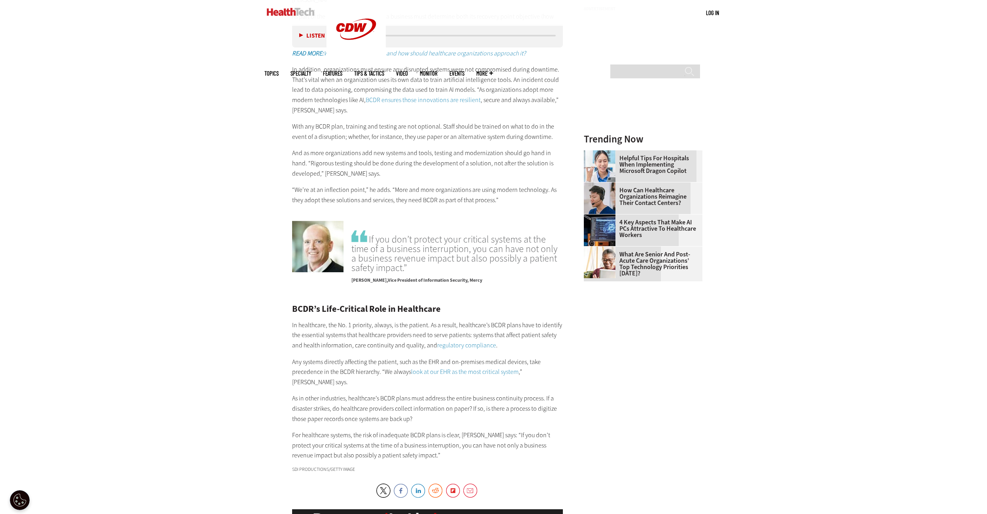
drag, startPoint x: 824, startPoint y: 204, endPoint x: 781, endPoint y: 186, distance: 46.8
drag, startPoint x: 826, startPoint y: 209, endPoint x: 791, endPoint y: 195, distance: 38.0
drag, startPoint x: 809, startPoint y: 210, endPoint x: 819, endPoint y: 185, distance: 26.4
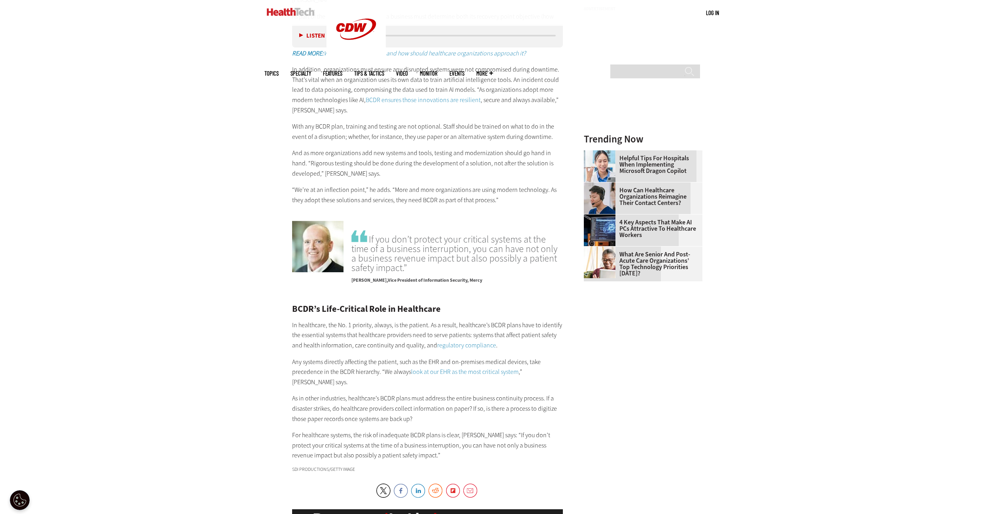
drag, startPoint x: 817, startPoint y: 208, endPoint x: 815, endPoint y: 177, distance: 30.5
drag, startPoint x: 818, startPoint y: 214, endPoint x: 778, endPoint y: 189, distance: 46.8
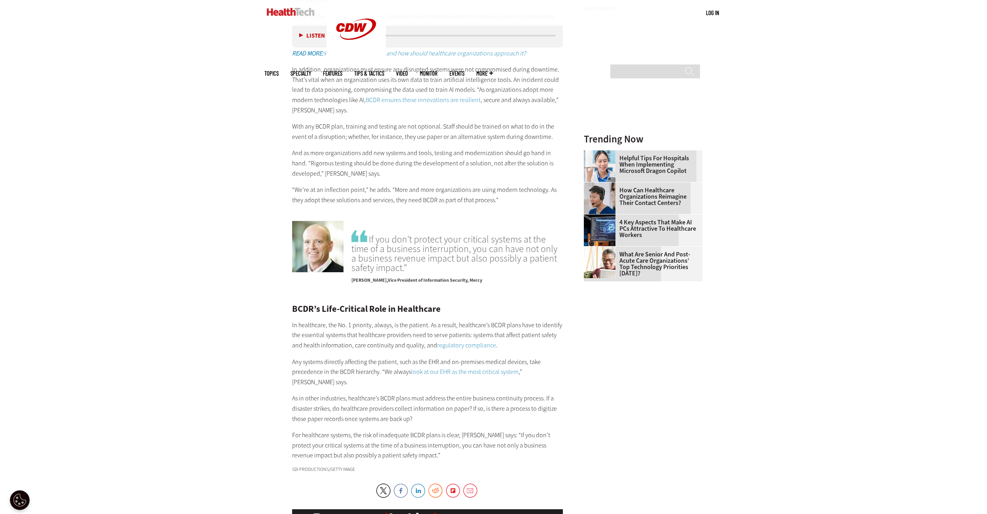
drag, startPoint x: 814, startPoint y: 209, endPoint x: 818, endPoint y: 178, distance: 30.7
drag, startPoint x: 827, startPoint y: 199, endPoint x: 816, endPoint y: 168, distance: 33.3
drag, startPoint x: 826, startPoint y: 207, endPoint x: 786, endPoint y: 193, distance: 41.5
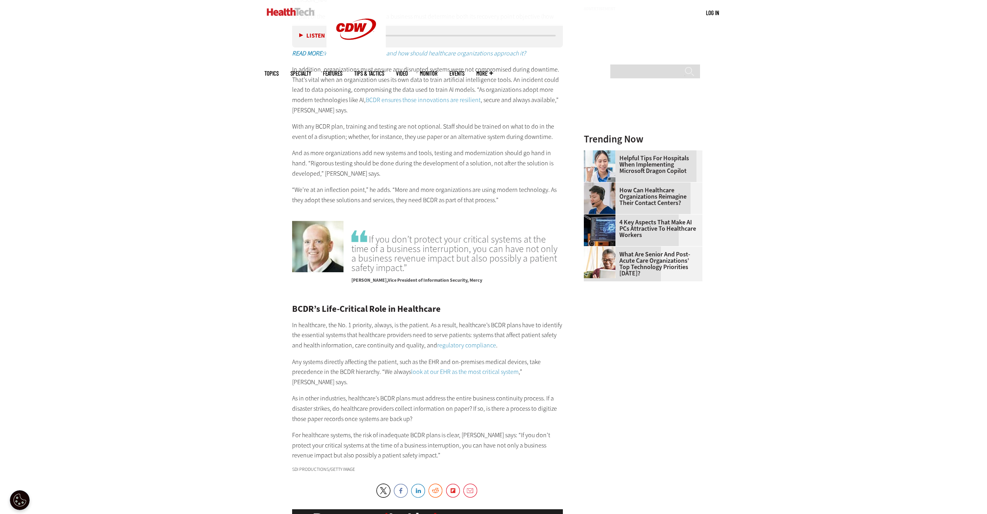
drag, startPoint x: 817, startPoint y: 212, endPoint x: 773, endPoint y: 198, distance: 46.8
drag, startPoint x: 814, startPoint y: 210, endPoint x: 792, endPoint y: 192, distance: 28.8
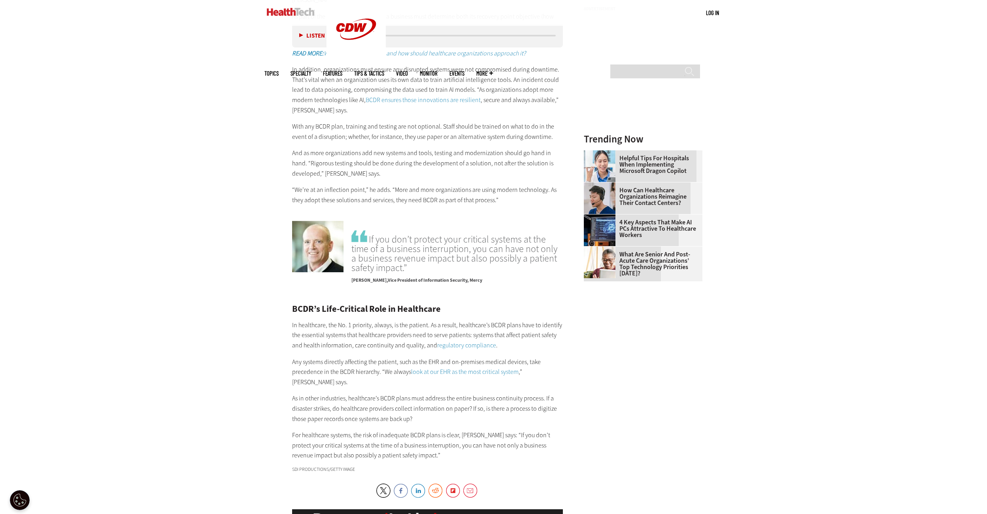
drag, startPoint x: 811, startPoint y: 211, endPoint x: 807, endPoint y: 169, distance: 42.1
drag, startPoint x: 848, startPoint y: 186, endPoint x: 809, endPoint y: 208, distance: 45.7
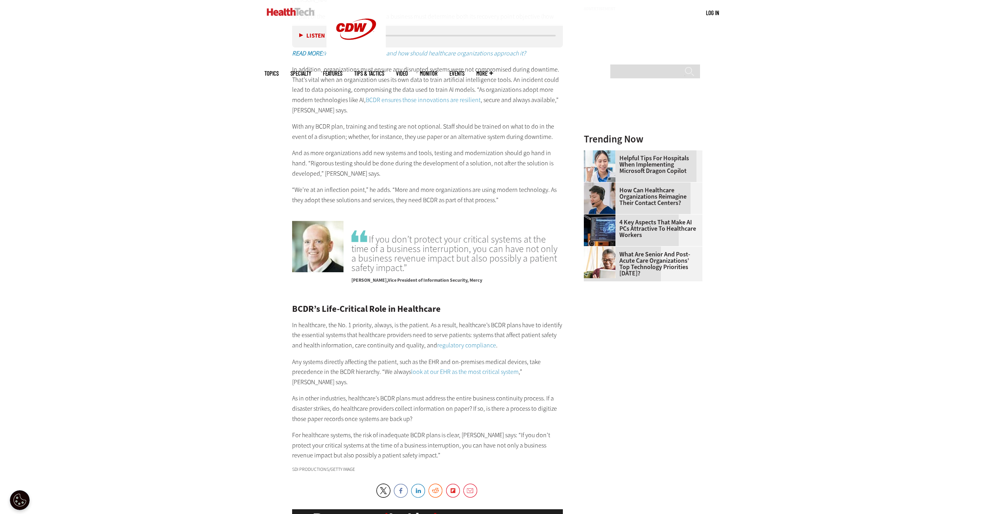
drag, startPoint x: 824, startPoint y: 204, endPoint x: 798, endPoint y: 188, distance: 30.9
drag, startPoint x: 828, startPoint y: 204, endPoint x: 804, endPoint y: 186, distance: 30.0
drag, startPoint x: 822, startPoint y: 194, endPoint x: 800, endPoint y: 174, distance: 29.1
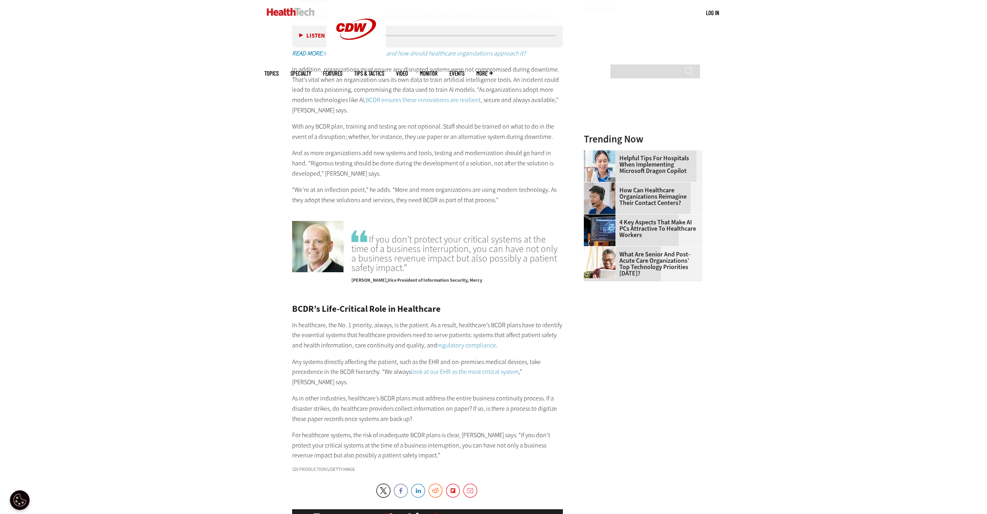
drag, startPoint x: 816, startPoint y: 197, endPoint x: 773, endPoint y: 173, distance: 48.7
drag, startPoint x: 833, startPoint y: 198, endPoint x: 832, endPoint y: 170, distance: 28.5
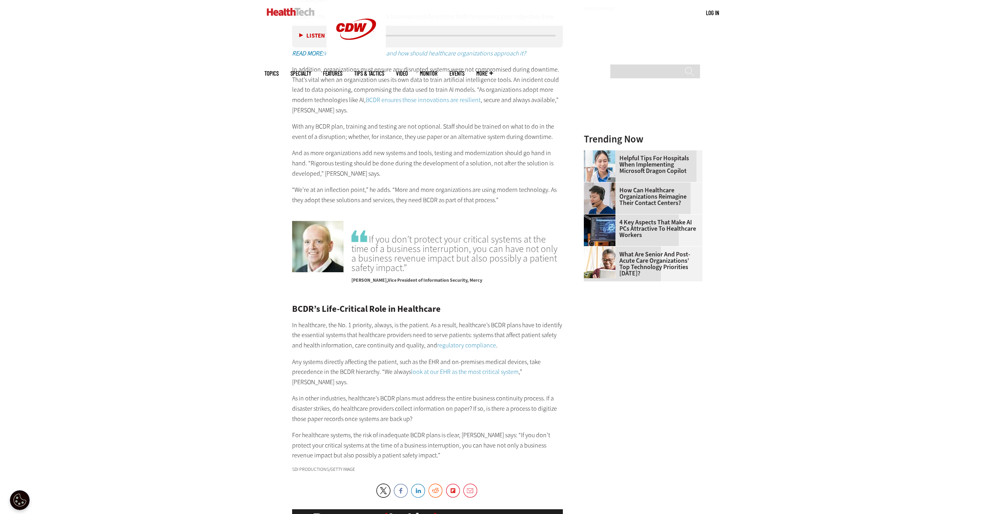
drag, startPoint x: 815, startPoint y: 206, endPoint x: 839, endPoint y: 171, distance: 42.2
drag, startPoint x: 833, startPoint y: 203, endPoint x: 801, endPoint y: 193, distance: 33.6
drag, startPoint x: 822, startPoint y: 200, endPoint x: 817, endPoint y: 185, distance: 16.6
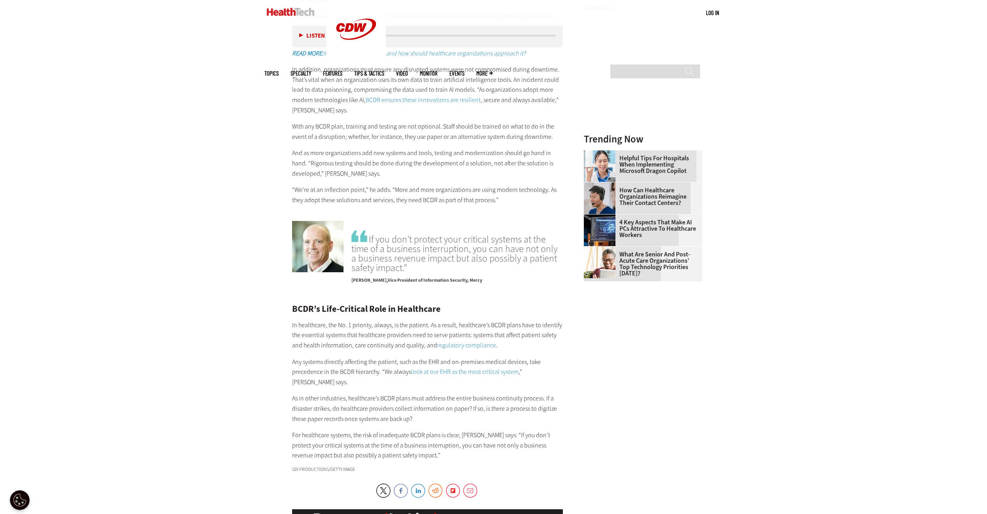
drag, startPoint x: 816, startPoint y: 198, endPoint x: 809, endPoint y: 160, distance: 38.3
drag, startPoint x: 822, startPoint y: 206, endPoint x: 807, endPoint y: 193, distance: 19.3
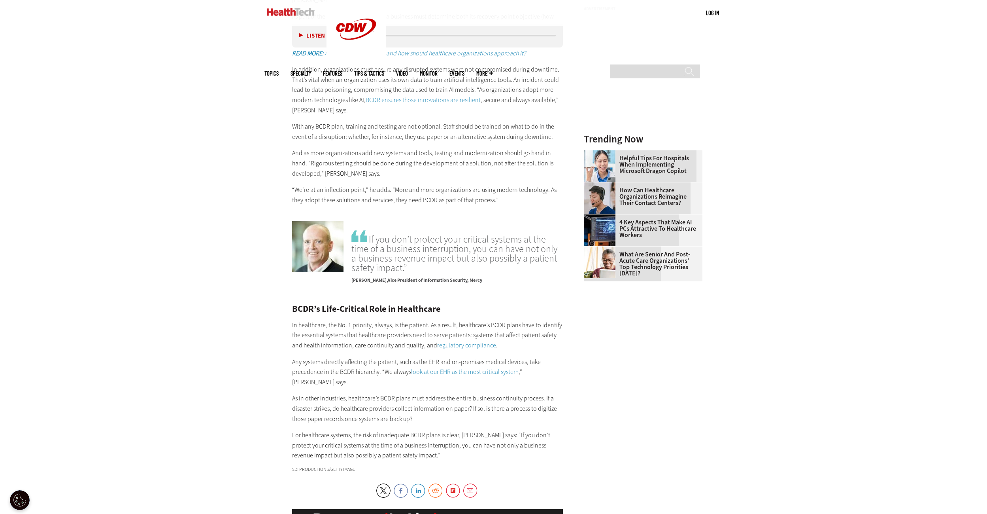
drag, startPoint x: 818, startPoint y: 196, endPoint x: 806, endPoint y: 161, distance: 36.3
drag, startPoint x: 821, startPoint y: 198, endPoint x: 784, endPoint y: 208, distance: 38.2
drag, startPoint x: 814, startPoint y: 208, endPoint x: 816, endPoint y: 174, distance: 33.7
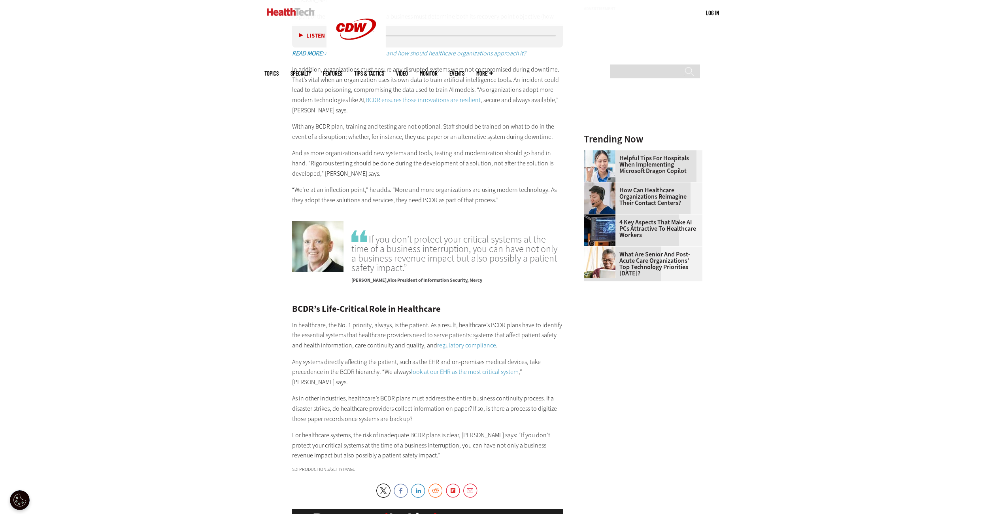
drag, startPoint x: 825, startPoint y: 202, endPoint x: 784, endPoint y: 178, distance: 47.5
drag, startPoint x: 810, startPoint y: 205, endPoint x: 765, endPoint y: 206, distance: 44.7
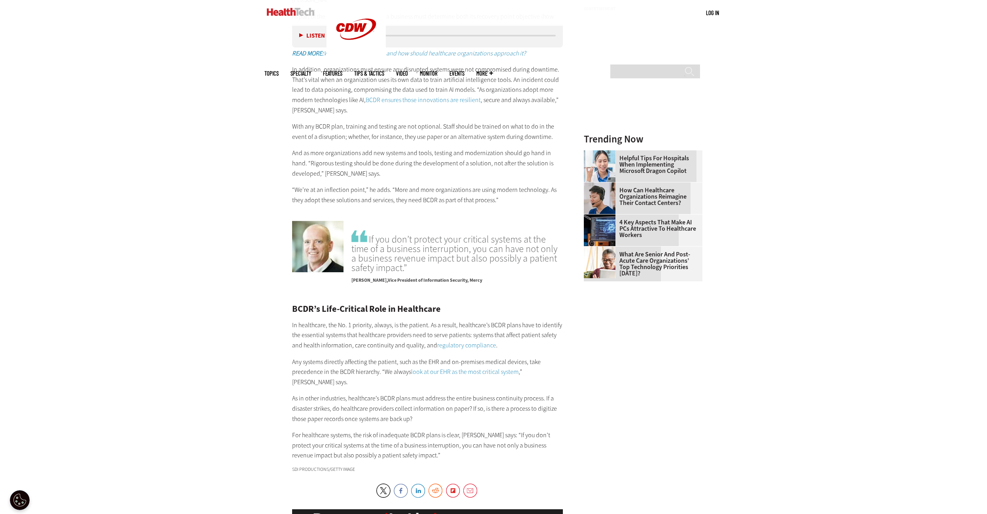
drag, startPoint x: 834, startPoint y: 205, endPoint x: 761, endPoint y: 186, distance: 74.7
drag, startPoint x: 802, startPoint y: 204, endPoint x: 802, endPoint y: 166, distance: 38.7
drag, startPoint x: 819, startPoint y: 194, endPoint x: 801, endPoint y: 170, distance: 30.2
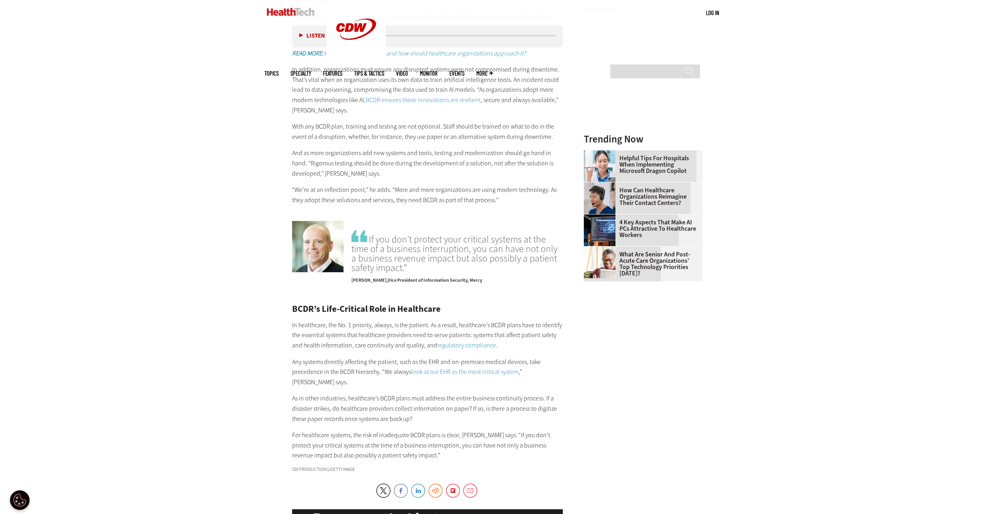
drag, startPoint x: 820, startPoint y: 202, endPoint x: 811, endPoint y: 174, distance: 28.8
drag, startPoint x: 815, startPoint y: 192, endPoint x: 769, endPoint y: 198, distance: 46.3
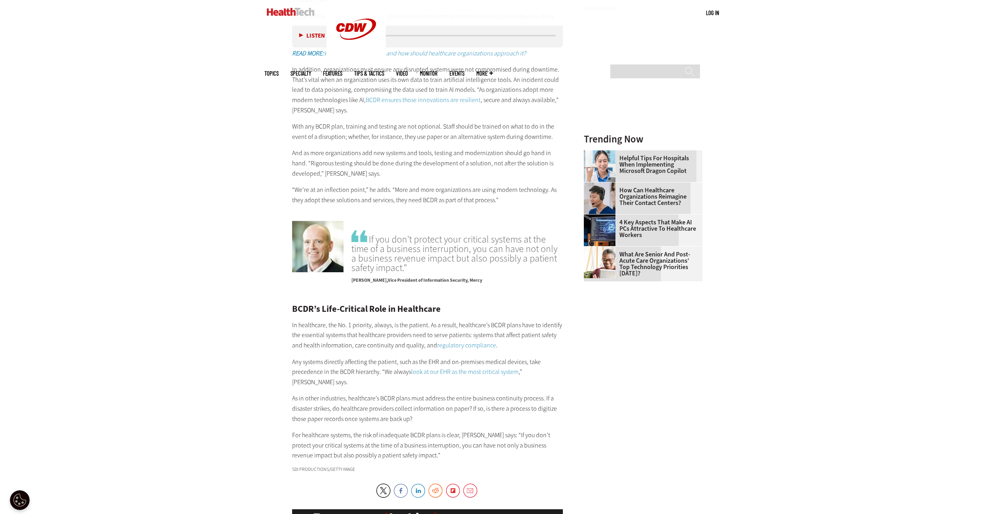
drag, startPoint x: 834, startPoint y: 201, endPoint x: 805, endPoint y: 182, distance: 34.4
drag, startPoint x: 825, startPoint y: 204, endPoint x: 826, endPoint y: 174, distance: 30.5
drag, startPoint x: 823, startPoint y: 206, endPoint x: 837, endPoint y: 175, distance: 34.1
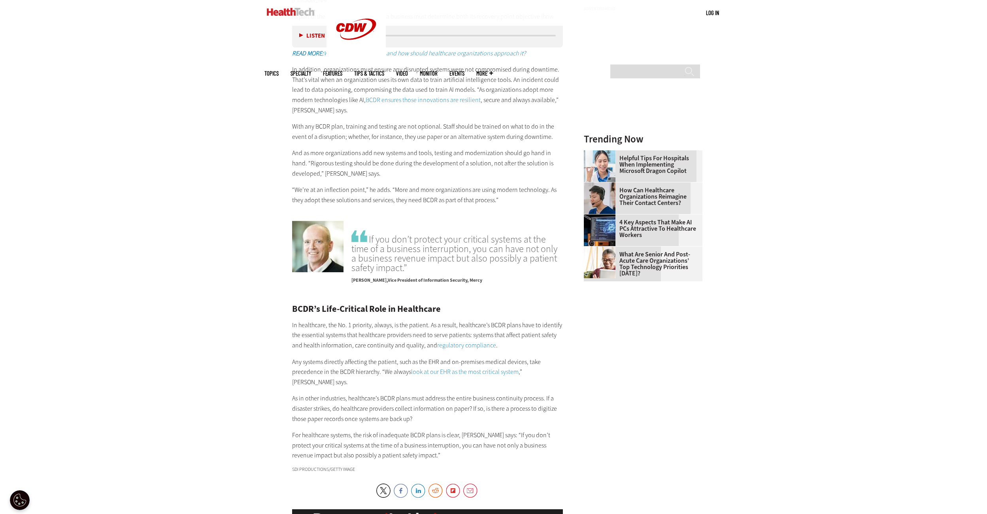
drag, startPoint x: 806, startPoint y: 221, endPoint x: 806, endPoint y: 180, distance: 41.5
drag, startPoint x: 841, startPoint y: 194, endPoint x: 841, endPoint y: 167, distance: 26.9
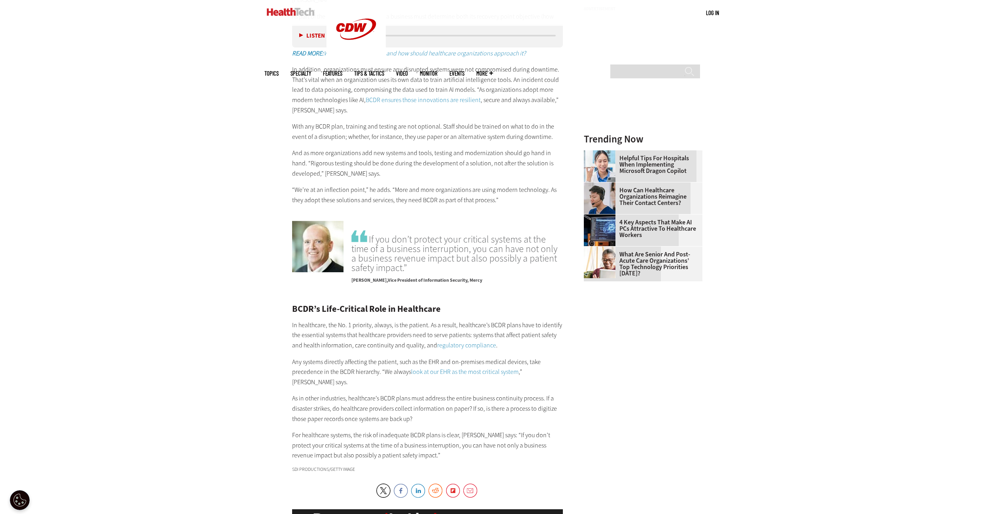
drag, startPoint x: 827, startPoint y: 213, endPoint x: 832, endPoint y: 185, distance: 28.9
drag, startPoint x: 838, startPoint y: 199, endPoint x: 833, endPoint y: 166, distance: 33.5
drag, startPoint x: 829, startPoint y: 200, endPoint x: 825, endPoint y: 173, distance: 26.8
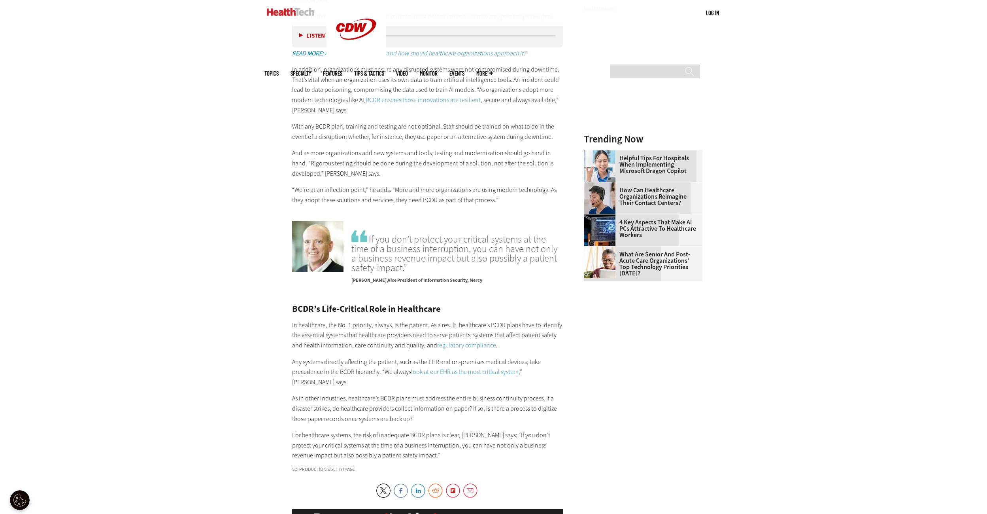
drag, startPoint x: 835, startPoint y: 194, endPoint x: 840, endPoint y: 163, distance: 30.8
drag, startPoint x: 835, startPoint y: 203, endPoint x: 831, endPoint y: 172, distance: 31.8
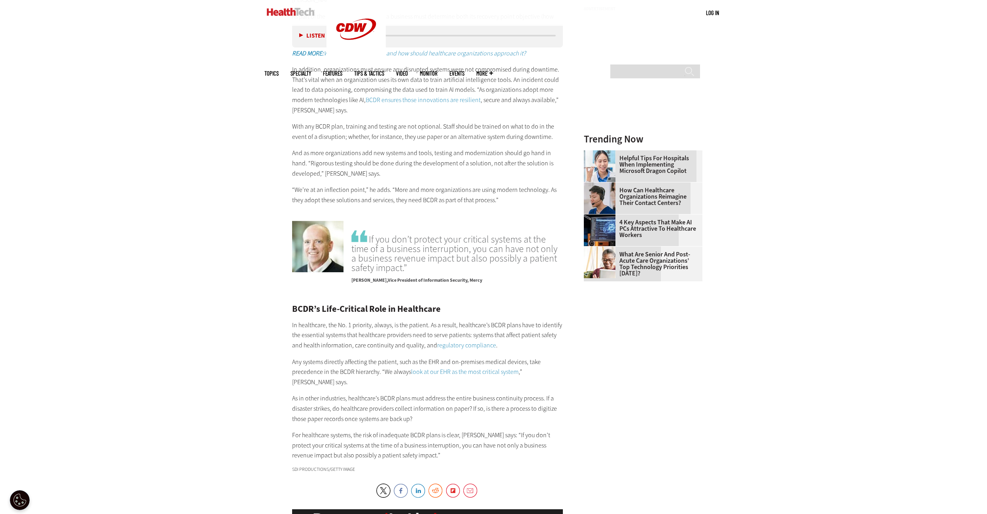
drag, startPoint x: 826, startPoint y: 199, endPoint x: 799, endPoint y: 200, distance: 27.3
drag, startPoint x: 817, startPoint y: 205, endPoint x: 819, endPoint y: 170, distance: 34.8
drag, startPoint x: 823, startPoint y: 201, endPoint x: 828, endPoint y: 166, distance: 35.9
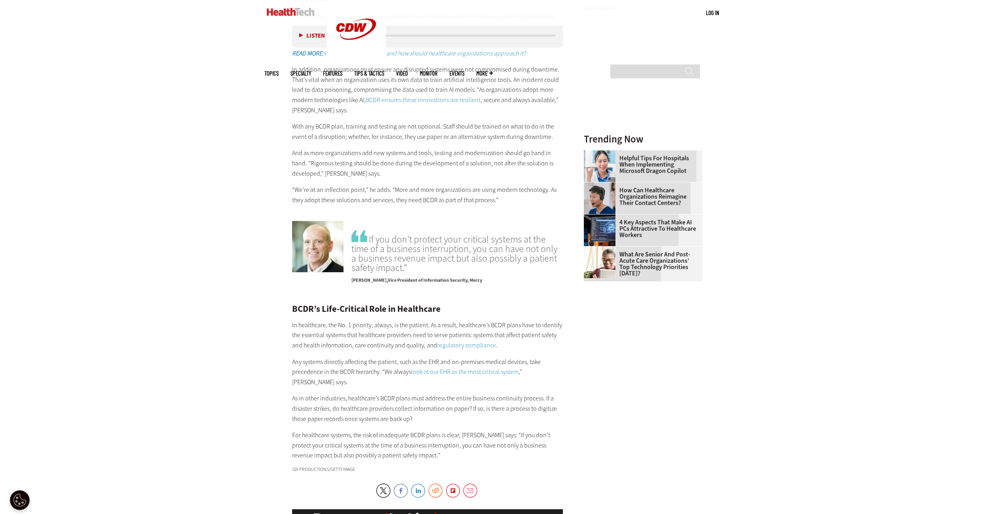
drag, startPoint x: 829, startPoint y: 197, endPoint x: 828, endPoint y: 172, distance: 24.9
drag, startPoint x: 829, startPoint y: 194, endPoint x: 827, endPoint y: 167, distance: 27.0
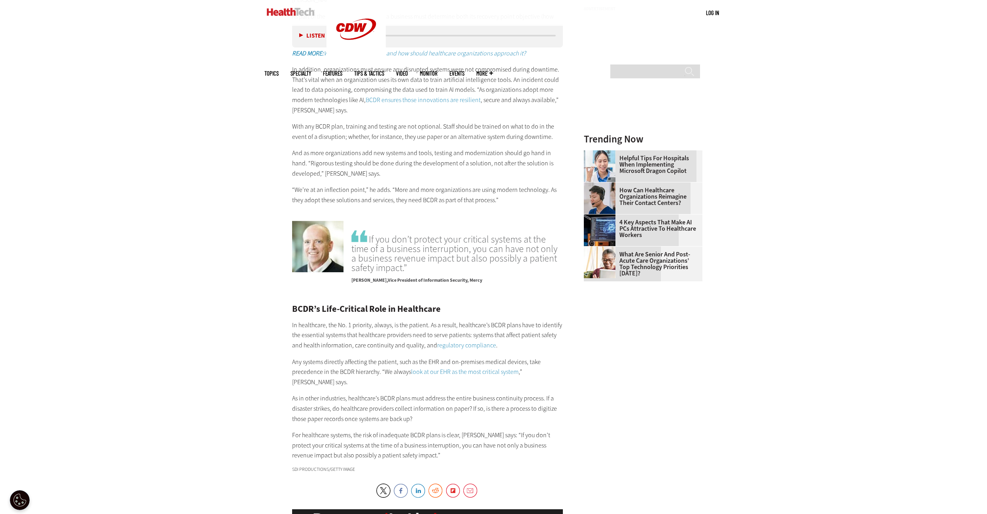
drag, startPoint x: 821, startPoint y: 198, endPoint x: 824, endPoint y: 166, distance: 32.2
drag, startPoint x: 830, startPoint y: 195, endPoint x: 838, endPoint y: 158, distance: 38.3
drag, startPoint x: 833, startPoint y: 194, endPoint x: 837, endPoint y: 162, distance: 31.9
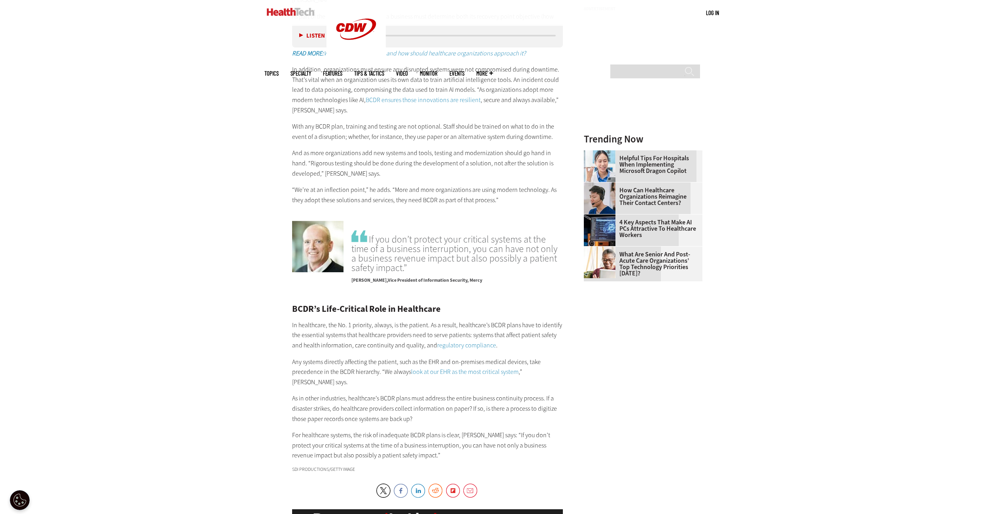
drag, startPoint x: 837, startPoint y: 186, endPoint x: 836, endPoint y: 164, distance: 22.2
drag, startPoint x: 823, startPoint y: 200, endPoint x: 826, endPoint y: 174, distance: 26.3
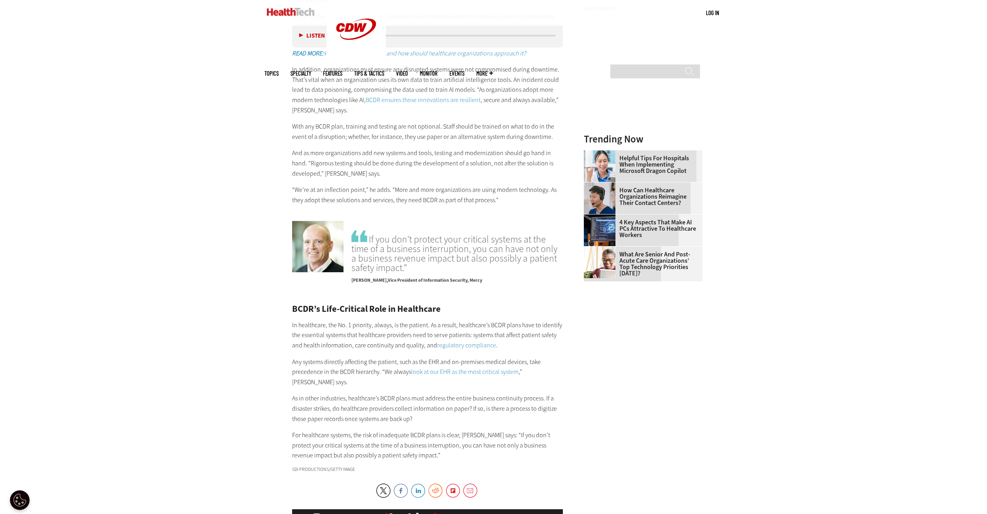
drag, startPoint x: 813, startPoint y: 204, endPoint x: 812, endPoint y: 171, distance: 32.8
drag, startPoint x: 826, startPoint y: 191, endPoint x: 831, endPoint y: 158, distance: 33.3
drag, startPoint x: 829, startPoint y: 278, endPoint x: 803, endPoint y: 267, distance: 29.1
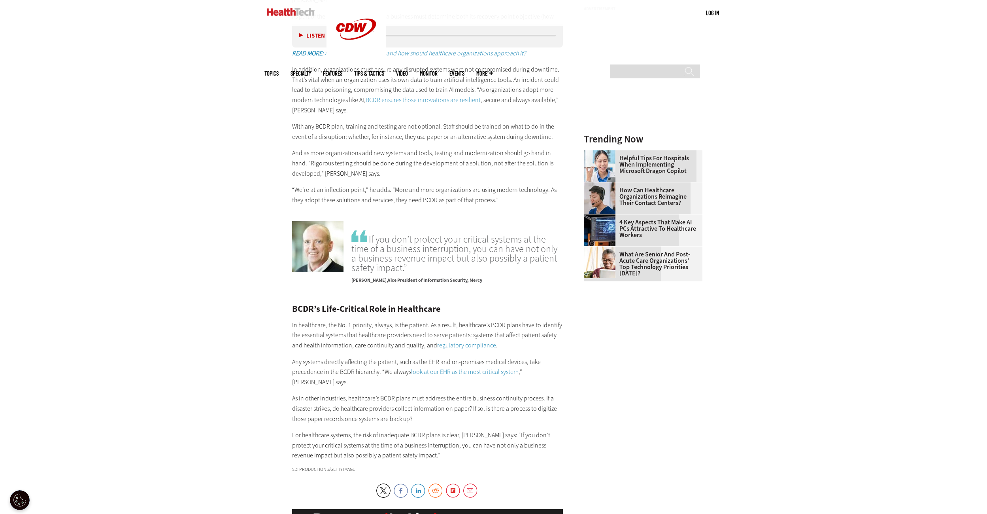
drag, startPoint x: 845, startPoint y: 284, endPoint x: 791, endPoint y: 268, distance: 56.3
drag, startPoint x: 834, startPoint y: 292, endPoint x: 806, endPoint y: 266, distance: 38.3
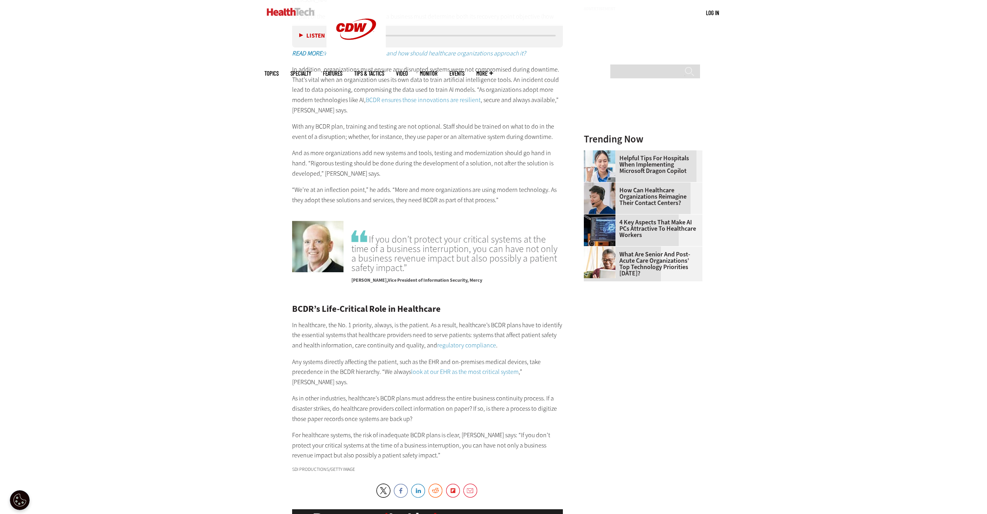
drag, startPoint x: 831, startPoint y: 293, endPoint x: 836, endPoint y: 255, distance: 38.3
drag, startPoint x: 845, startPoint y: 281, endPoint x: 809, endPoint y: 276, distance: 36.5
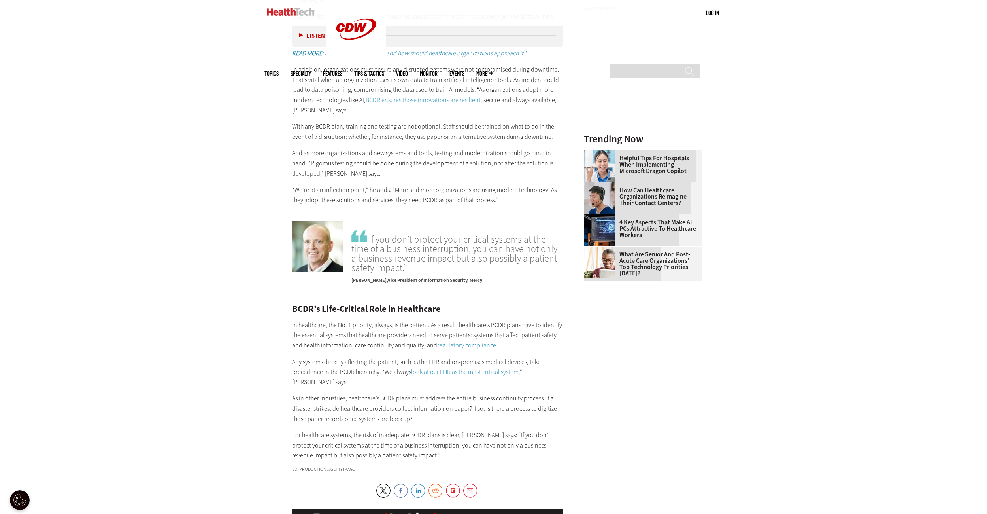
drag, startPoint x: 832, startPoint y: 299, endPoint x: 821, endPoint y: 252, distance: 48.3
drag, startPoint x: 841, startPoint y: 281, endPoint x: 831, endPoint y: 256, distance: 26.9
drag, startPoint x: 831, startPoint y: 284, endPoint x: 831, endPoint y: 249, distance: 34.8
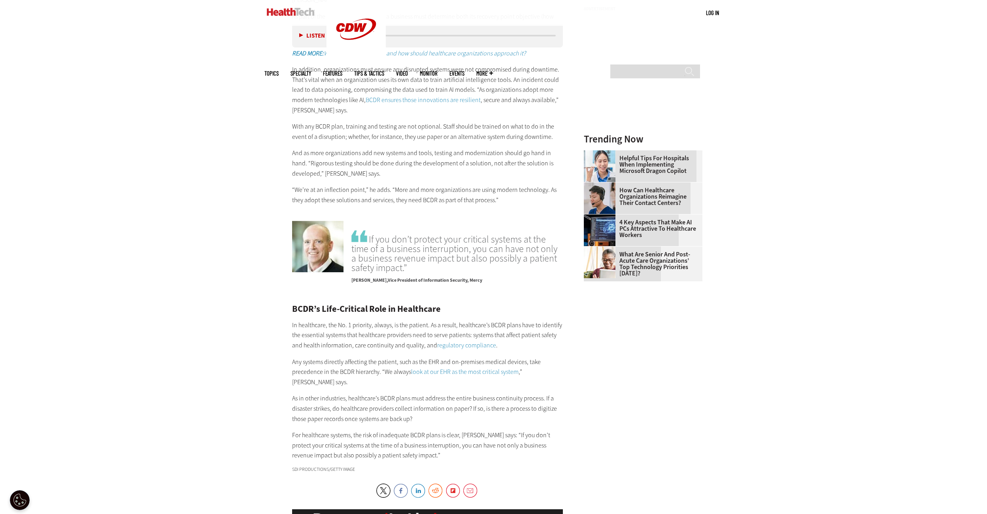
drag, startPoint x: 829, startPoint y: 276, endPoint x: 778, endPoint y: 289, distance: 52.6
drag, startPoint x: 805, startPoint y: 280, endPoint x: 776, endPoint y: 257, distance: 36.5
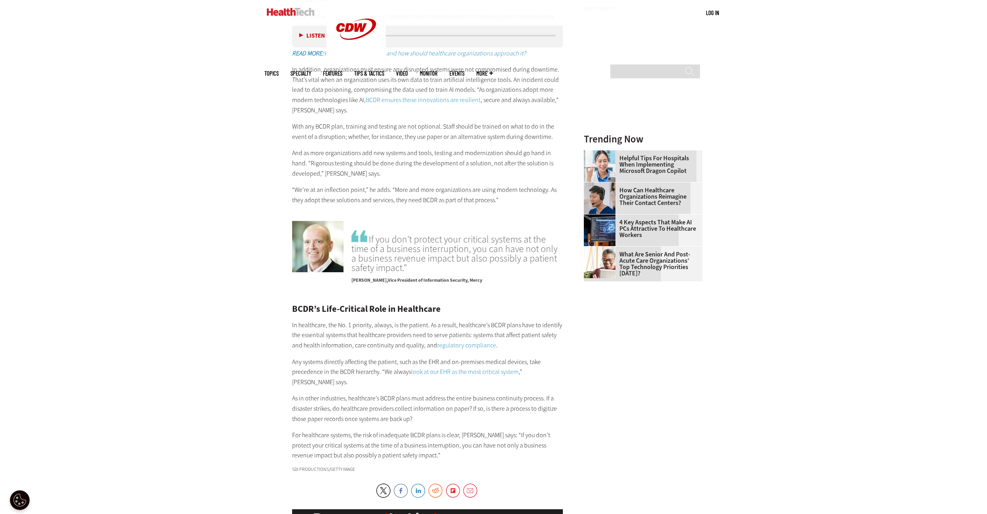
drag, startPoint x: 812, startPoint y: 275, endPoint x: 816, endPoint y: 244, distance: 31.1
drag, startPoint x: 816, startPoint y: 284, endPoint x: 809, endPoint y: 255, distance: 30.1
drag, startPoint x: 824, startPoint y: 284, endPoint x: 786, endPoint y: 262, distance: 44.3
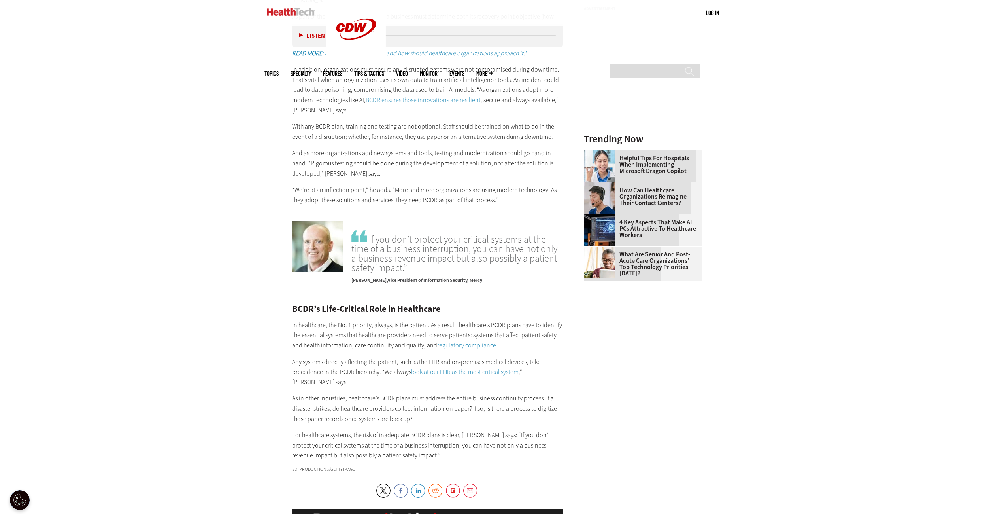
drag, startPoint x: 810, startPoint y: 297, endPoint x: 780, endPoint y: 284, distance: 33.5
drag, startPoint x: 842, startPoint y: 280, endPoint x: 828, endPoint y: 239, distance: 42.5
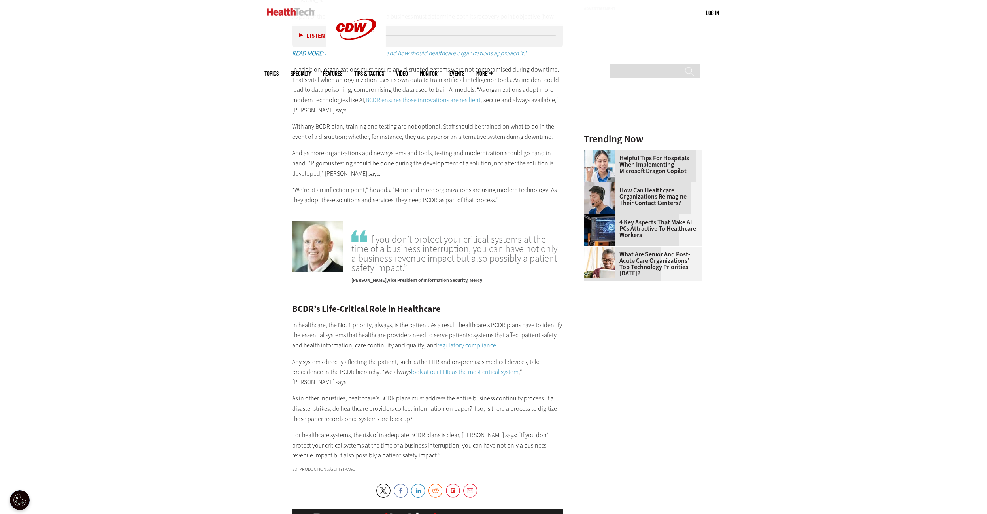
drag, startPoint x: 841, startPoint y: 266, endPoint x: 829, endPoint y: 230, distance: 37.3
drag, startPoint x: 817, startPoint y: 266, endPoint x: 808, endPoint y: 240, distance: 26.9
drag, startPoint x: 835, startPoint y: 258, endPoint x: 829, endPoint y: 212, distance: 45.9
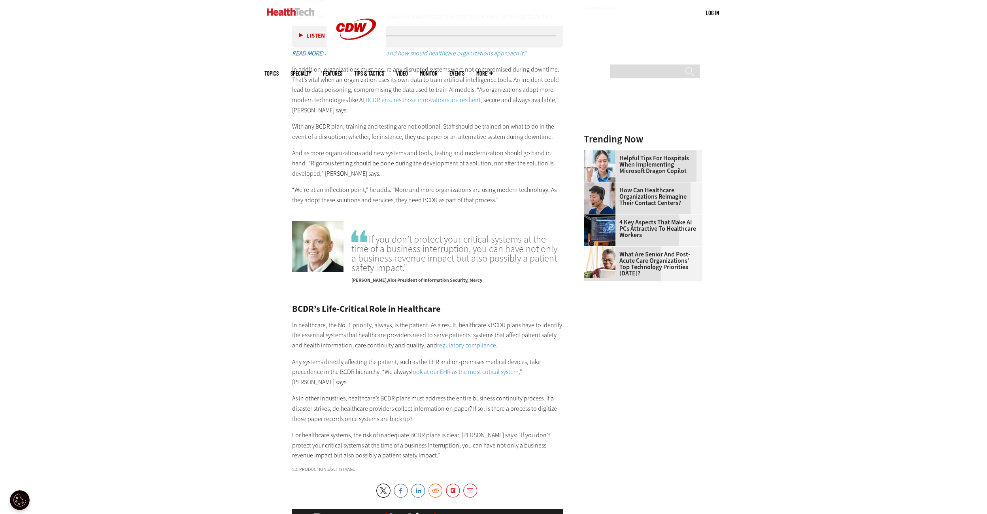
drag, startPoint x: 842, startPoint y: 258, endPoint x: 775, endPoint y: 242, distance: 68.7
drag, startPoint x: 825, startPoint y: 219, endPoint x: 819, endPoint y: 182, distance: 38.0
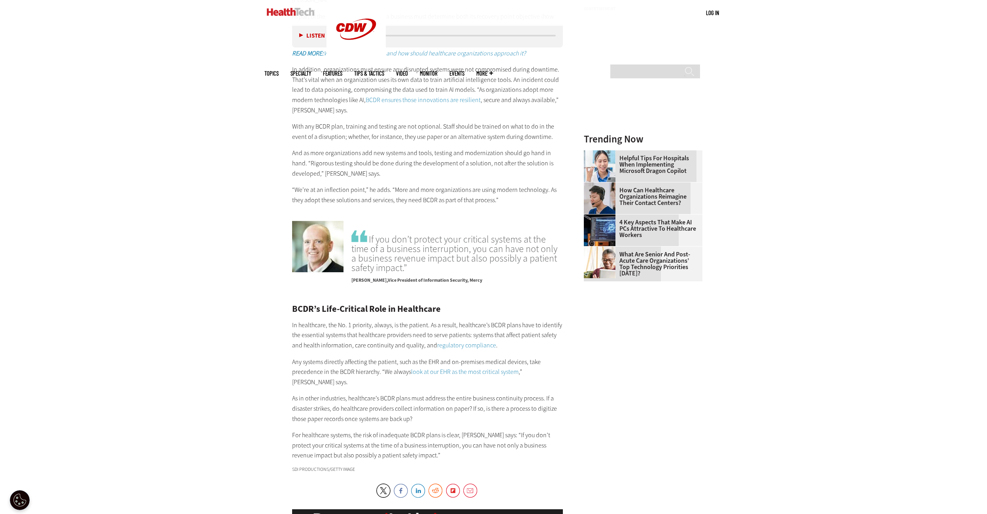
drag, startPoint x: 805, startPoint y: 250, endPoint x: 812, endPoint y: 199, distance: 51.6
drag, startPoint x: 818, startPoint y: 235, endPoint x: 810, endPoint y: 206, distance: 30.4
drag, startPoint x: 808, startPoint y: 239, endPoint x: 795, endPoint y: 198, distance: 43.1
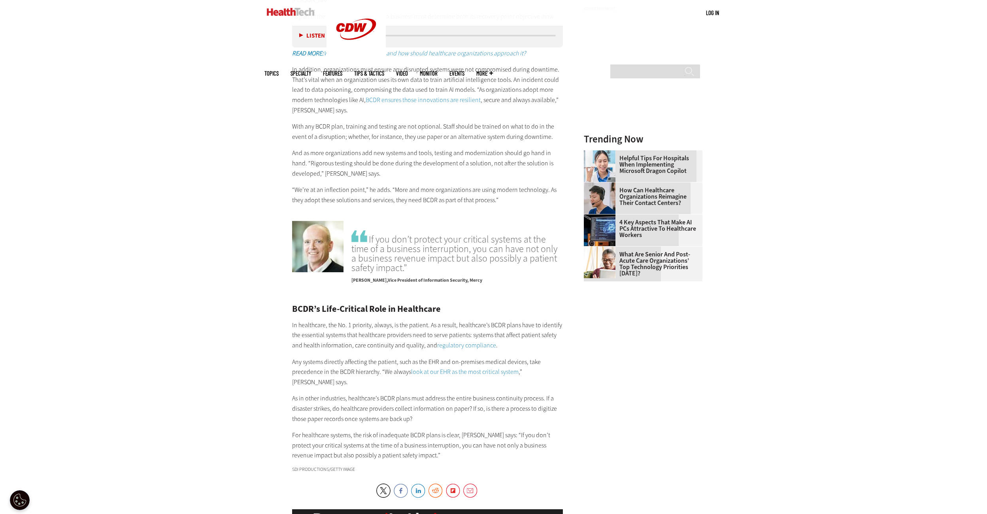
drag, startPoint x: 811, startPoint y: 232, endPoint x: 792, endPoint y: 201, distance: 36.1
drag, startPoint x: 799, startPoint y: 234, endPoint x: 787, endPoint y: 202, distance: 33.3
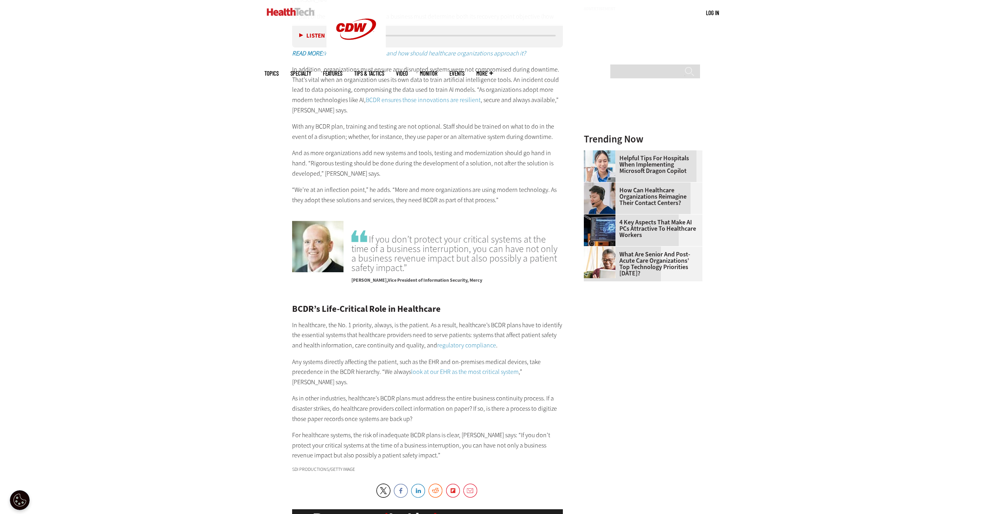
drag, startPoint x: 811, startPoint y: 207, endPoint x: 774, endPoint y: 193, distance: 40.0
drag, startPoint x: 802, startPoint y: 212, endPoint x: 804, endPoint y: 189, distance: 22.3
drag, startPoint x: 810, startPoint y: 210, endPoint x: 774, endPoint y: 194, distance: 39.6
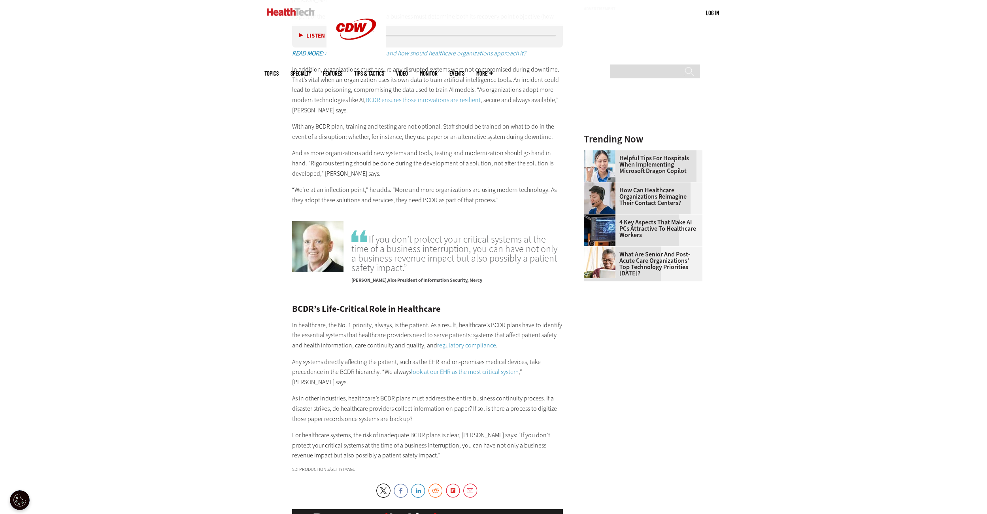
drag, startPoint x: 806, startPoint y: 203, endPoint x: 807, endPoint y: 172, distance: 31.2
drag, startPoint x: 815, startPoint y: 210, endPoint x: 815, endPoint y: 179, distance: 30.8
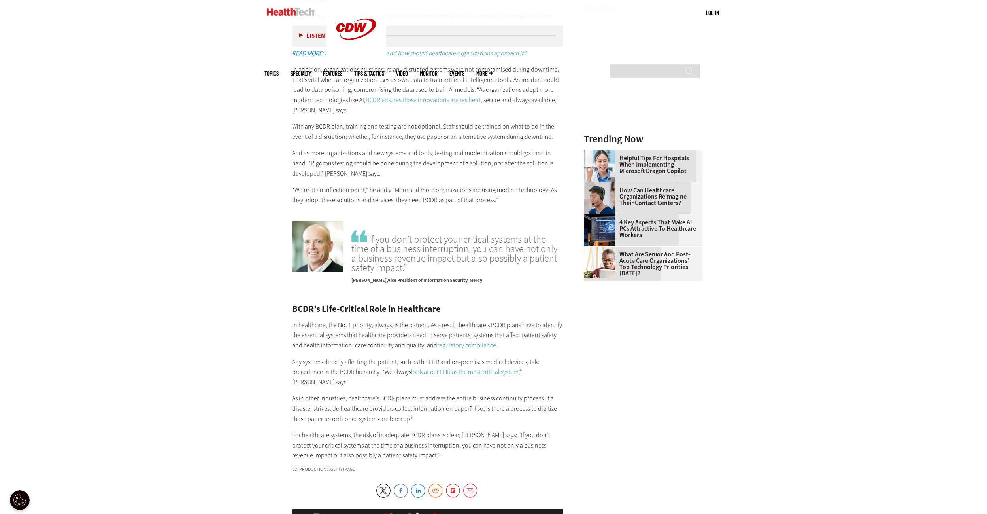
drag, startPoint x: 809, startPoint y: 212, endPoint x: 809, endPoint y: 187, distance: 24.5
drag, startPoint x: 808, startPoint y: 214, endPoint x: 810, endPoint y: 191, distance: 23.8
drag, startPoint x: 809, startPoint y: 222, endPoint x: 810, endPoint y: 187, distance: 34.8
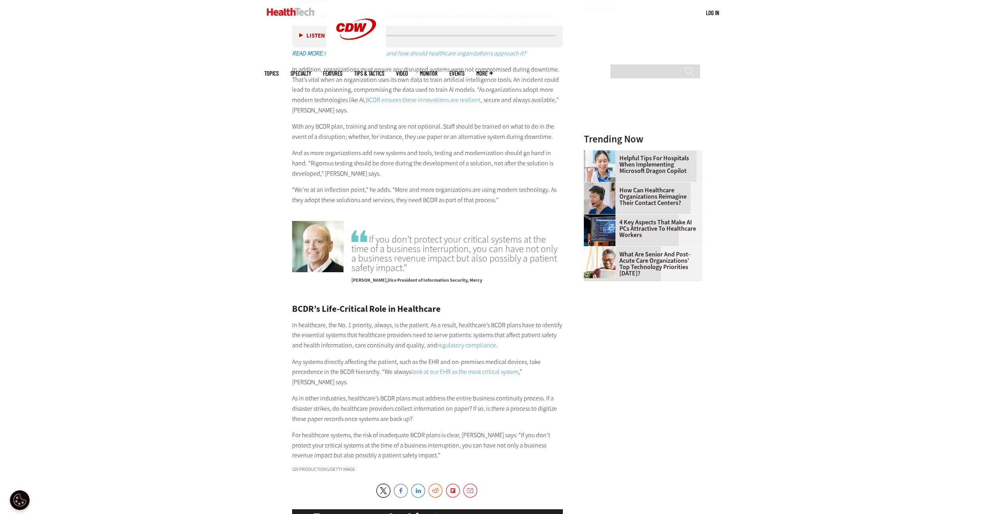
drag, startPoint x: 795, startPoint y: 212, endPoint x: 799, endPoint y: 180, distance: 31.5
drag, startPoint x: 802, startPoint y: 202, endPoint x: 807, endPoint y: 178, distance: 24.9
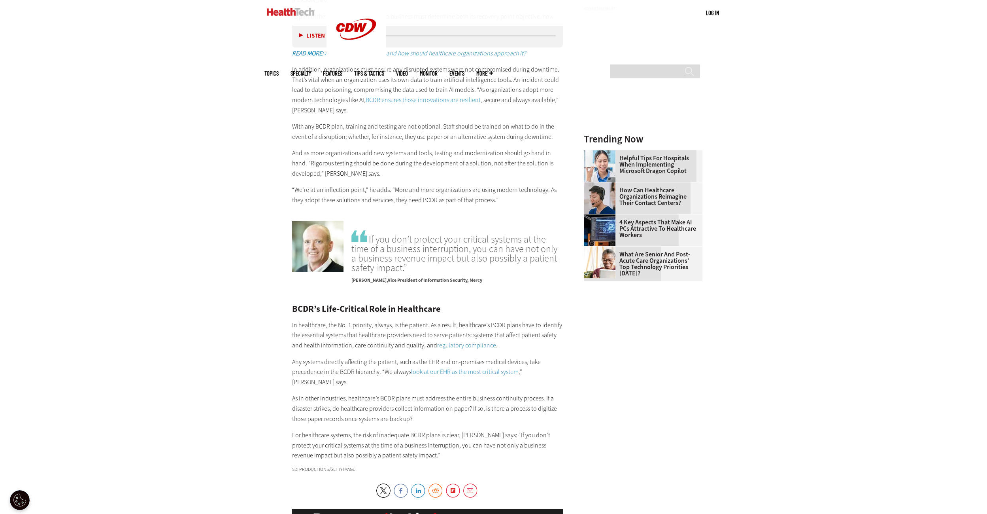
drag, startPoint x: 805, startPoint y: 203, endPoint x: 806, endPoint y: 174, distance: 29.3
drag, startPoint x: 808, startPoint y: 202, endPoint x: 802, endPoint y: 176, distance: 26.8
drag, startPoint x: 807, startPoint y: 206, endPoint x: 805, endPoint y: 176, distance: 30.1
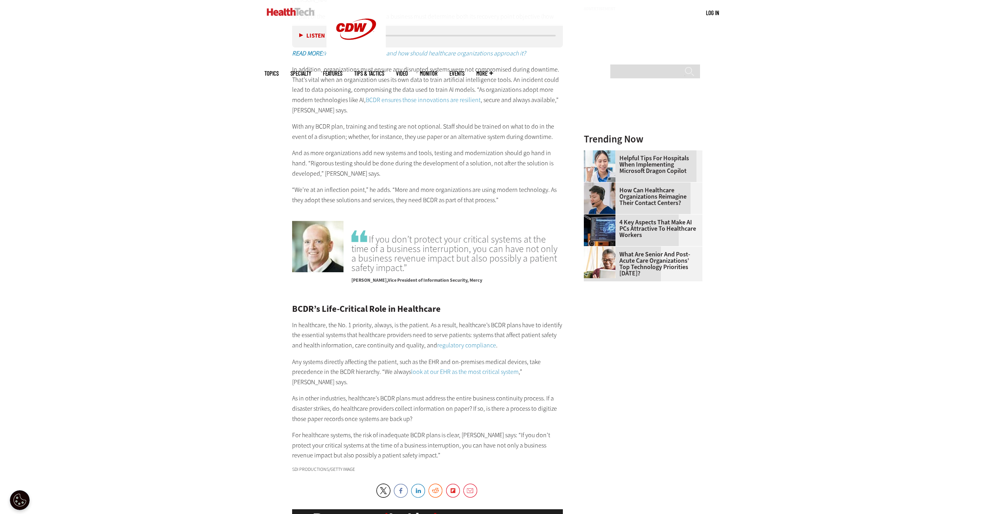
drag, startPoint x: 798, startPoint y: 208, endPoint x: 798, endPoint y: 174, distance: 33.6
drag, startPoint x: 798, startPoint y: 211, endPoint x: 798, endPoint y: 185, distance: 26.5
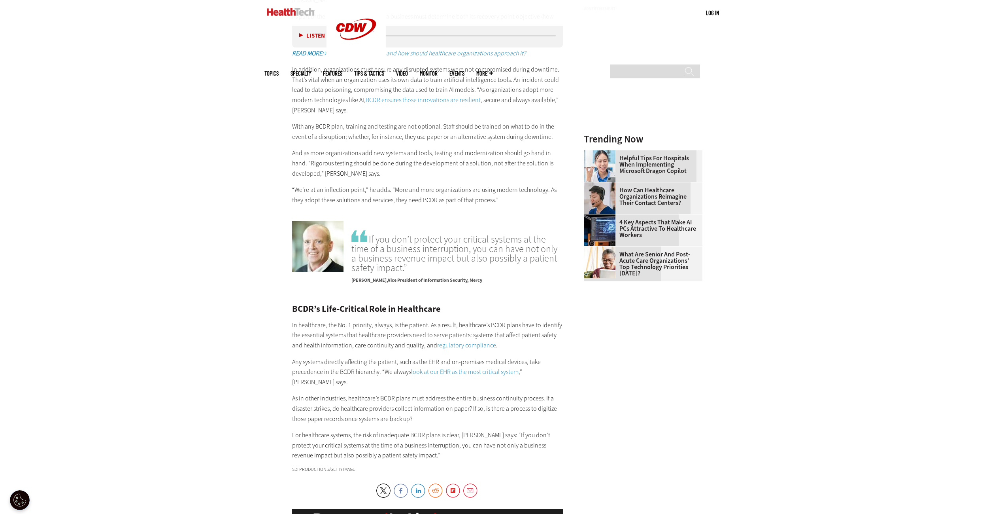
drag, startPoint x: 809, startPoint y: 216, endPoint x: 800, endPoint y: 187, distance: 30.5
drag, startPoint x: 806, startPoint y: 215, endPoint x: 807, endPoint y: 191, distance: 24.5
drag, startPoint x: 806, startPoint y: 205, endPoint x: 809, endPoint y: 175, distance: 30.1
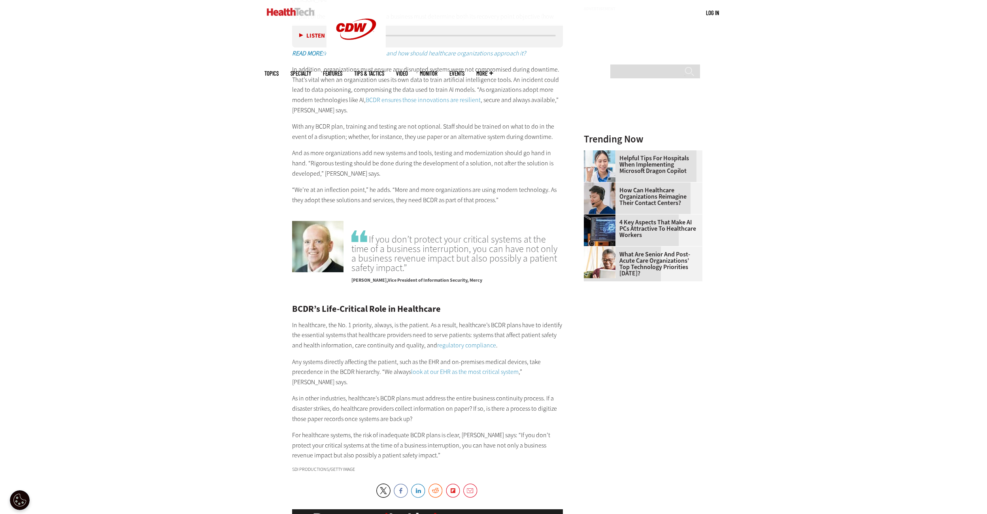
drag, startPoint x: 798, startPoint y: 210, endPoint x: 794, endPoint y: 175, distance: 34.6
drag, startPoint x: 805, startPoint y: 204, endPoint x: 805, endPoint y: 172, distance: 31.6
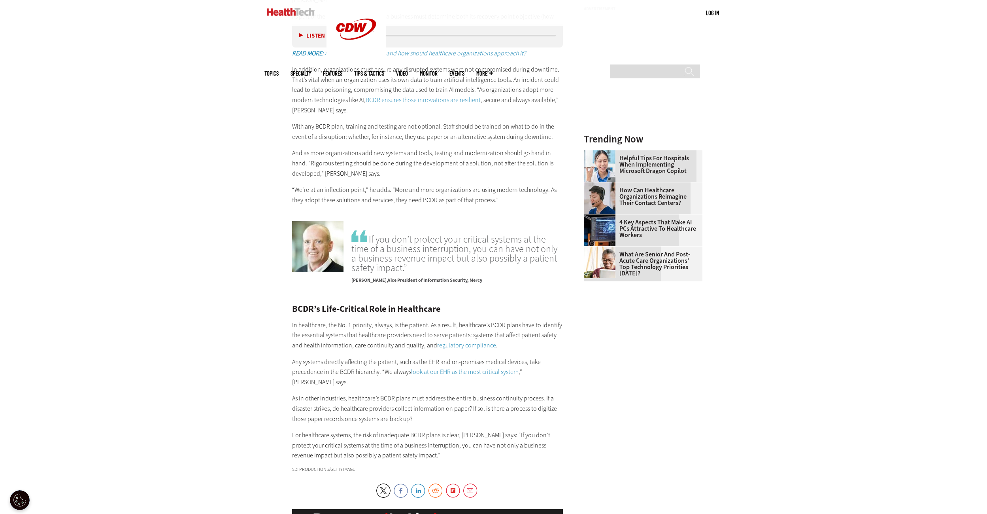
drag, startPoint x: 801, startPoint y: 204, endPoint x: 801, endPoint y: 174, distance: 30.4
drag, startPoint x: 802, startPoint y: 213, endPoint x: 809, endPoint y: 189, distance: 25.3
drag, startPoint x: 811, startPoint y: 206, endPoint x: 816, endPoint y: 179, distance: 28.2
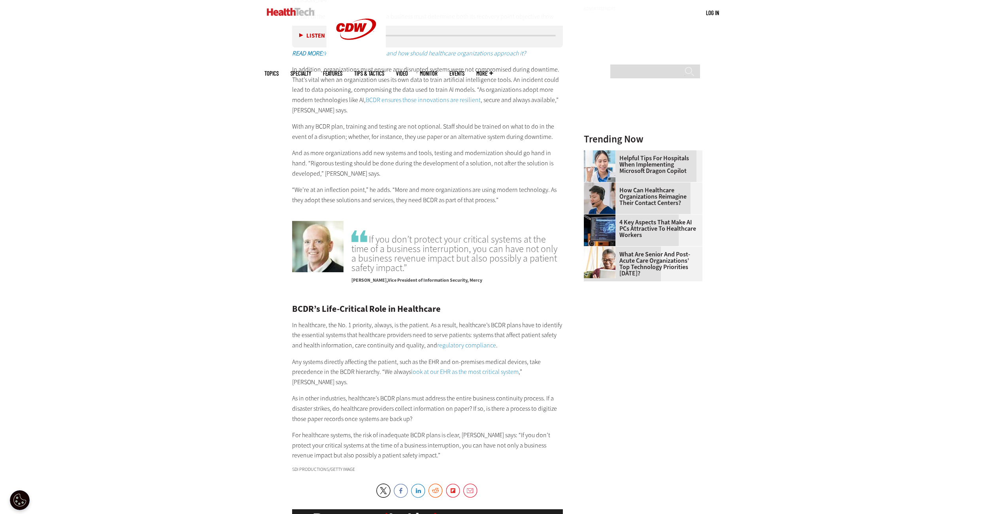
drag, startPoint x: 808, startPoint y: 212, endPoint x: 811, endPoint y: 185, distance: 26.6
drag, startPoint x: 810, startPoint y: 196, endPoint x: 812, endPoint y: 166, distance: 30.5
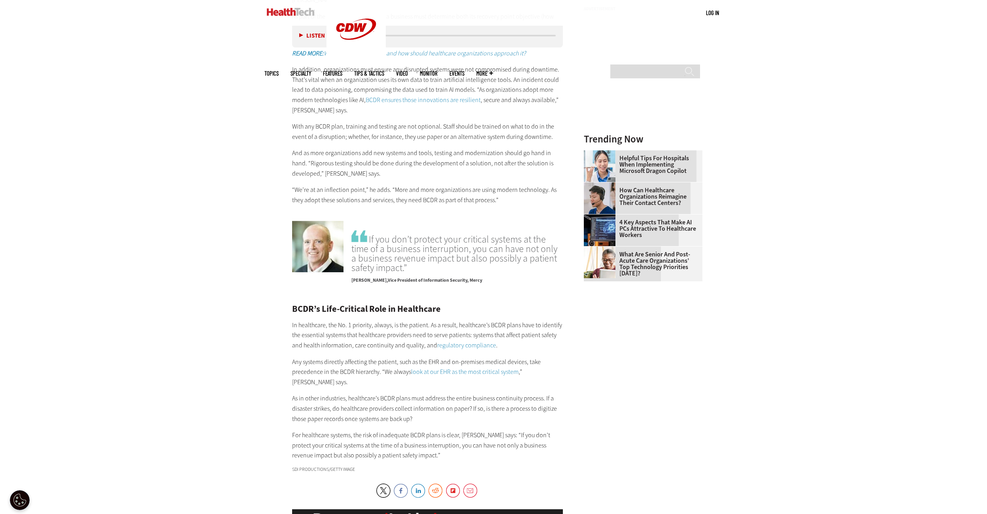
drag, startPoint x: 823, startPoint y: 202, endPoint x: 823, endPoint y: 198, distance: 4.3
drag, startPoint x: 823, startPoint y: 198, endPoint x: 824, endPoint y: 169, distance: 28.9
drag, startPoint x: 825, startPoint y: 190, endPoint x: 827, endPoint y: 164, distance: 26.6
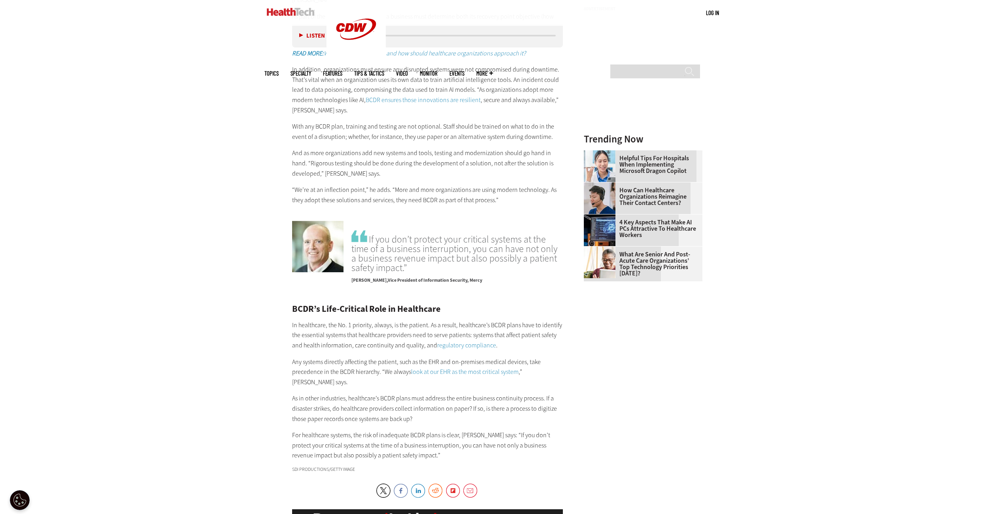
drag, startPoint x: 820, startPoint y: 192, endPoint x: 822, endPoint y: 159, distance: 33.3
drag, startPoint x: 803, startPoint y: 204, endPoint x: 802, endPoint y: 175, distance: 28.9
drag, startPoint x: 807, startPoint y: 203, endPoint x: 803, endPoint y: 178, distance: 25.2
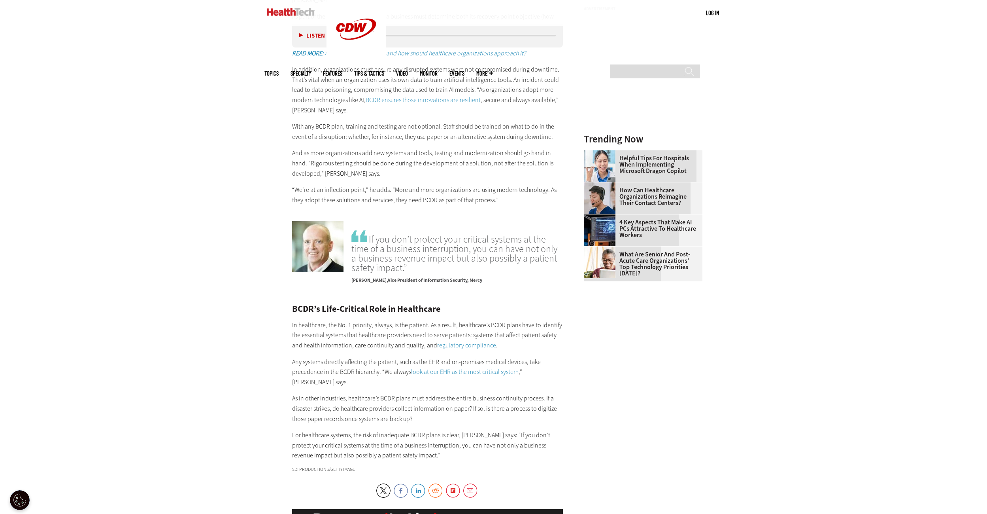
drag, startPoint x: 810, startPoint y: 200, endPoint x: 810, endPoint y: 168, distance: 32.0
drag, startPoint x: 815, startPoint y: 202, endPoint x: 812, endPoint y: 169, distance: 33.0
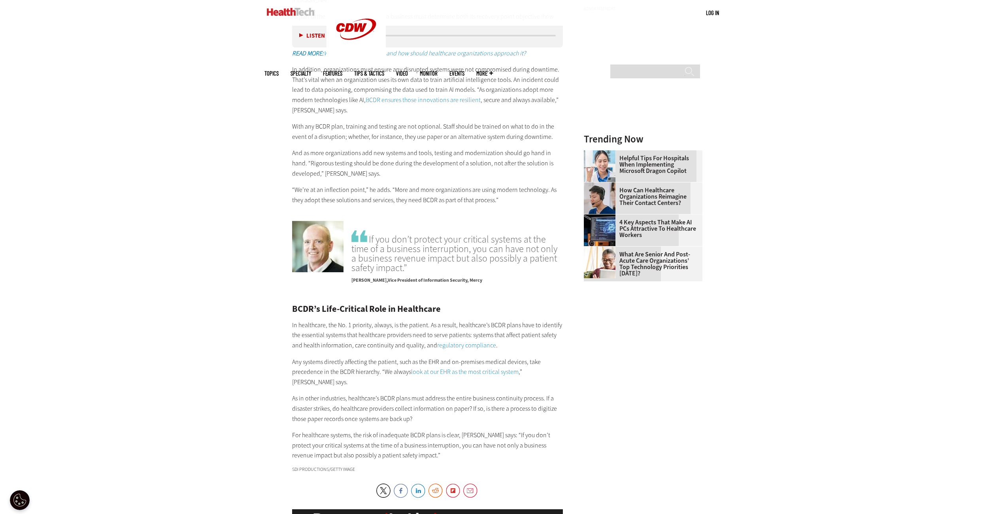
drag, startPoint x: 803, startPoint y: 209, endPoint x: 800, endPoint y: 176, distance: 32.9
drag, startPoint x: 799, startPoint y: 208, endPoint x: 781, endPoint y: 184, distance: 29.8
drag, startPoint x: 795, startPoint y: 210, endPoint x: 782, endPoint y: 187, distance: 25.5
